Goal: Information Seeking & Learning: Learn about a topic

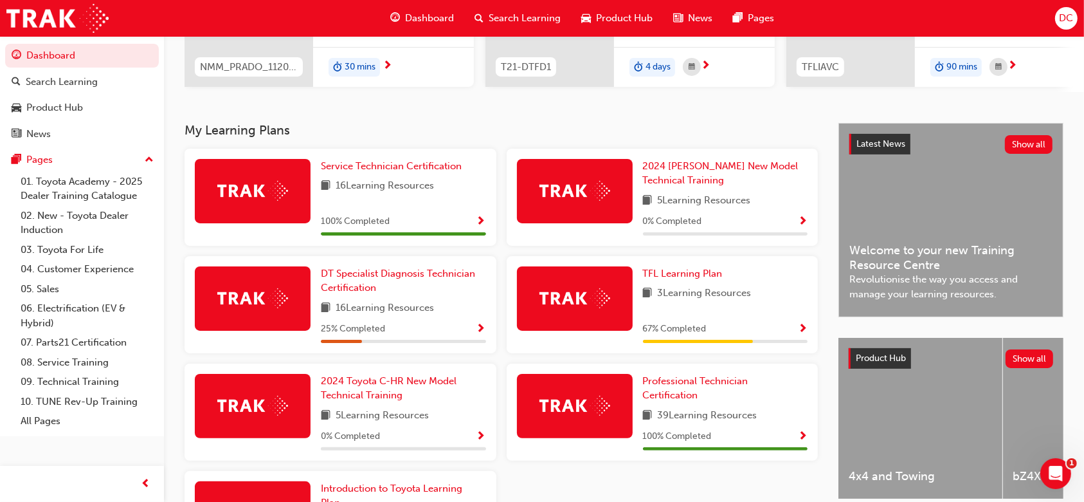
scroll to position [206, 0]
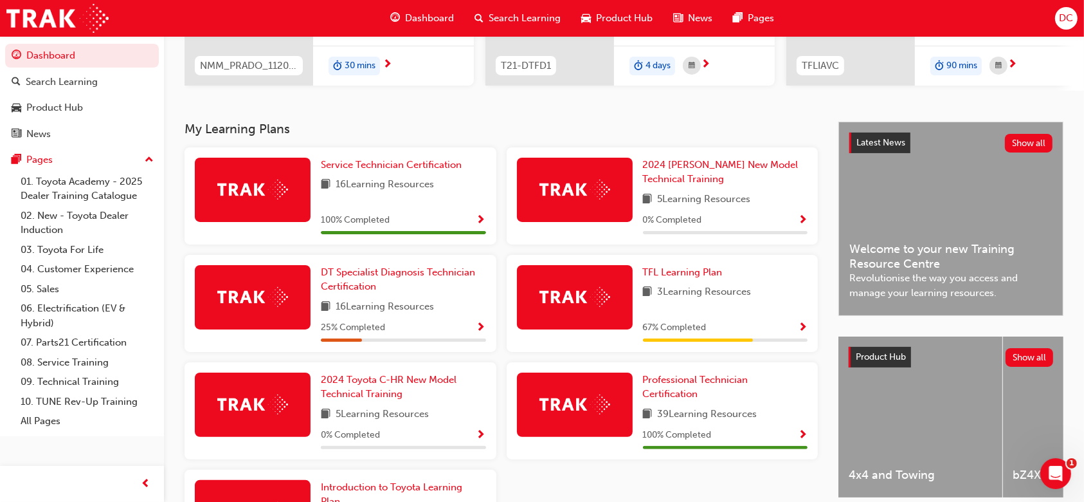
click at [482, 334] on span "Show Progress" at bounding box center [482, 328] width 10 height 12
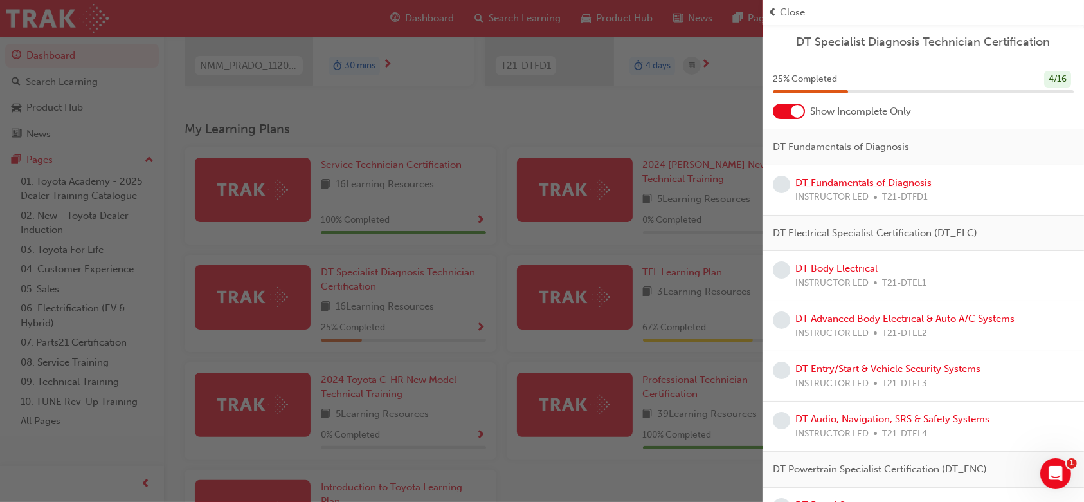
click at [820, 184] on link "DT Fundamentals of Diagnosis" at bounding box center [864, 183] width 136 height 12
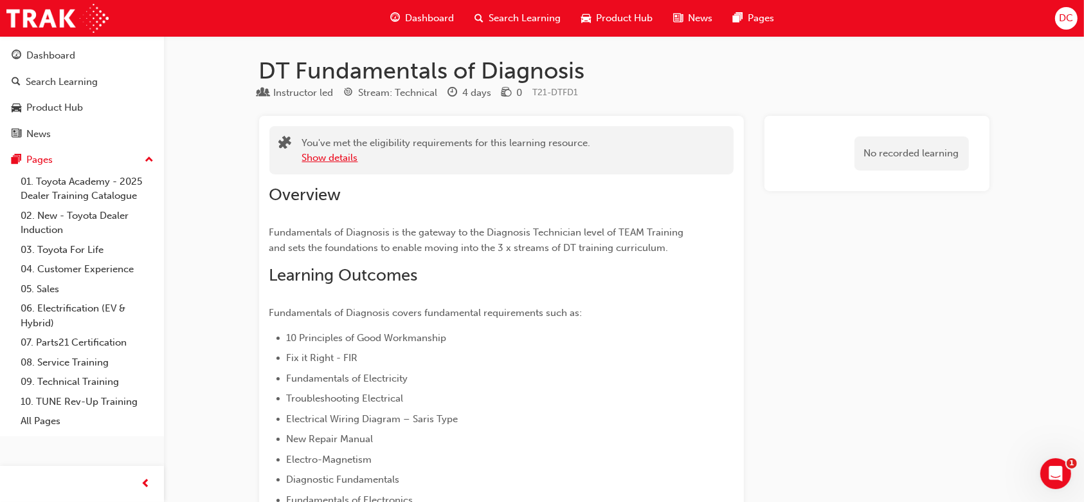
click at [348, 153] on button "Show details" at bounding box center [330, 157] width 56 height 15
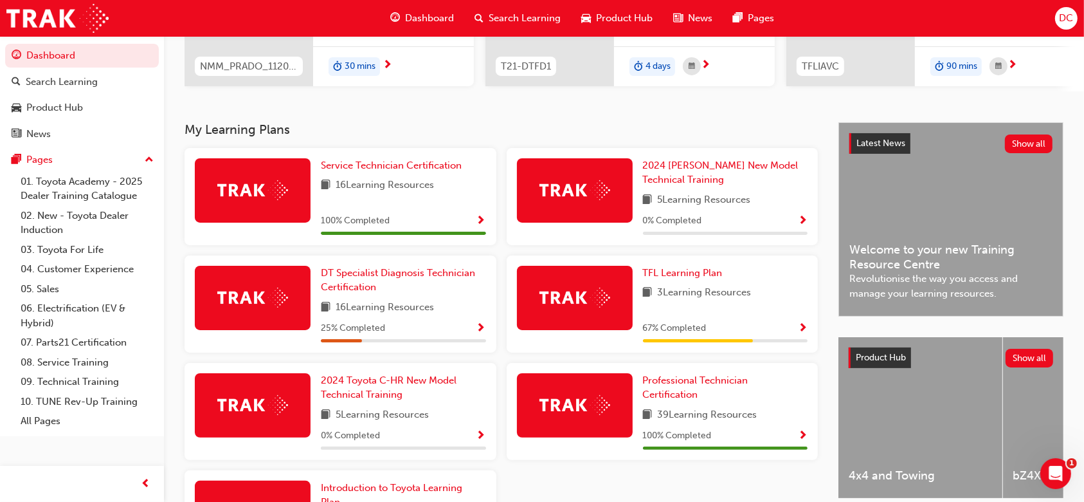
scroll to position [206, 0]
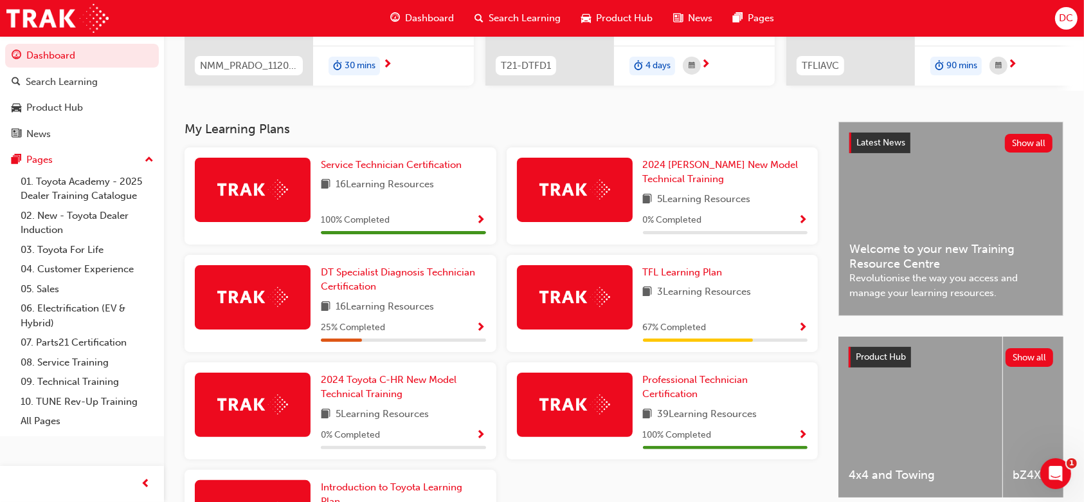
click at [482, 329] on span "Show Progress" at bounding box center [482, 328] width 10 height 12
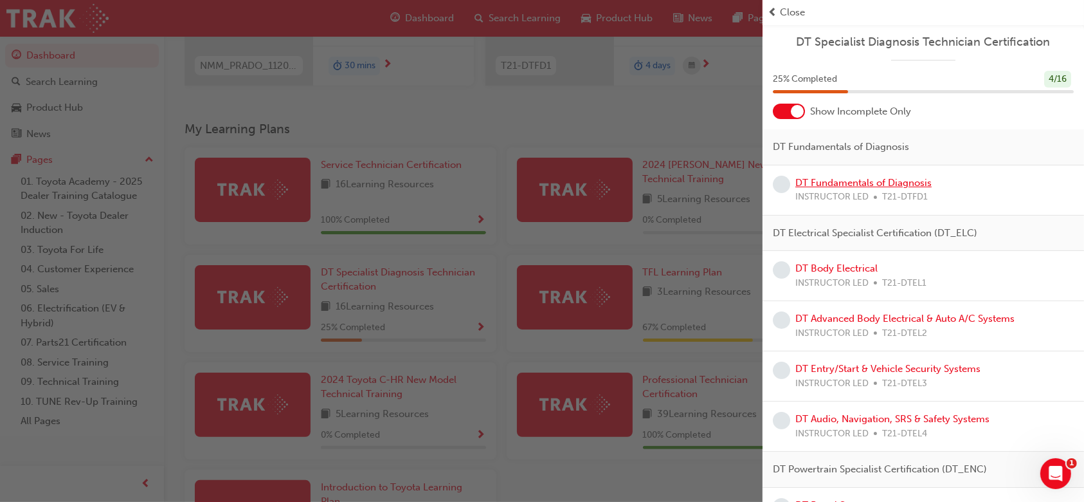
click at [866, 182] on link "DT Fundamentals of Diagnosis" at bounding box center [864, 183] width 136 height 12
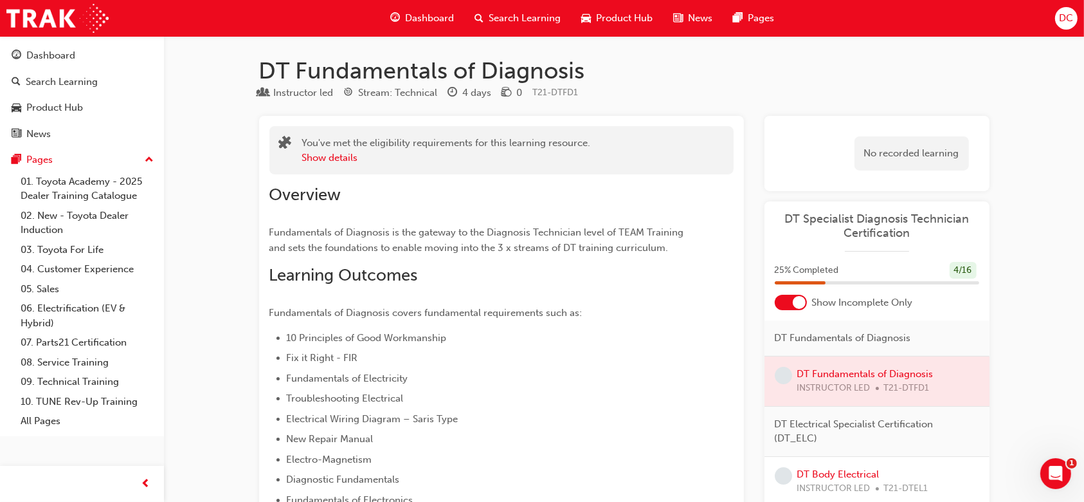
drag, startPoint x: 788, startPoint y: 373, endPoint x: 842, endPoint y: 372, distance: 54.7
click at [842, 372] on div "DT Fundamentals of Diagnosis INSTRUCTOR LED T21-DTFD1" at bounding box center [877, 381] width 225 height 50
click at [842, 372] on div at bounding box center [877, 381] width 225 height 50
click at [881, 370] on div at bounding box center [877, 381] width 225 height 50
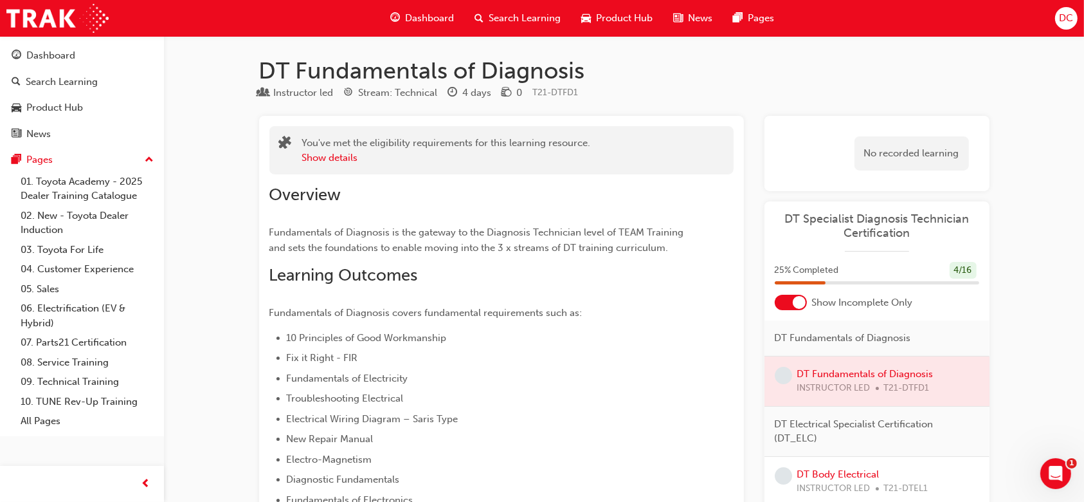
drag, startPoint x: 881, startPoint y: 370, endPoint x: 997, endPoint y: 327, distance: 123.9
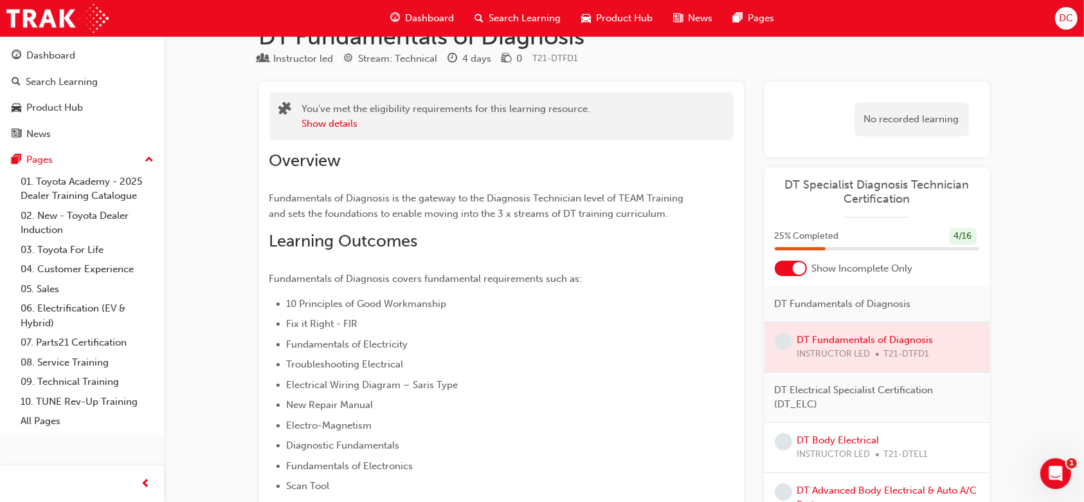
click at [887, 360] on div at bounding box center [877, 347] width 225 height 50
click at [844, 442] on link "DT Body Electrical" at bounding box center [838, 440] width 82 height 12
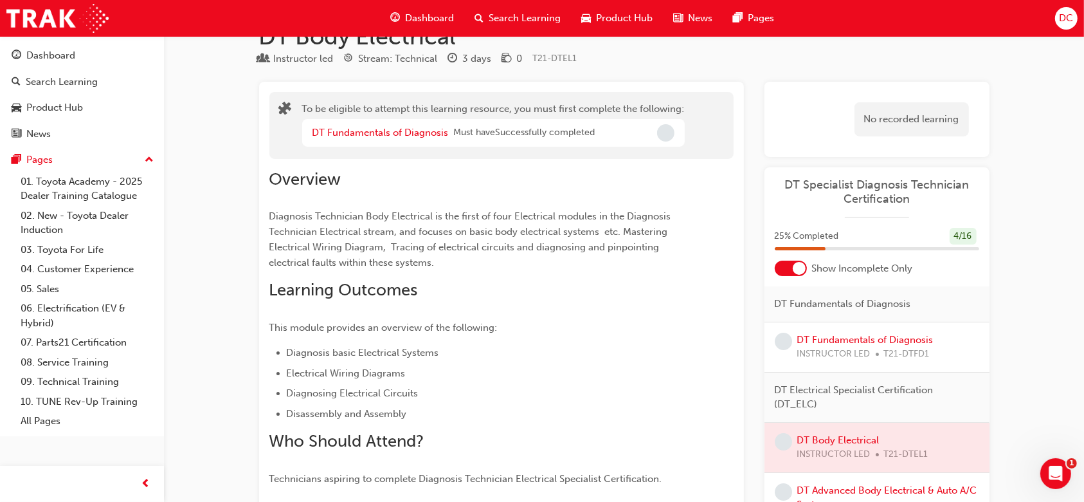
click at [855, 352] on span "INSTRUCTOR LED" at bounding box center [833, 354] width 73 height 15
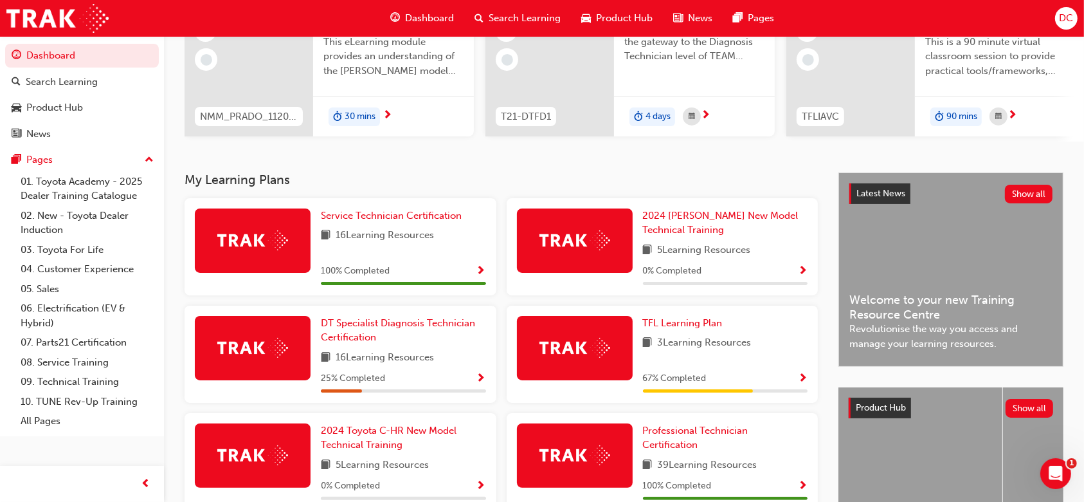
scroll to position [171, 0]
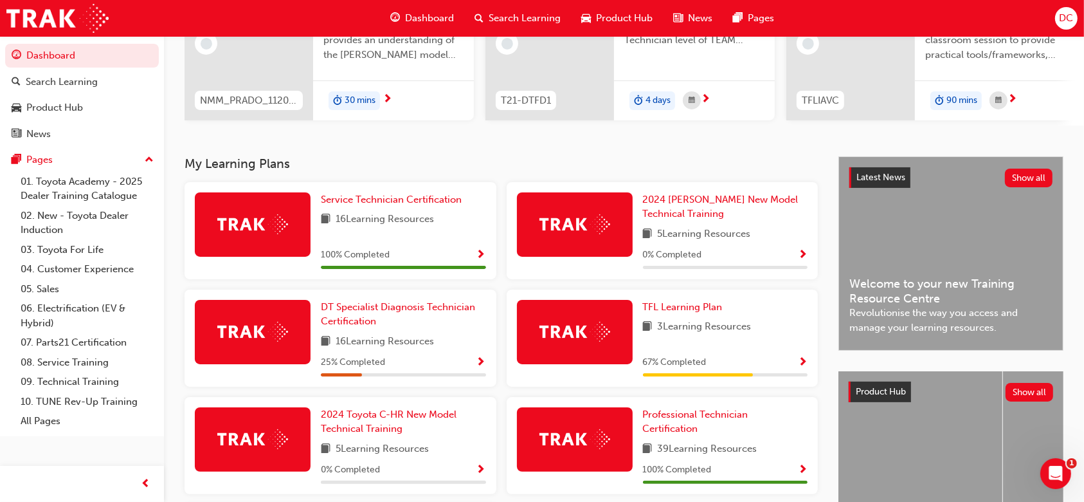
click at [482, 368] on span "Show Progress" at bounding box center [482, 363] width 10 height 12
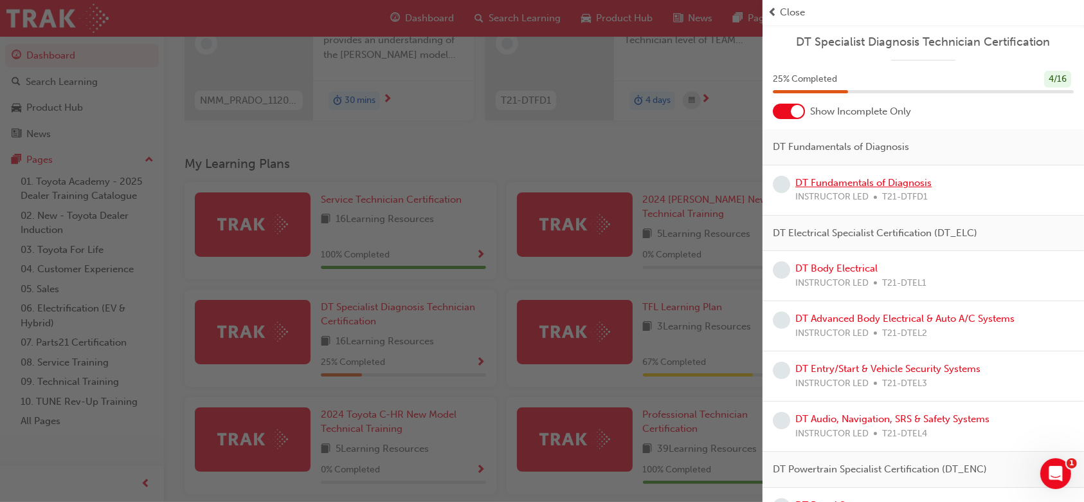
click at [839, 182] on link "DT Fundamentals of Diagnosis" at bounding box center [864, 183] width 136 height 12
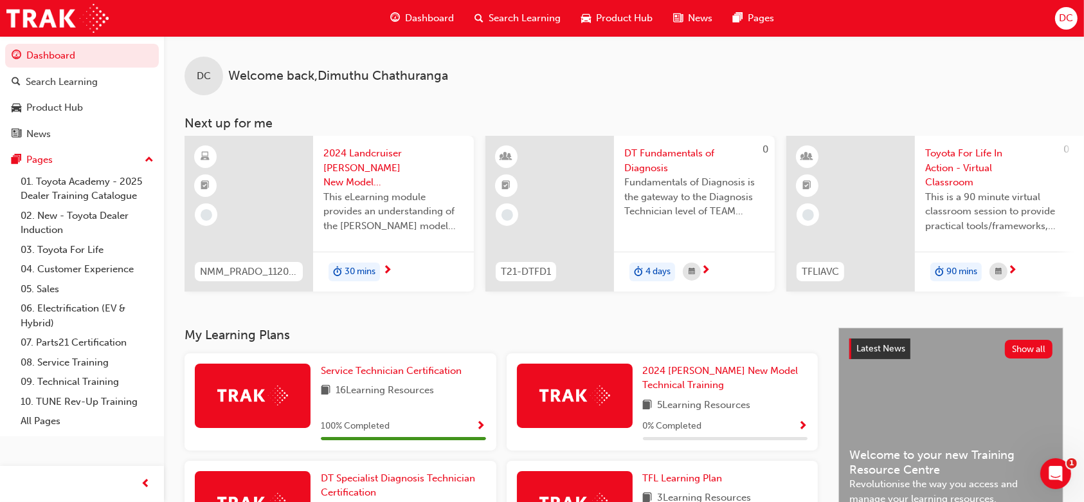
click at [423, 18] on span "Dashboard" at bounding box center [429, 18] width 49 height 15
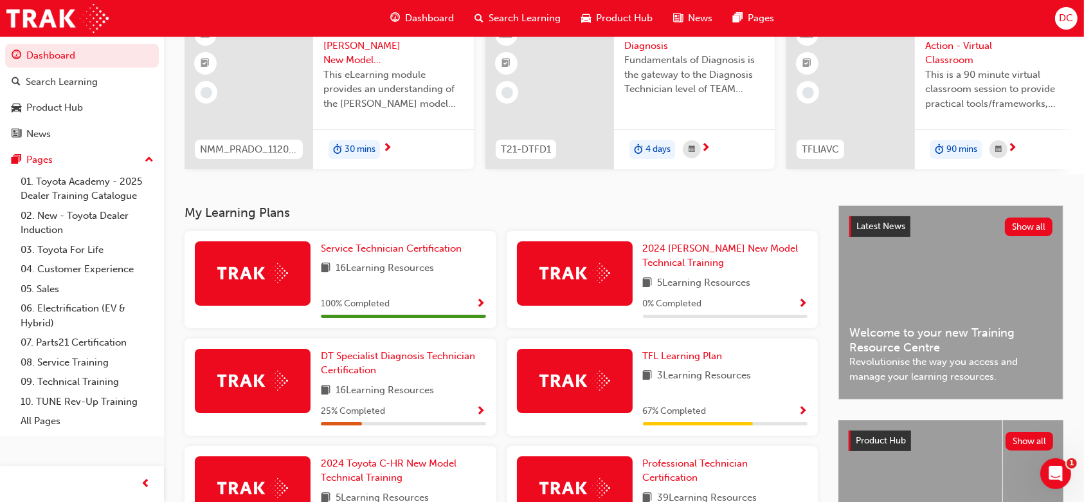
scroll to position [137, 0]
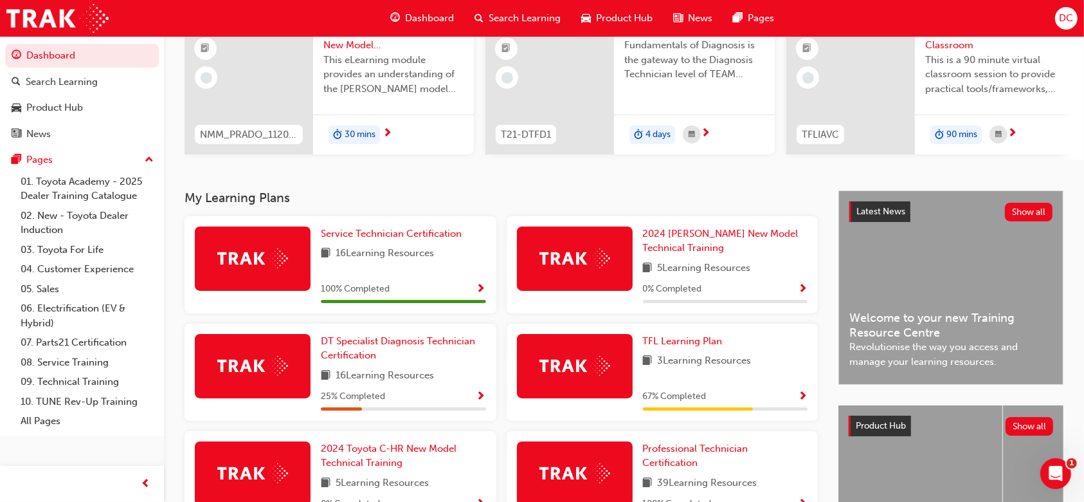
click at [484, 399] on span "Show Progress" at bounding box center [482, 397] width 10 height 12
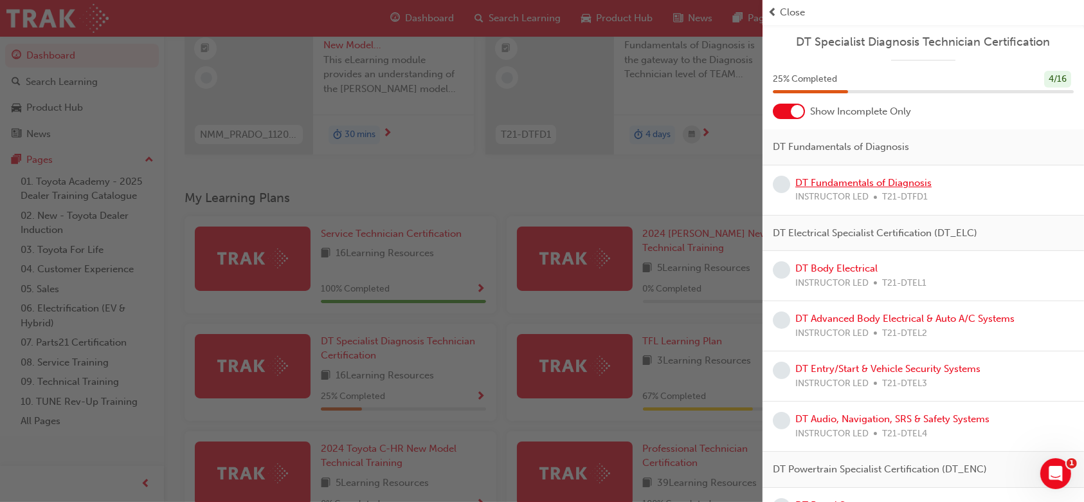
click at [871, 181] on link "DT Fundamentals of Diagnosis" at bounding box center [864, 183] width 136 height 12
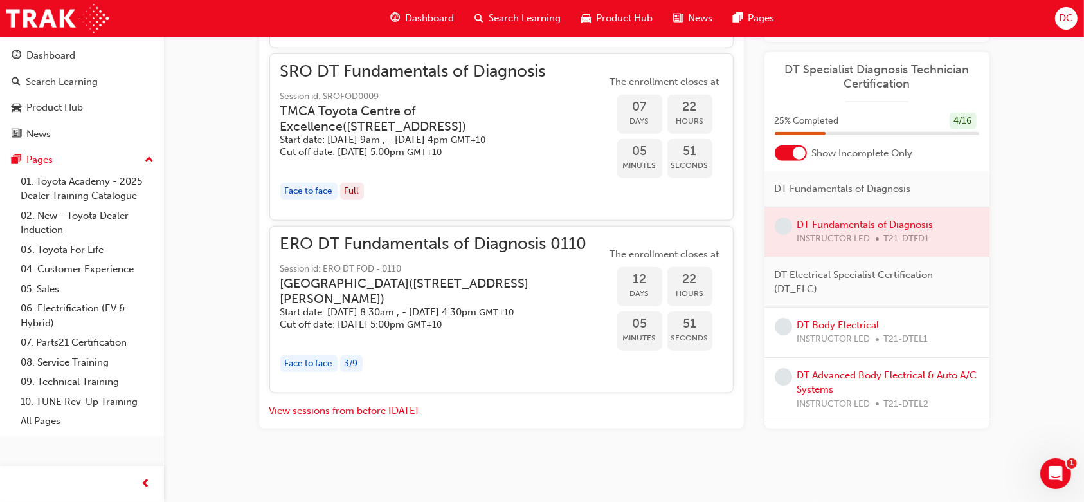
scroll to position [1316, 0]
click at [345, 183] on div "Full" at bounding box center [352, 191] width 24 height 17
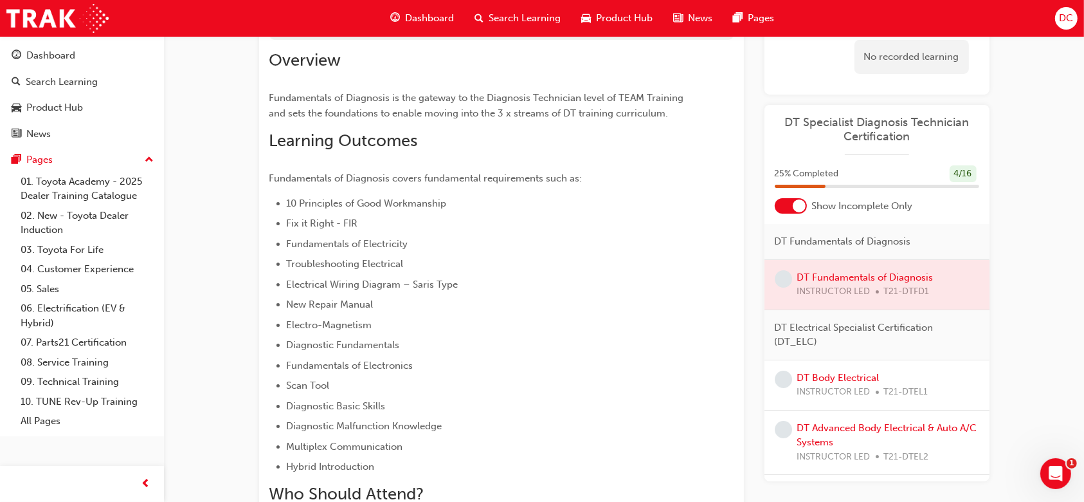
scroll to position [116, 0]
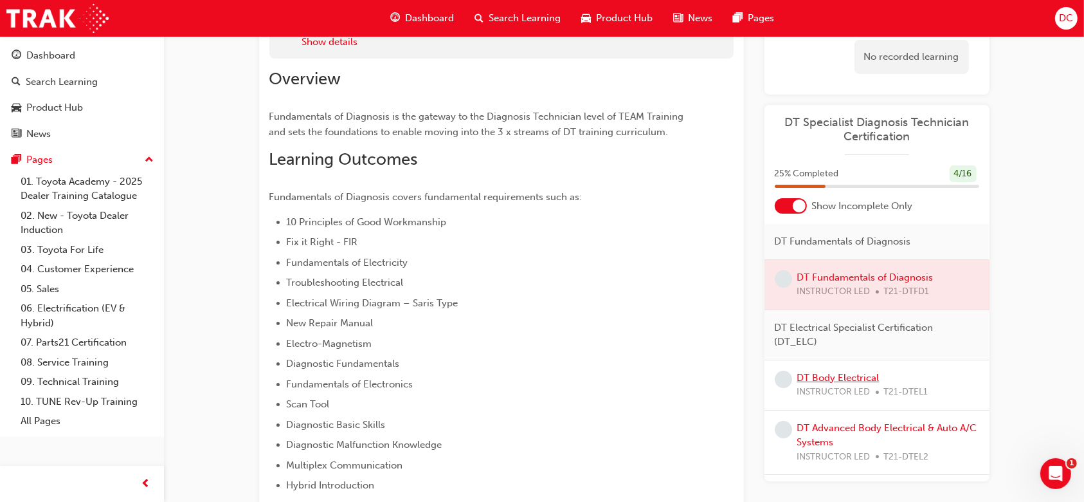
click at [867, 372] on link "DT Body Electrical" at bounding box center [838, 378] width 82 height 12
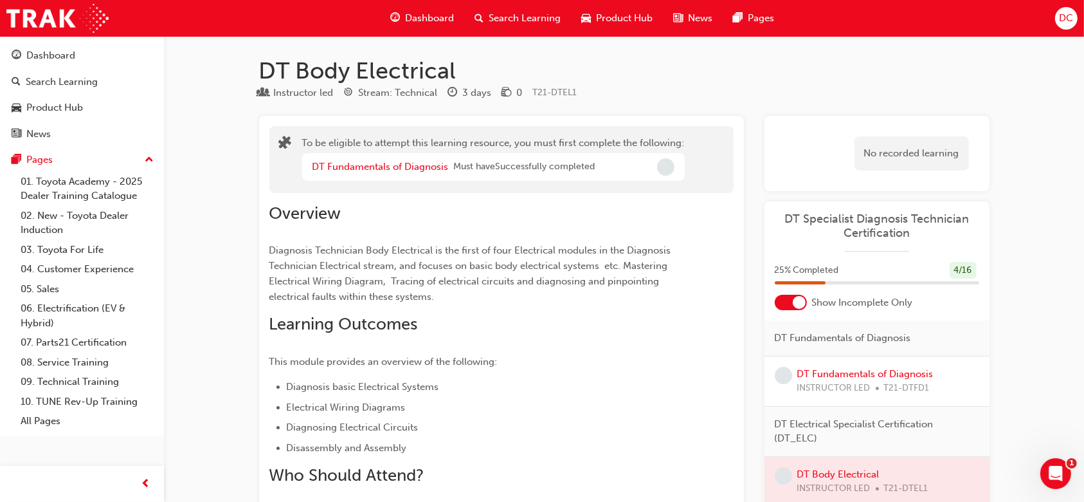
click at [667, 168] on span "Incomplete" at bounding box center [665, 166] width 17 height 17
click at [387, 170] on link "DT Fundamentals of Diagnosis" at bounding box center [381, 167] width 136 height 12
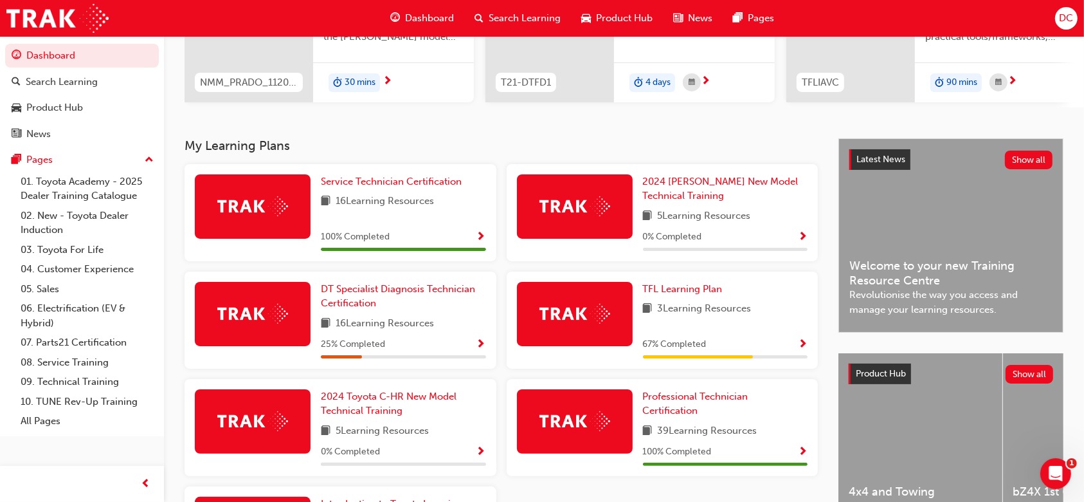
scroll to position [206, 0]
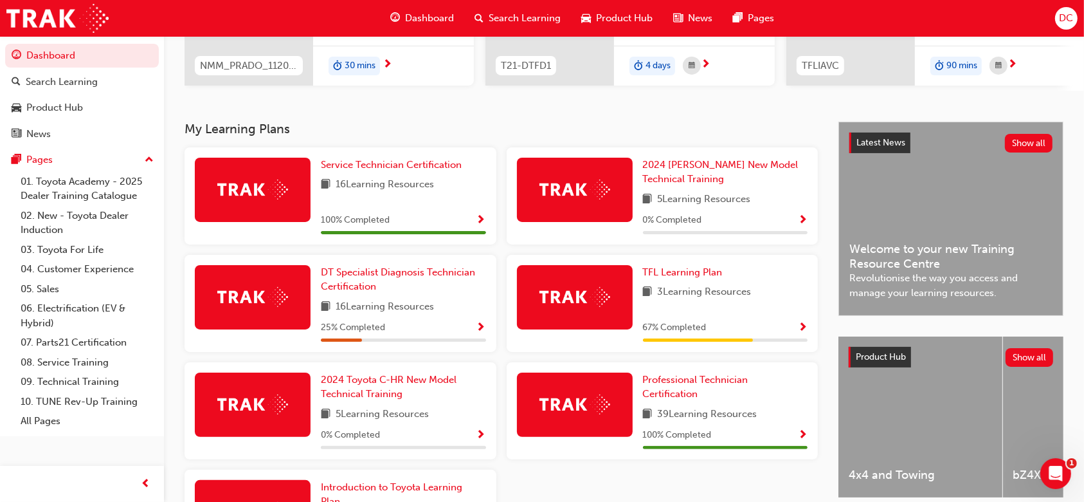
click at [800, 225] on span "Show Progress" at bounding box center [803, 221] width 10 height 12
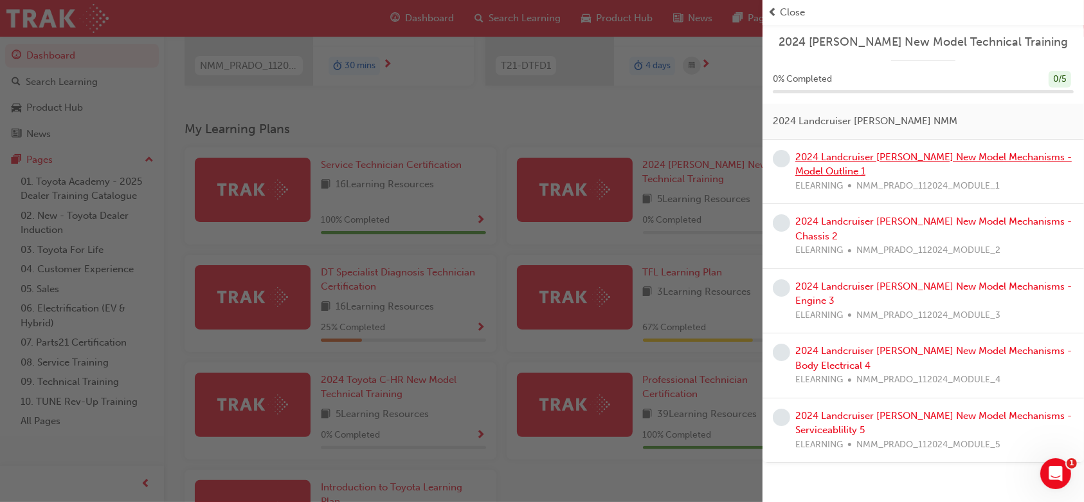
click at [828, 159] on link "2024 Landcruiser [PERSON_NAME] New Model Mechanisms - Model Outline 1" at bounding box center [934, 164] width 277 height 26
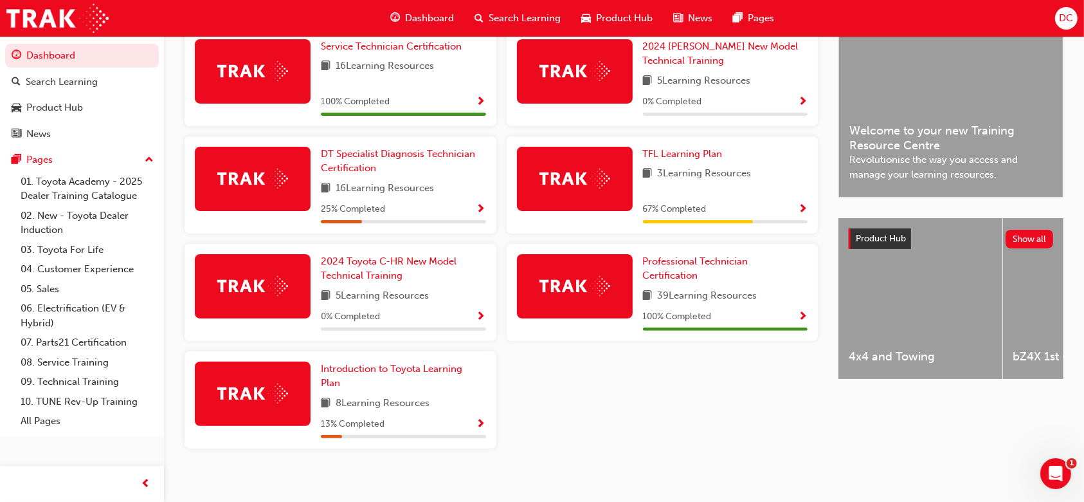
scroll to position [341, 0]
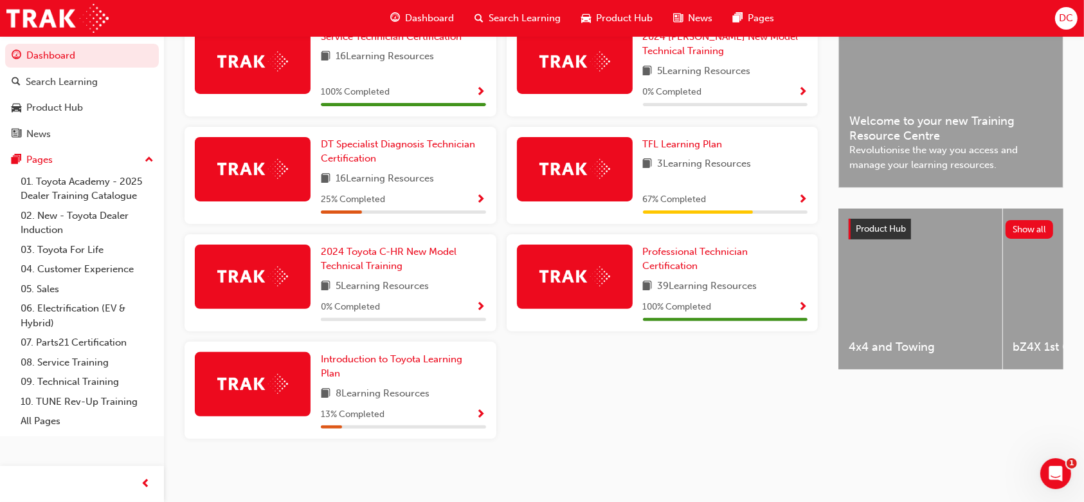
click at [477, 303] on span "Show Progress" at bounding box center [482, 308] width 10 height 12
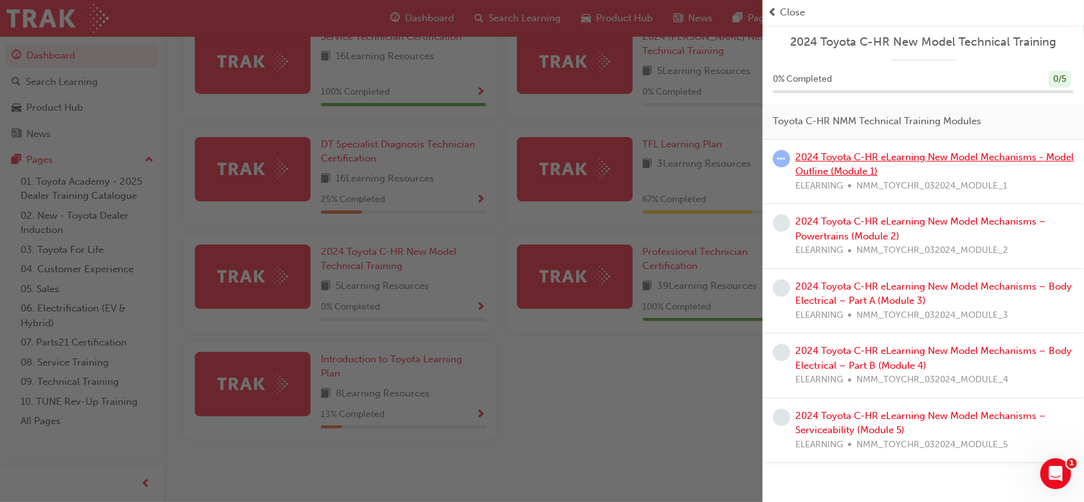
click at [844, 155] on link "2024 Toyota C-HR eLearning New Model Mechanisms - Model Outline (Module 1)" at bounding box center [935, 164] width 278 height 26
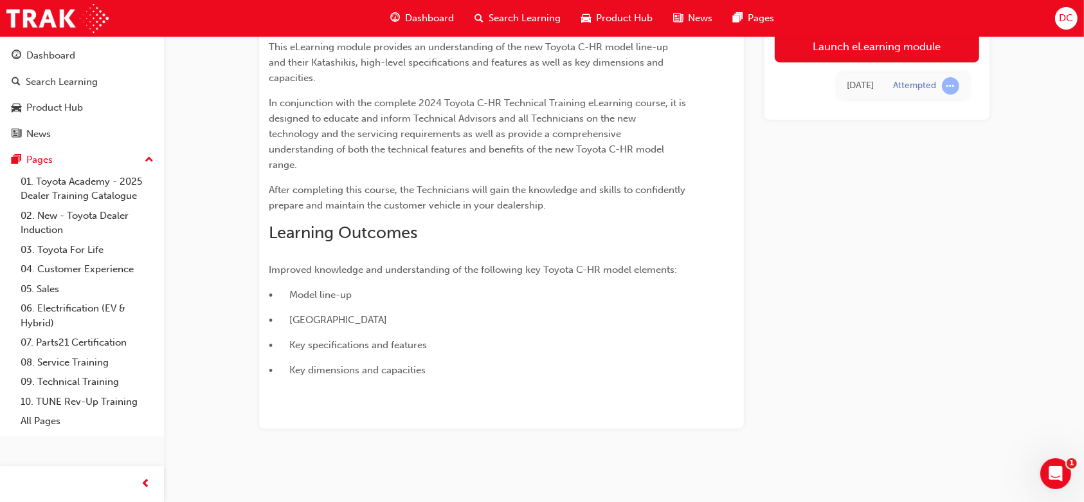
scroll to position [125, 0]
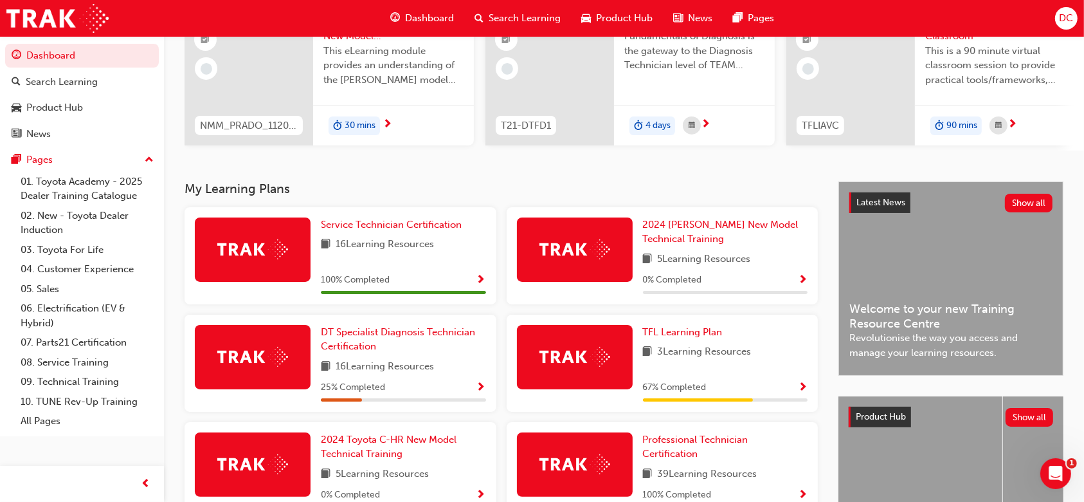
scroll to position [171, 0]
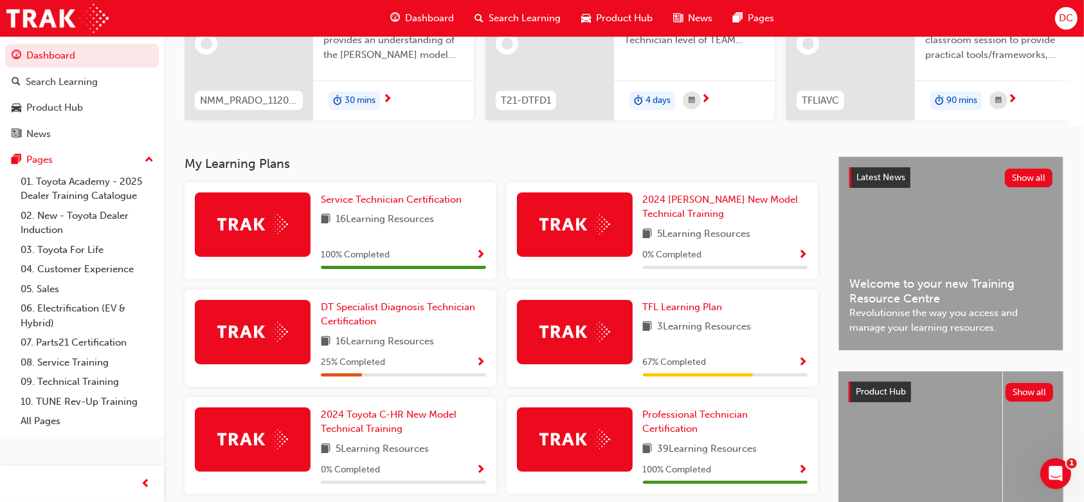
click at [480, 368] on span "Show Progress" at bounding box center [482, 363] width 10 height 12
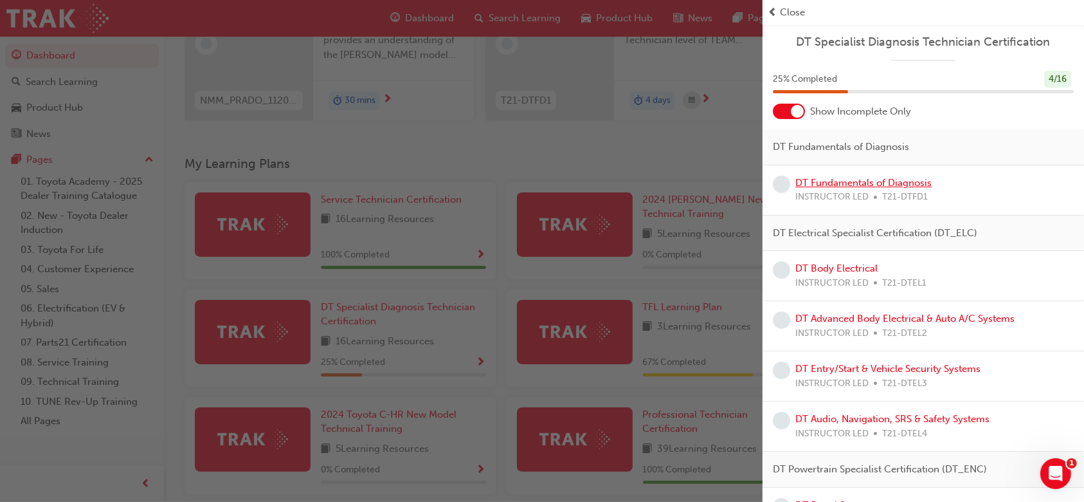
click at [851, 181] on link "DT Fundamentals of Diagnosis" at bounding box center [864, 183] width 136 height 12
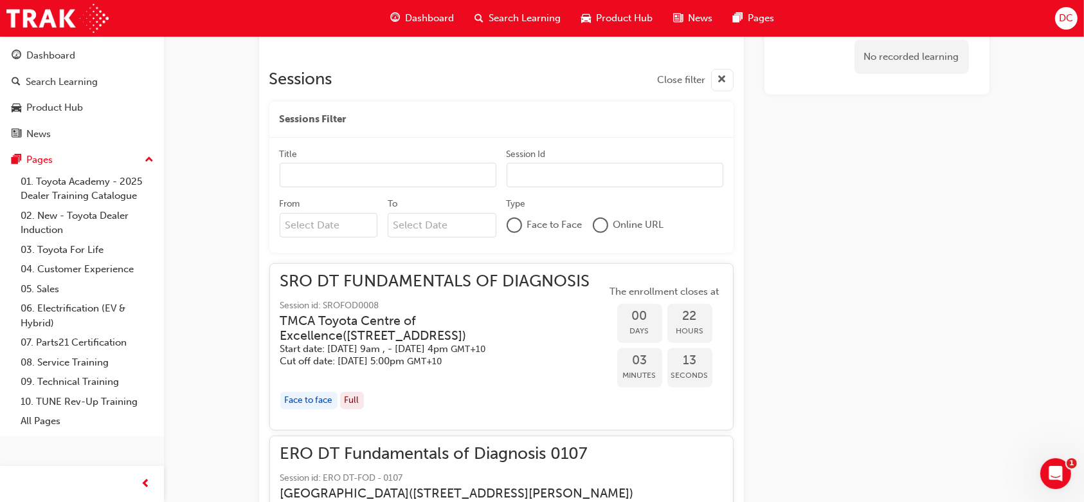
scroll to position [731, 0]
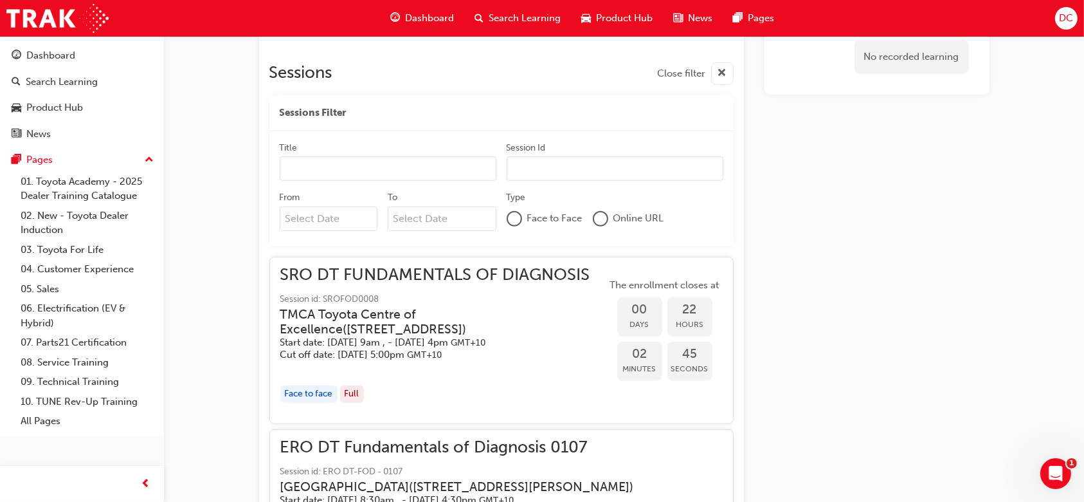
click at [645, 355] on span "02" at bounding box center [639, 354] width 45 height 15
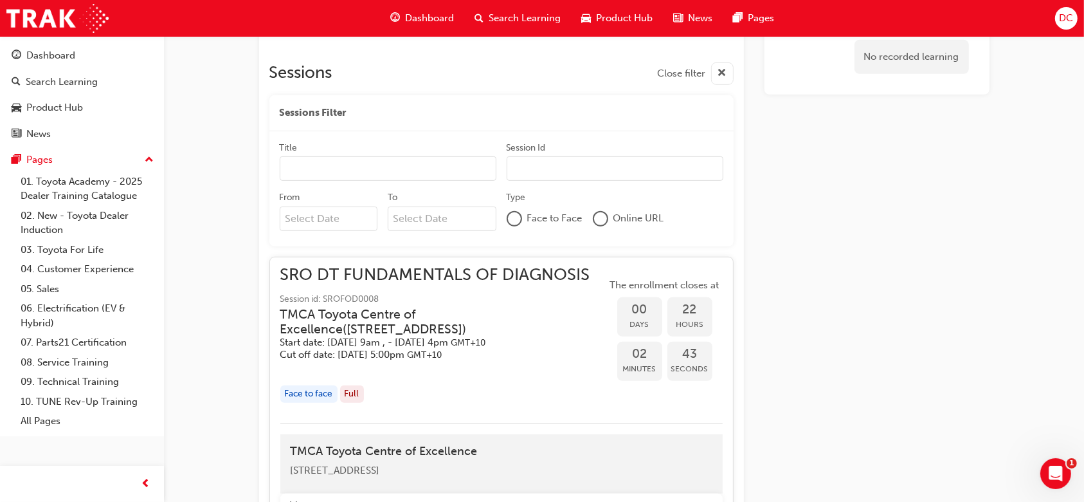
click at [645, 355] on span "02" at bounding box center [639, 354] width 45 height 15
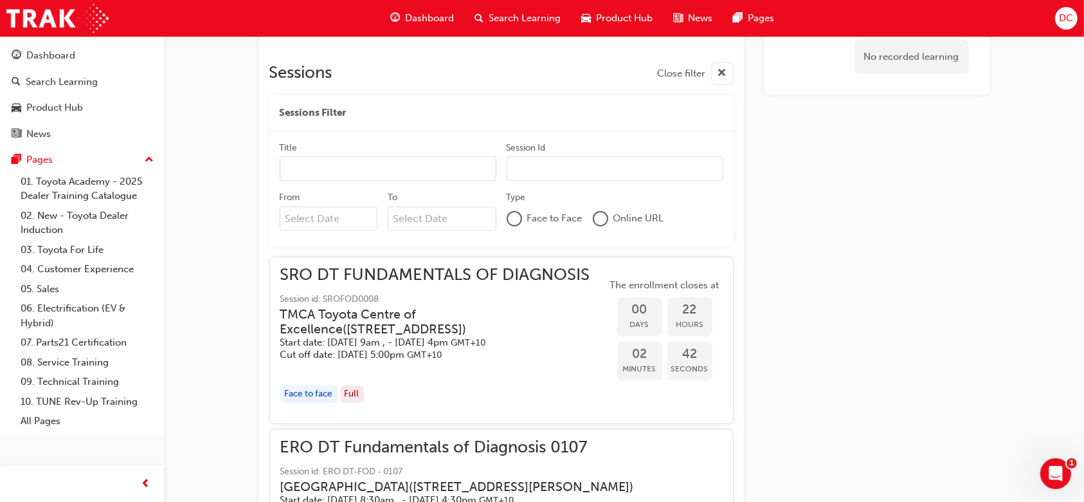
click at [682, 352] on span "42" at bounding box center [690, 354] width 45 height 15
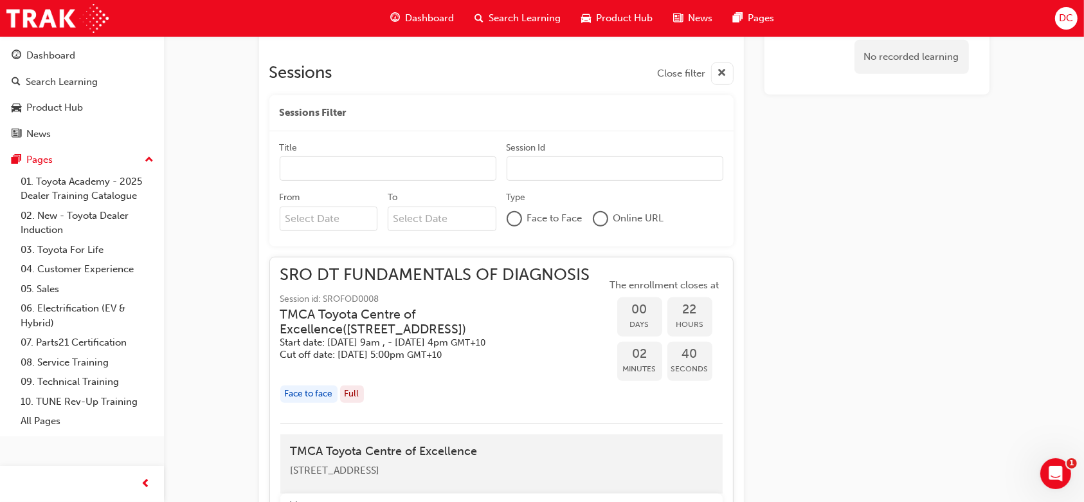
click at [639, 317] on span "Days" at bounding box center [639, 324] width 45 height 15
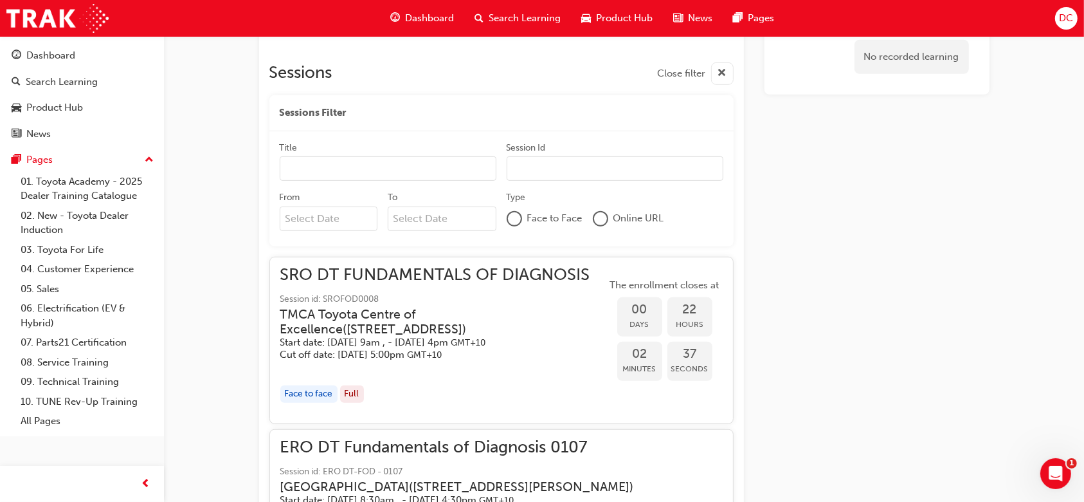
click at [334, 331] on h3 "TMCA Toyota Centre of Excellence ( 494 Grieve Pde Altona North, Vic 3025 )" at bounding box center [433, 322] width 306 height 30
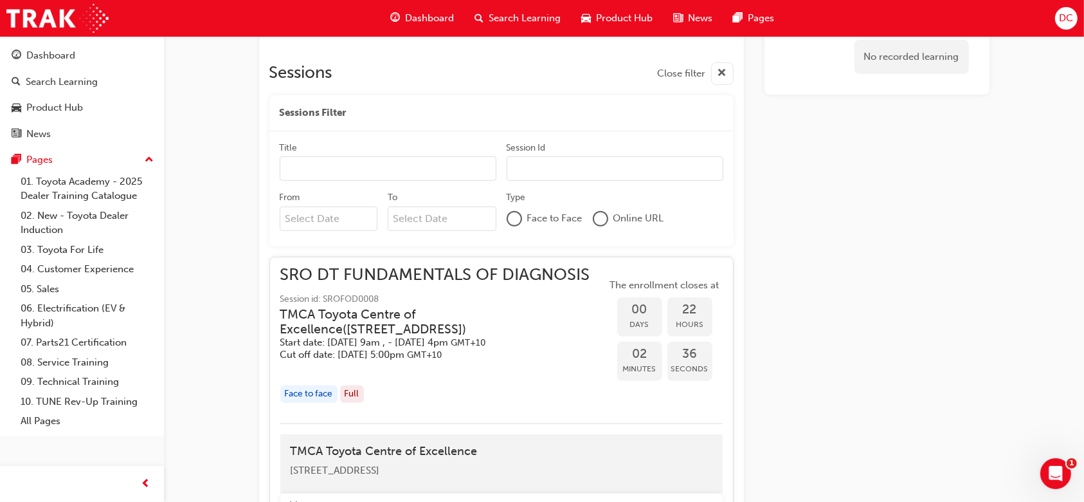
click at [414, 279] on span "SRO DT FUNDAMENTALS OF DIAGNOSIS" at bounding box center [443, 275] width 327 height 15
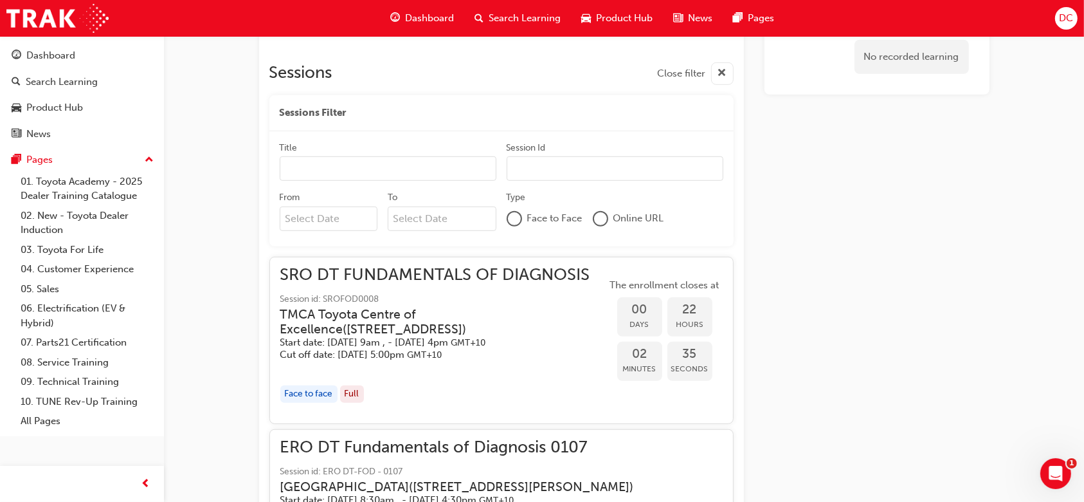
click at [414, 279] on span "SRO DT FUNDAMENTALS OF DIAGNOSIS" at bounding box center [443, 275] width 327 height 15
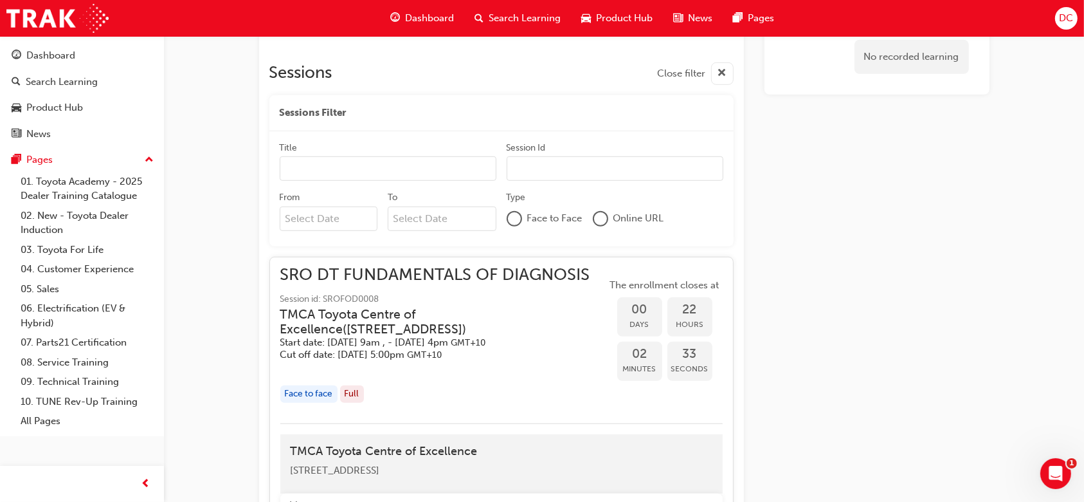
click at [414, 279] on span "SRO DT FUNDAMENTALS OF DIAGNOSIS" at bounding box center [443, 275] width 327 height 15
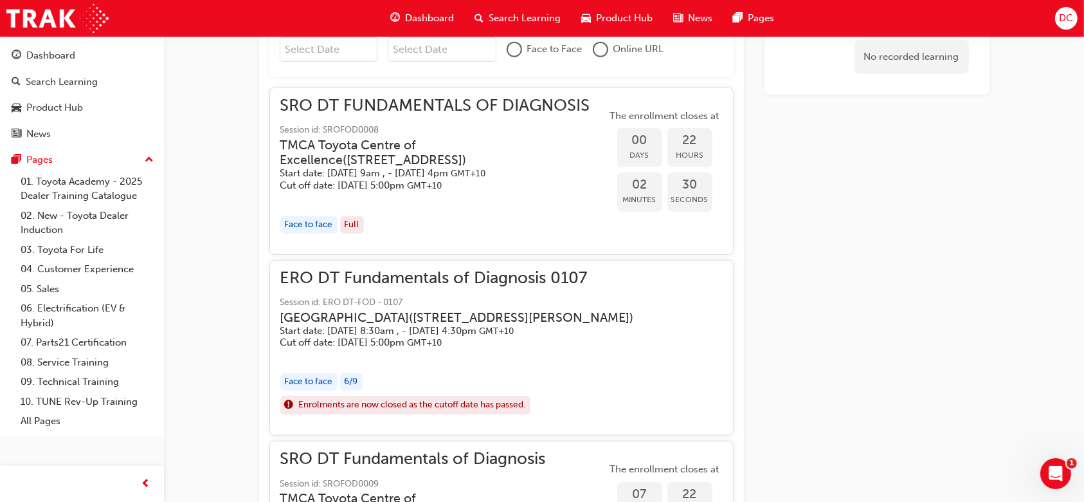
scroll to position [902, 0]
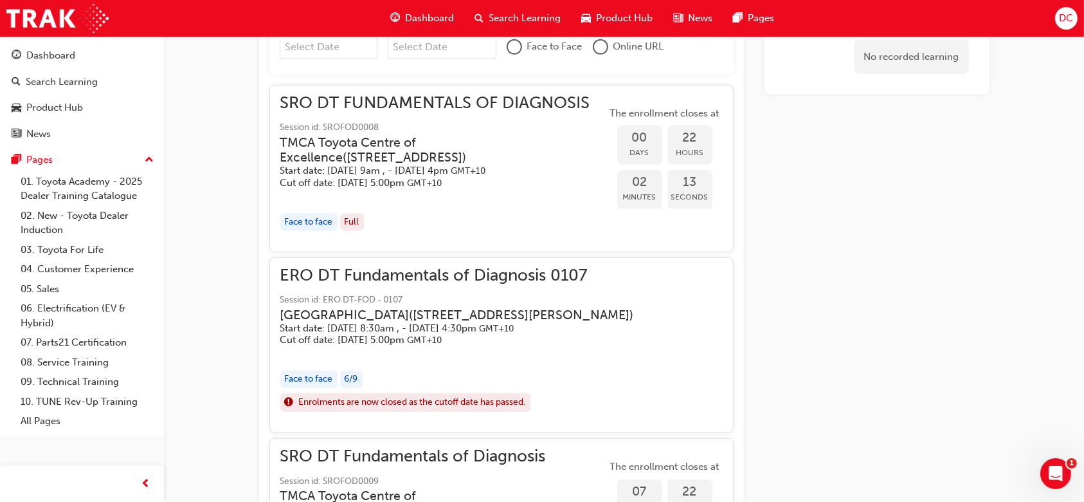
click at [349, 322] on h3 "Eastern Region Technical Training Centre ( 3/1 Secombe Place Moorebank NSW 2170…" at bounding box center [457, 314] width 354 height 15
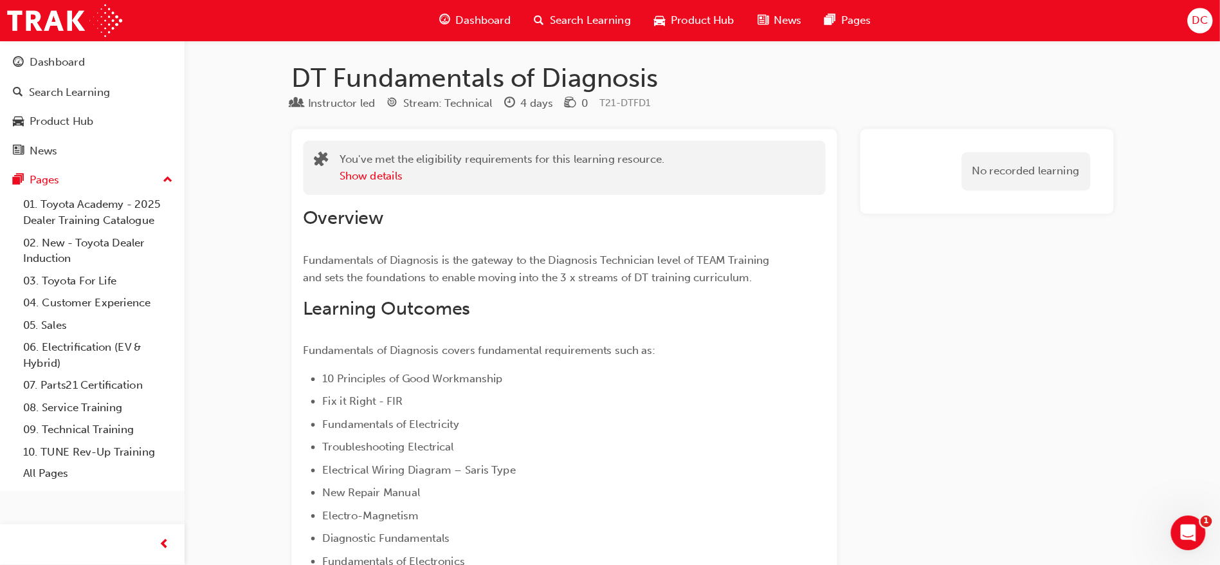
scroll to position [0, 0]
click at [345, 159] on button "Show details" at bounding box center [330, 157] width 56 height 15
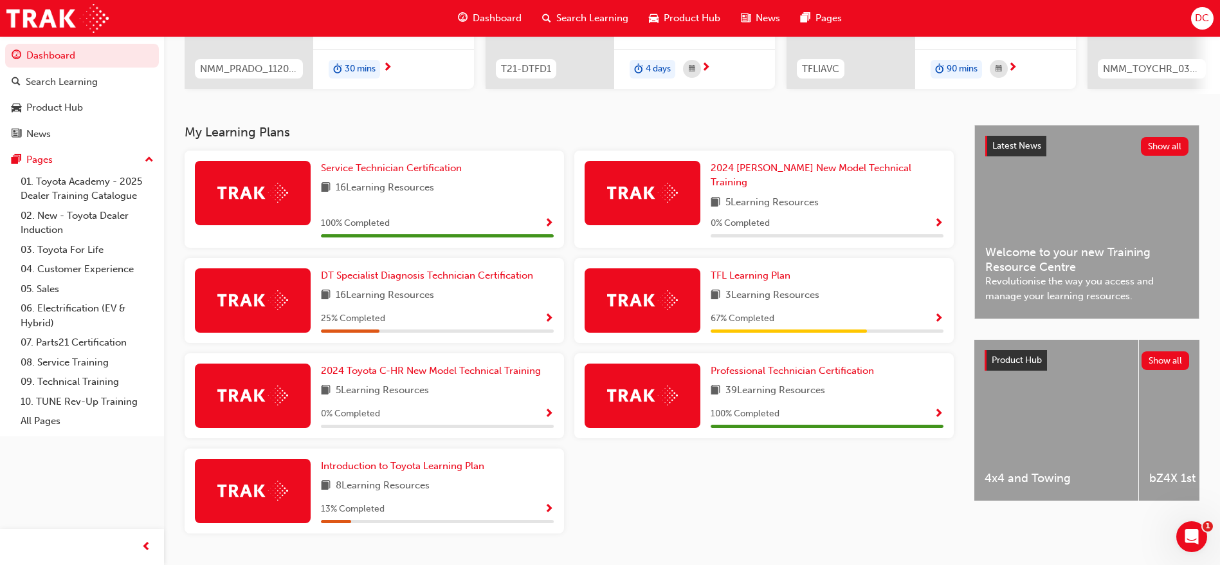
scroll to position [227, 0]
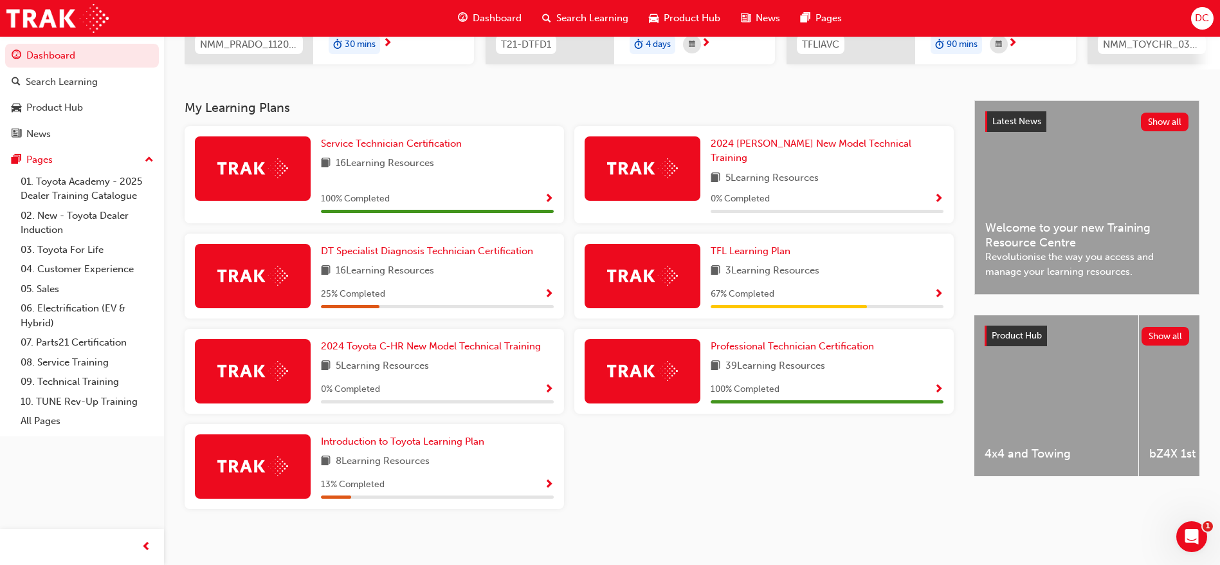
click at [547, 289] on span "Show Progress" at bounding box center [549, 295] width 10 height 12
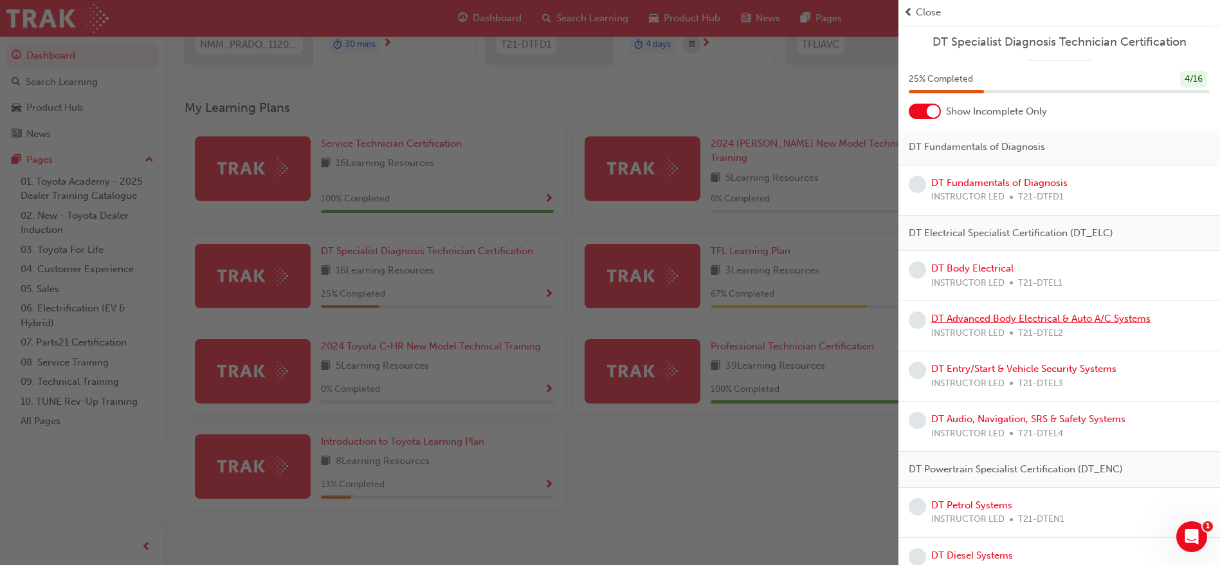
click at [989, 318] on link "DT Advanced Body Electrical & Auto A/C Systems" at bounding box center [1040, 319] width 219 height 12
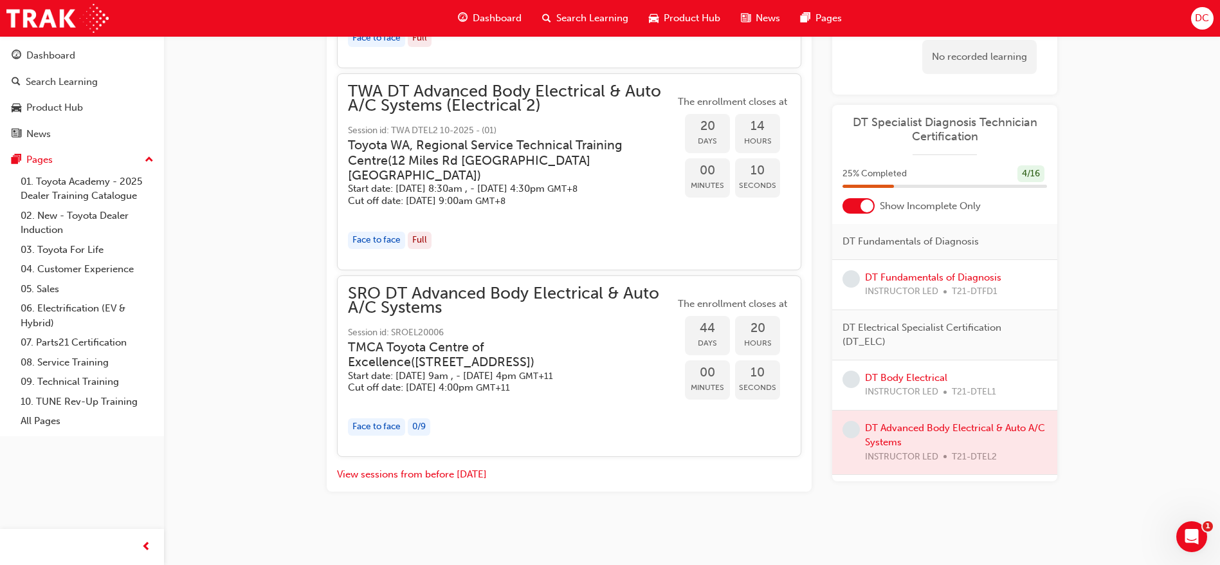
scroll to position [1342, 0]
click at [444, 475] on button "View sessions from before today" at bounding box center [412, 474] width 150 height 15
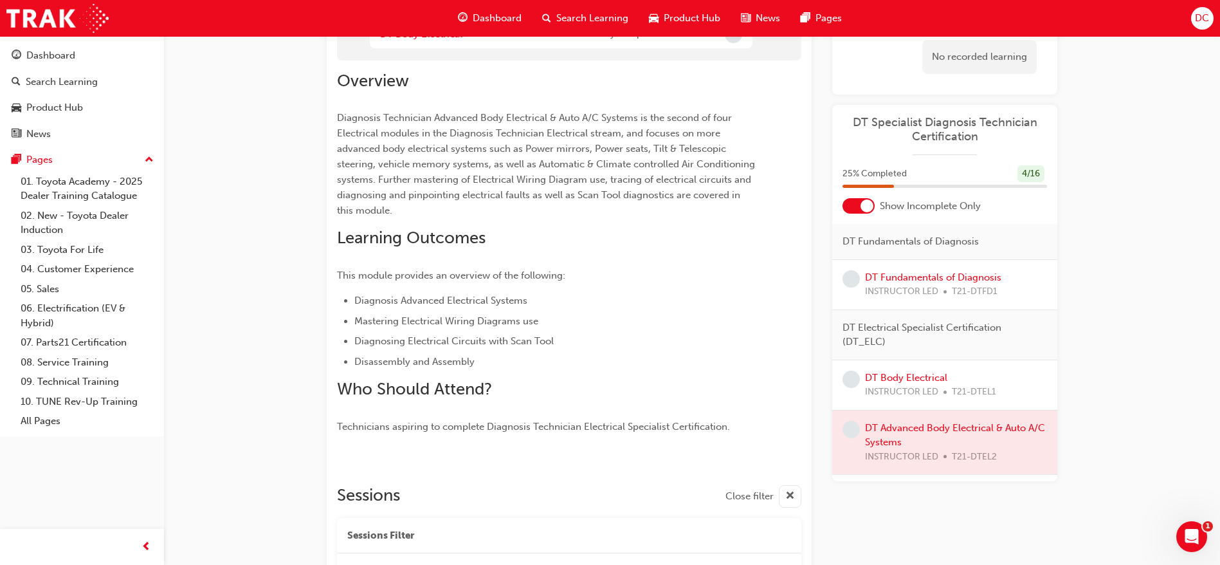
scroll to position [7113, 0]
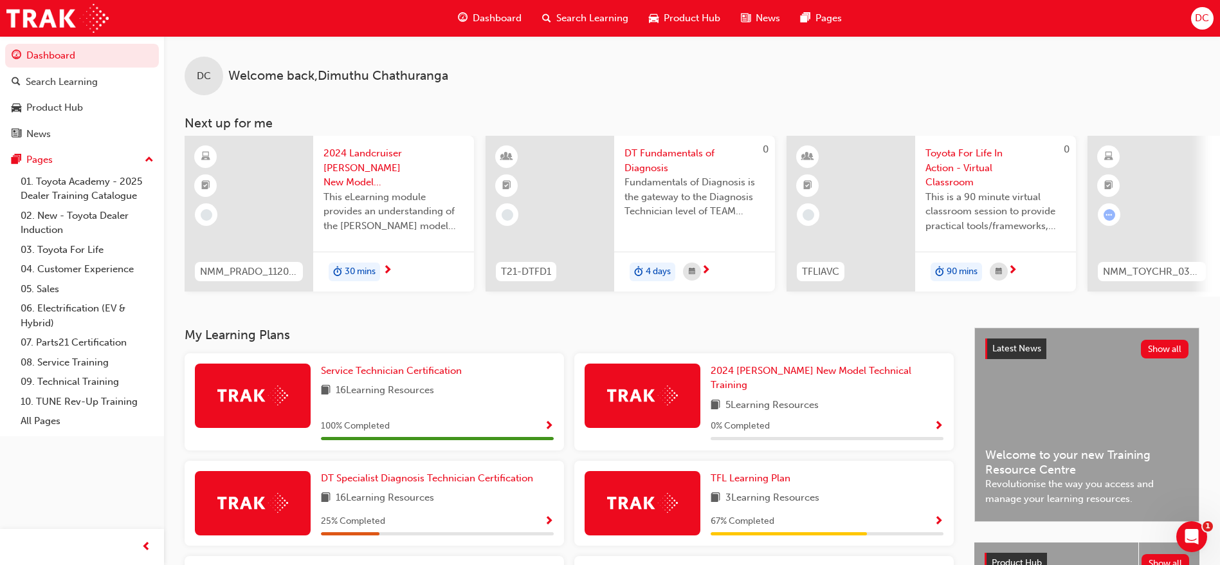
click at [585, 12] on span "Search Learning" at bounding box center [592, 18] width 72 height 15
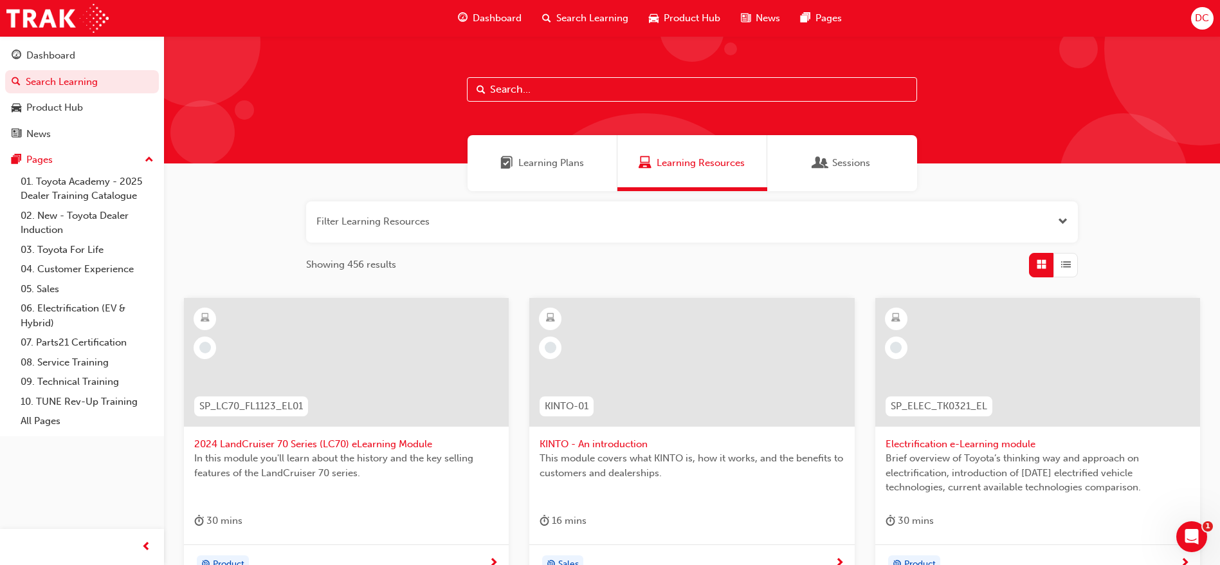
click at [491, 12] on span "Dashboard" at bounding box center [497, 18] width 49 height 15
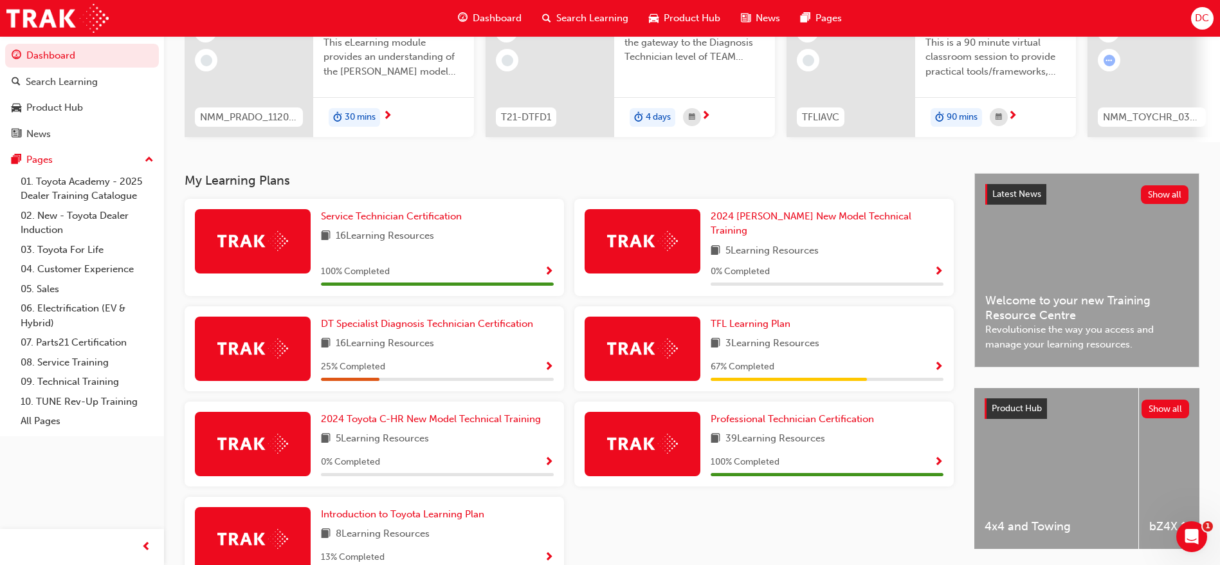
scroll to position [193, 0]
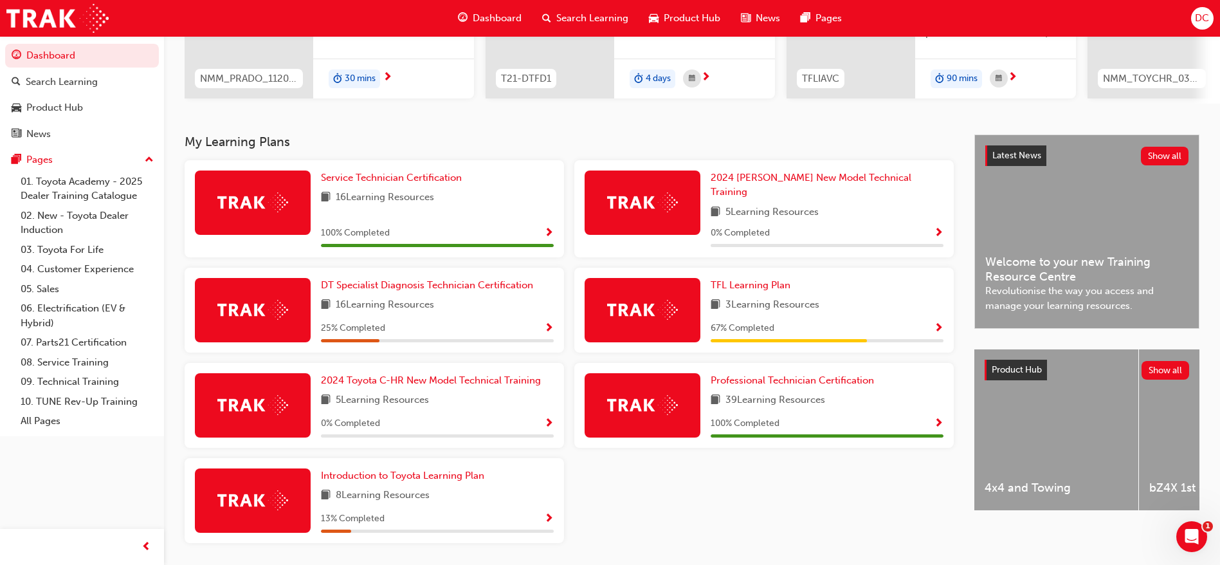
click at [550, 323] on span "Show Progress" at bounding box center [549, 329] width 10 height 12
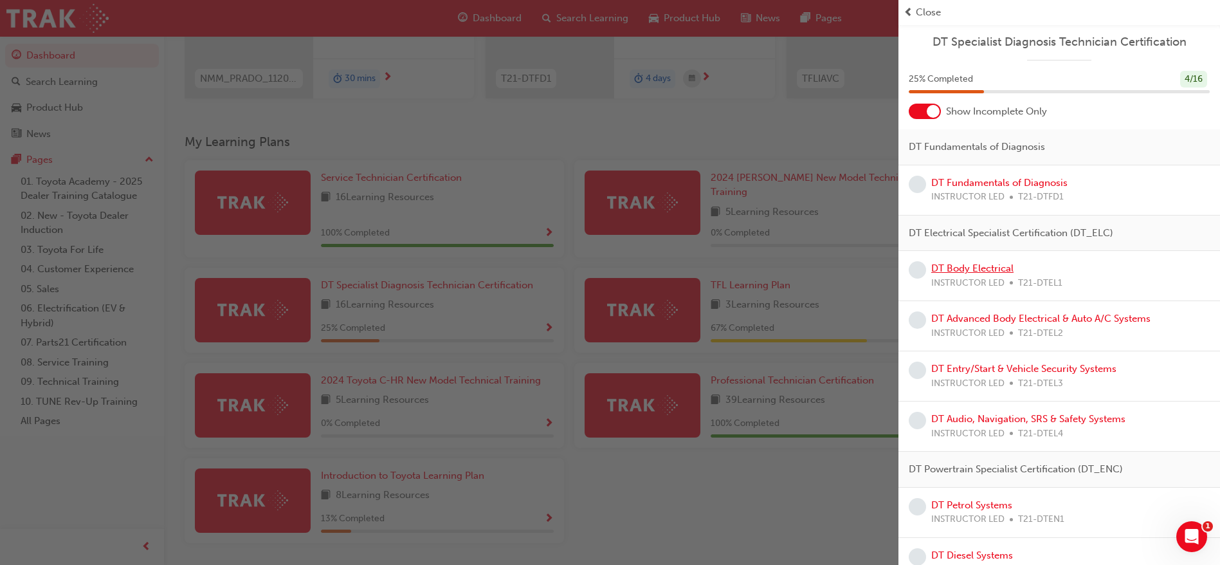
click at [974, 272] on link "DT Body Electrical" at bounding box center [972, 268] width 82 height 12
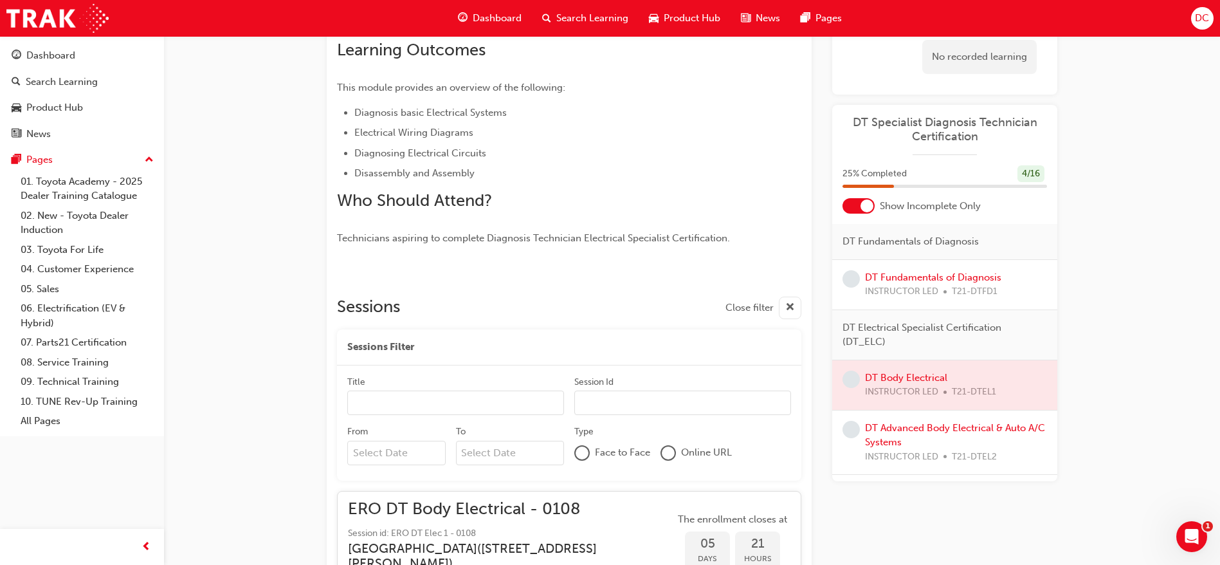
scroll to position [274, 0]
click at [892, 278] on link "DT Fundamentals of Diagnosis" at bounding box center [933, 277] width 136 height 12
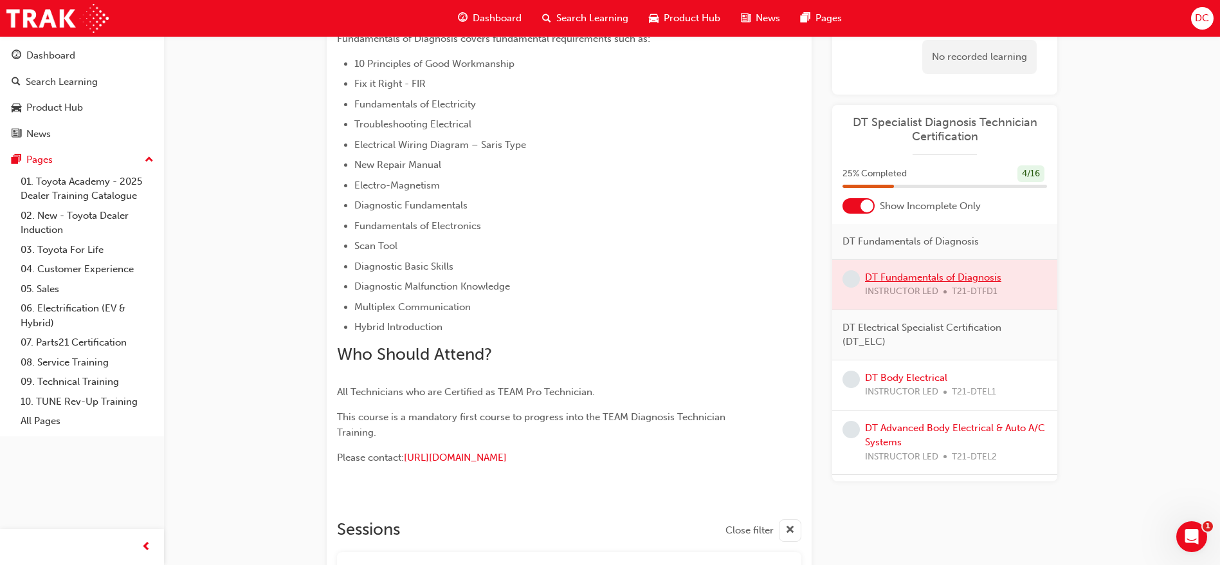
scroll to position [255, 0]
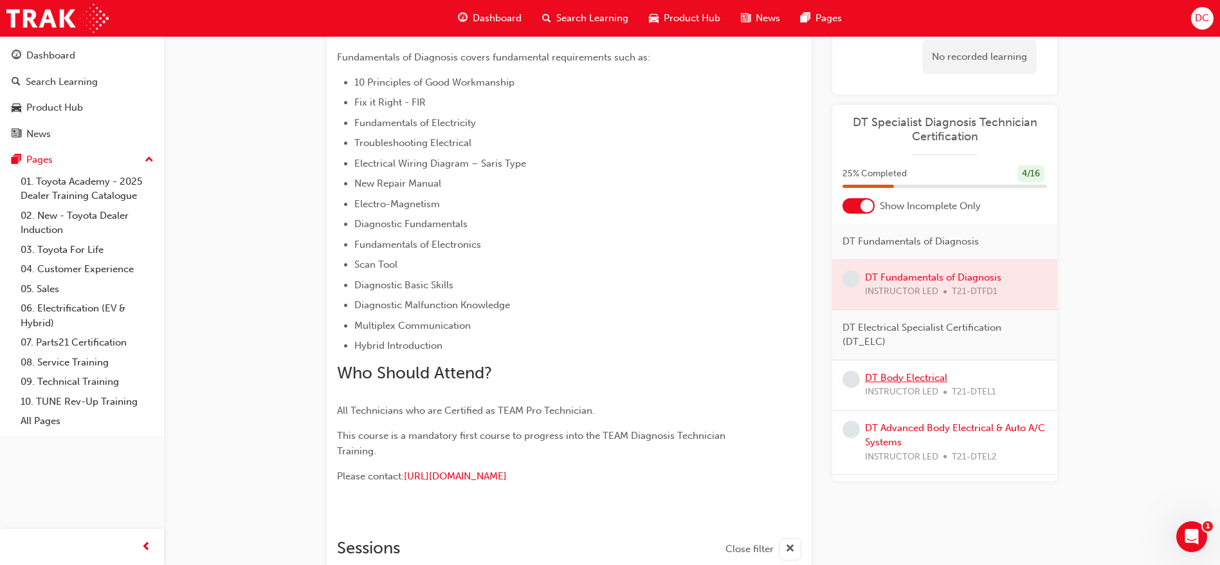
click at [908, 377] on link "DT Body Electrical" at bounding box center [906, 378] width 82 height 12
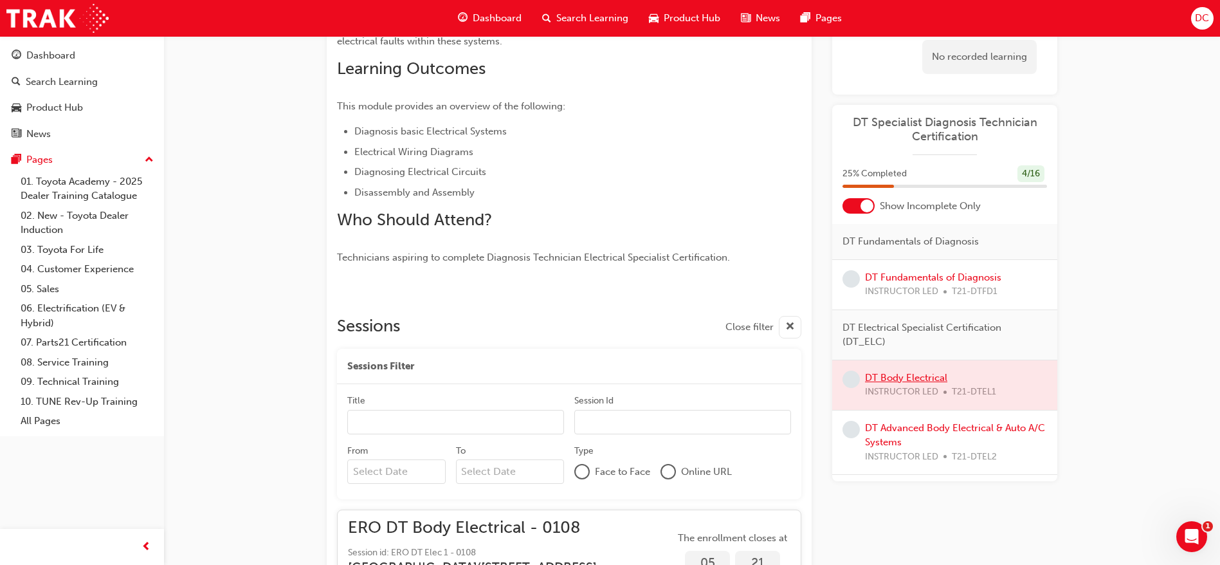
scroll to position [274, 0]
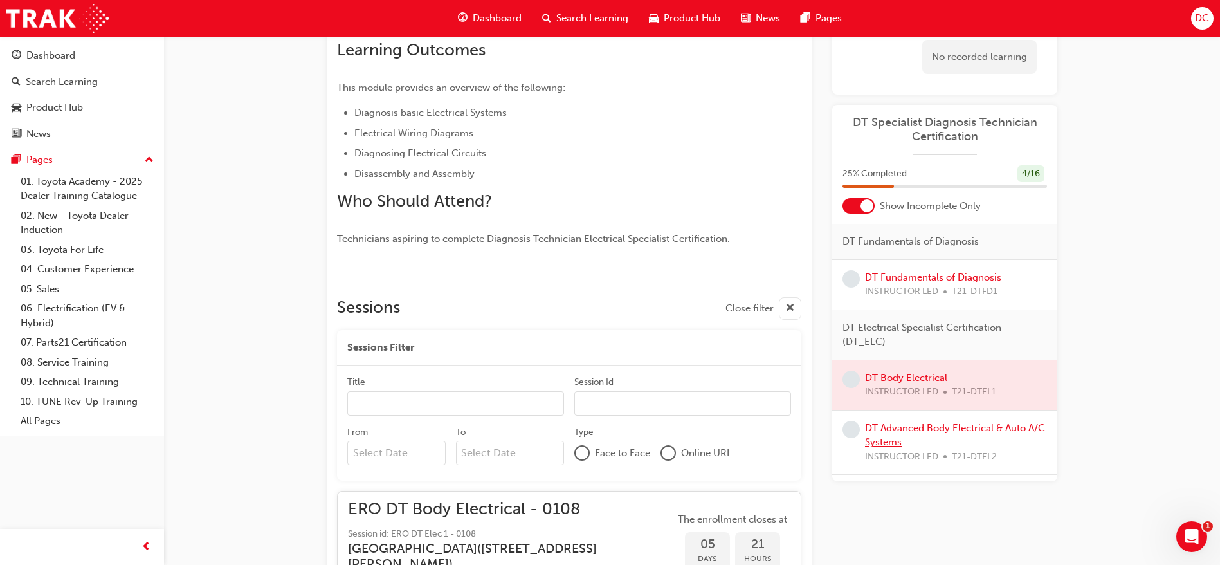
click at [917, 428] on link "DT Advanced Body Electrical & Auto A/C Systems" at bounding box center [955, 435] width 180 height 26
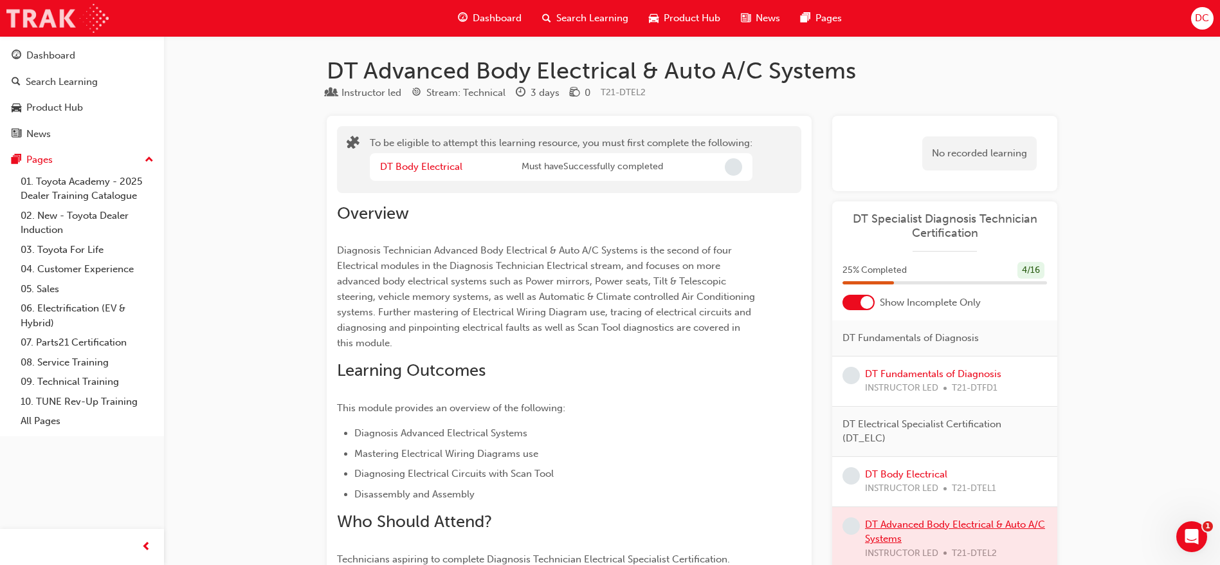
scroll to position [274, 0]
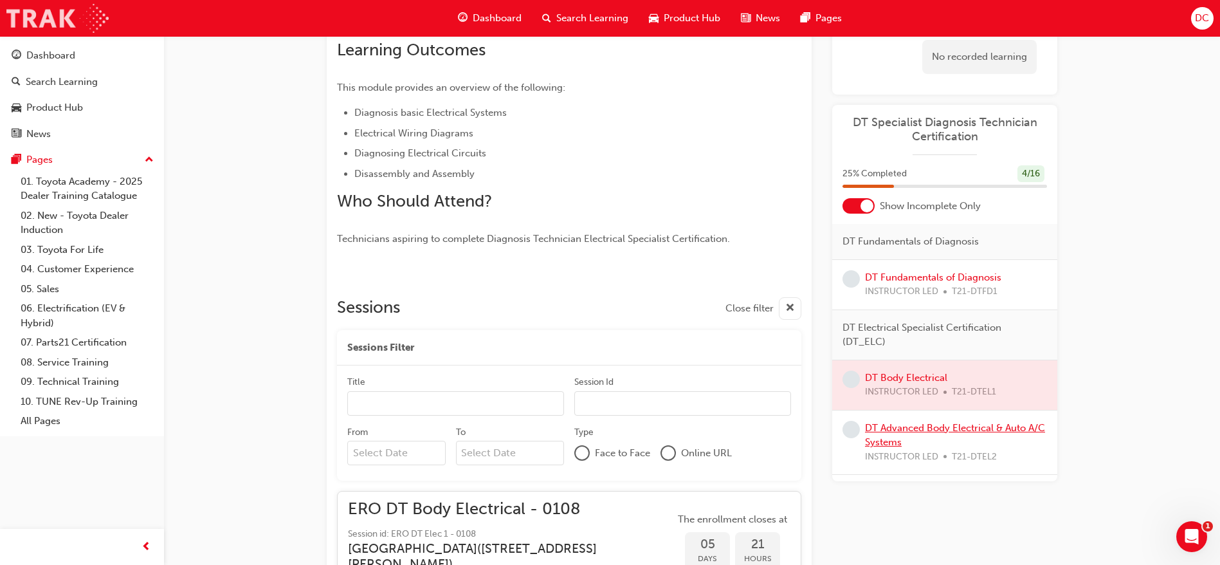
scroll to position [255, 0]
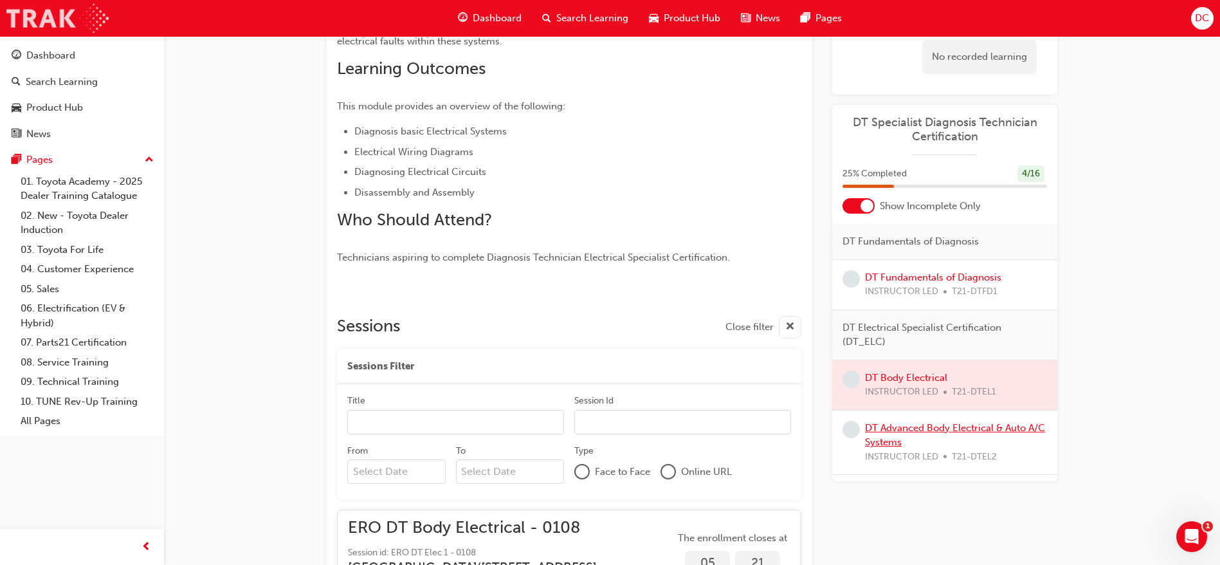
scroll to position [274, 0]
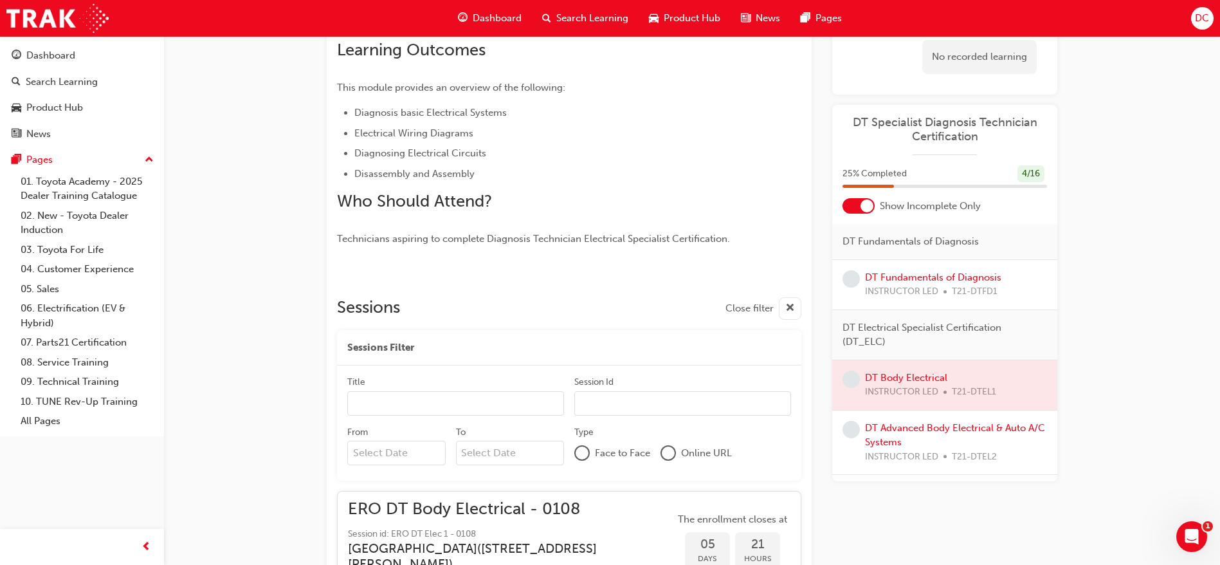
click at [511, 19] on span "Dashboard" at bounding box center [497, 18] width 49 height 15
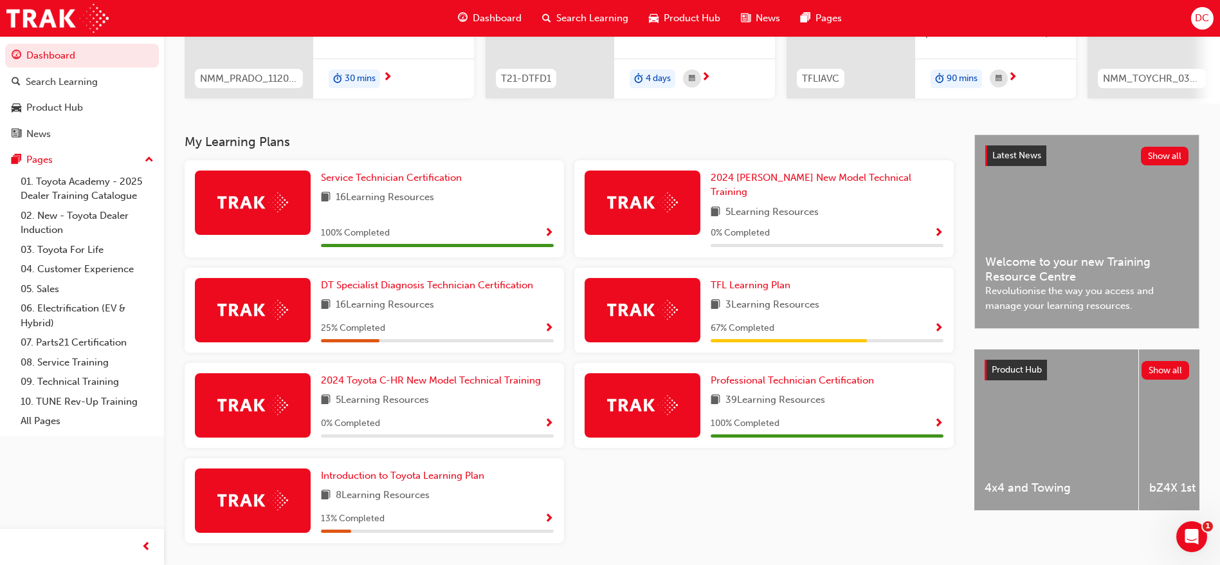
scroll to position [227, 0]
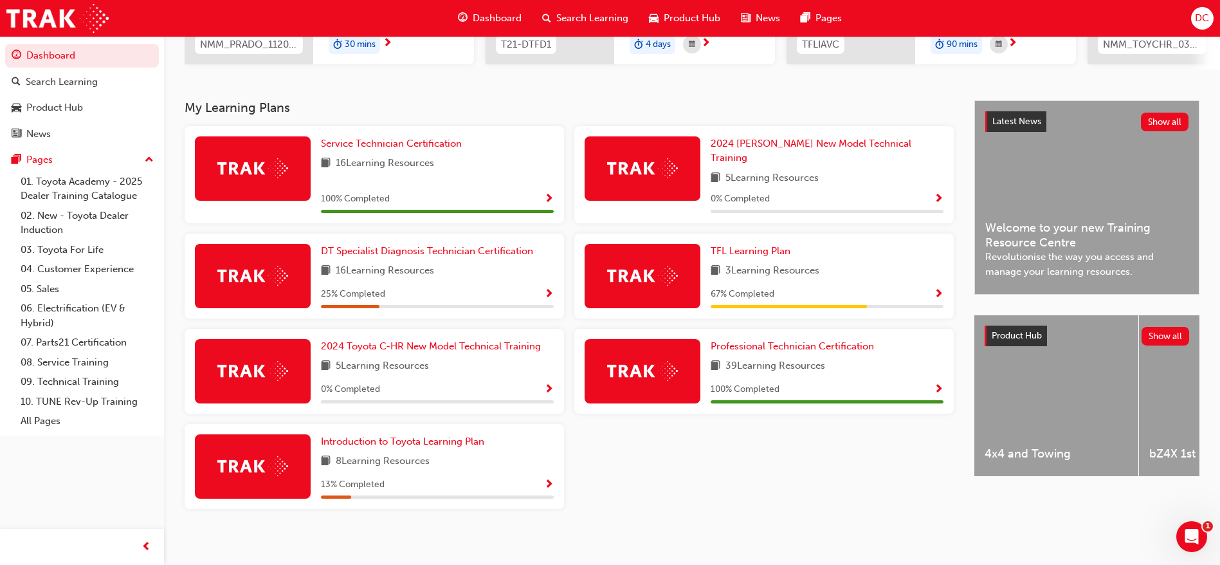
click at [549, 289] on span "Show Progress" at bounding box center [549, 295] width 10 height 12
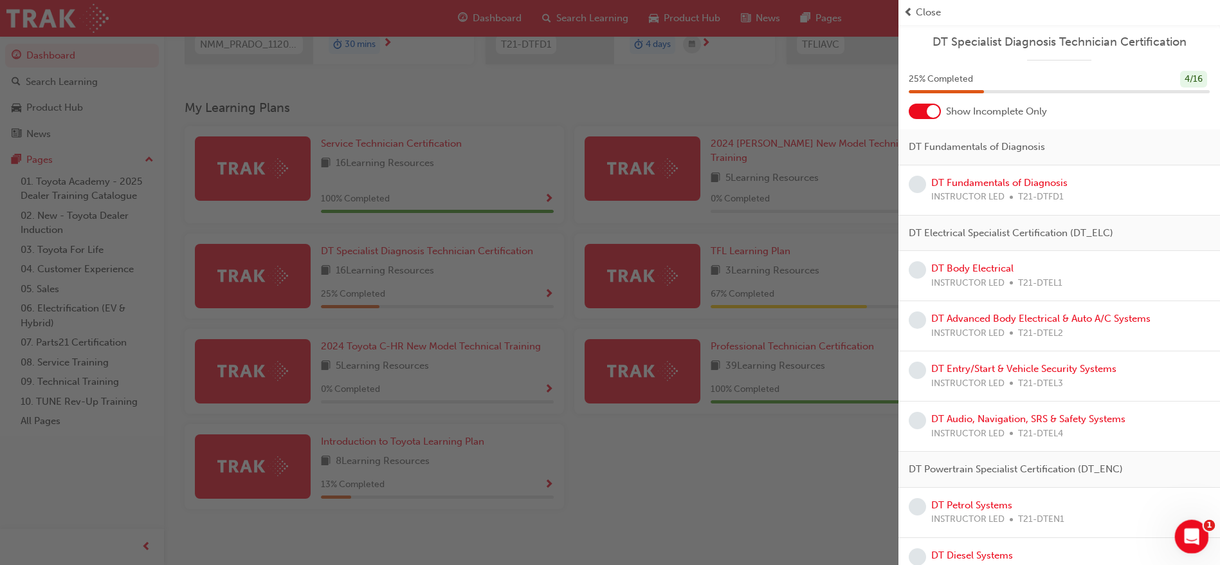
click html
click at [1097, 501] on icon "Open Intercom Messenger" at bounding box center [1189, 534] width 21 height 21
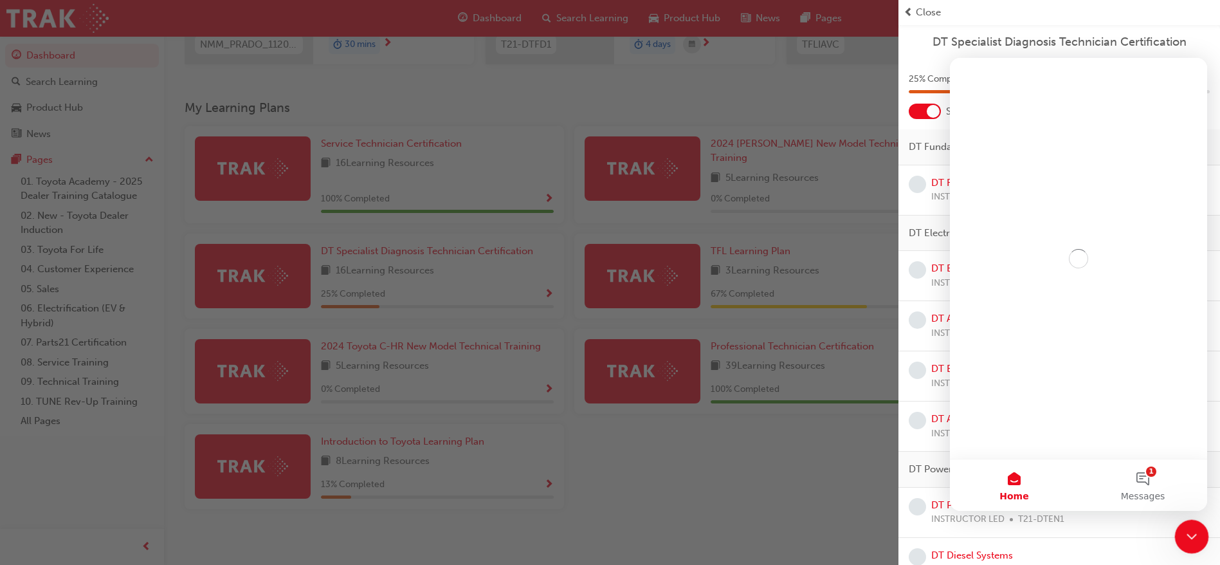
scroll to position [0, 0]
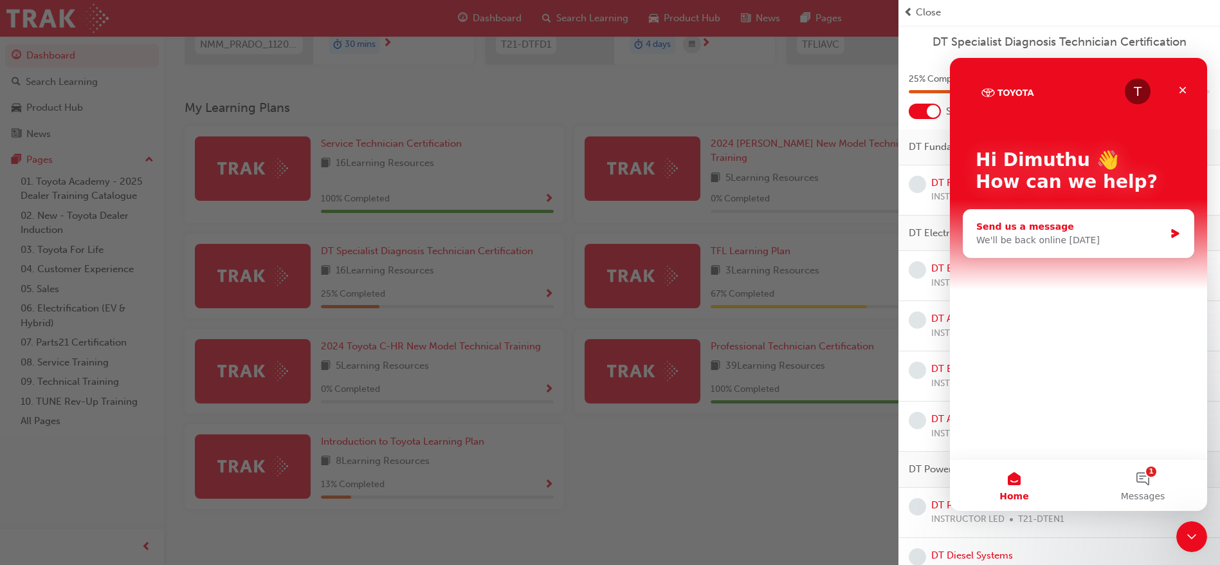
click at [1075, 239] on div "We'll be back online tomorrow" at bounding box center [1070, 240] width 188 height 14
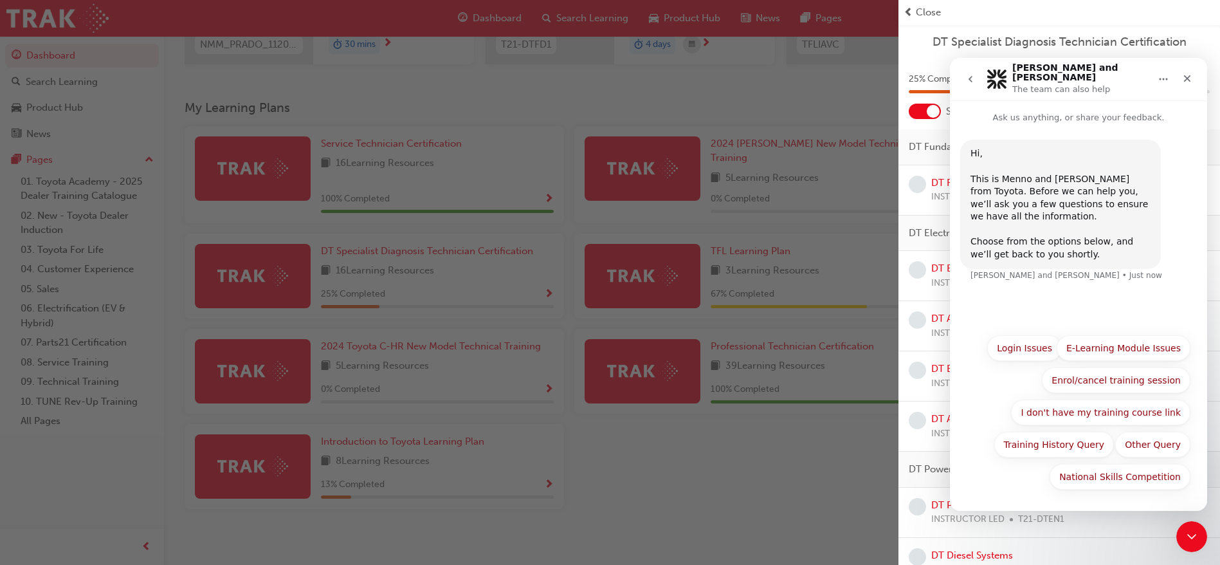
click at [1062, 289] on div "Hi, ​ This is Menno and Lisa from Toyota. Before we can help you, we’ll ask you…" at bounding box center [1078, 225] width 257 height 203
click at [1039, 296] on div "Hi, ​ This is Menno and Lisa from Toyota. Before we can help you, we’ll ask you…" at bounding box center [1078, 225] width 257 height 203
click at [1027, 298] on div "Hi, ​ This is Menno and Lisa from Toyota. Before we can help you, we’ll ask you…" at bounding box center [1078, 225] width 257 height 203
click at [994, 295] on div "Hi, ​ This is Menno and Lisa from Toyota. Before we can help you, we’ll ask you…" at bounding box center [1078, 225] width 257 height 203
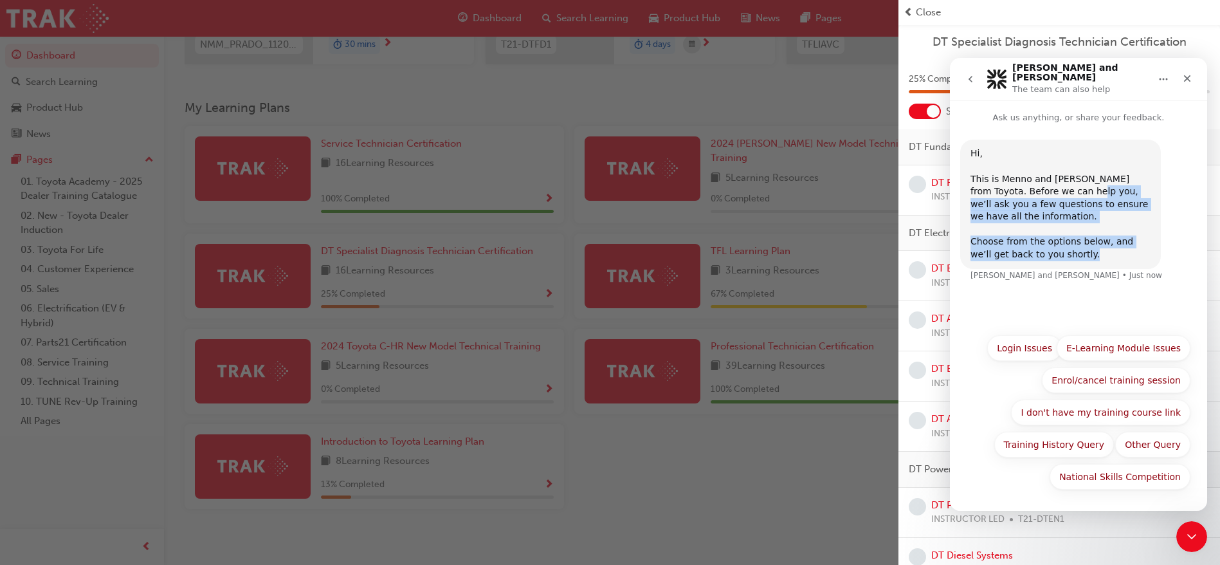
drag, startPoint x: 1107, startPoint y: 285, endPoint x: 1046, endPoint y: 185, distance: 117.8
click at [1046, 185] on div "Hi, ​ This is Menno and Lisa from Toyota. Before we can help you, we’ll ask you…" at bounding box center [1078, 218] width 237 height 157
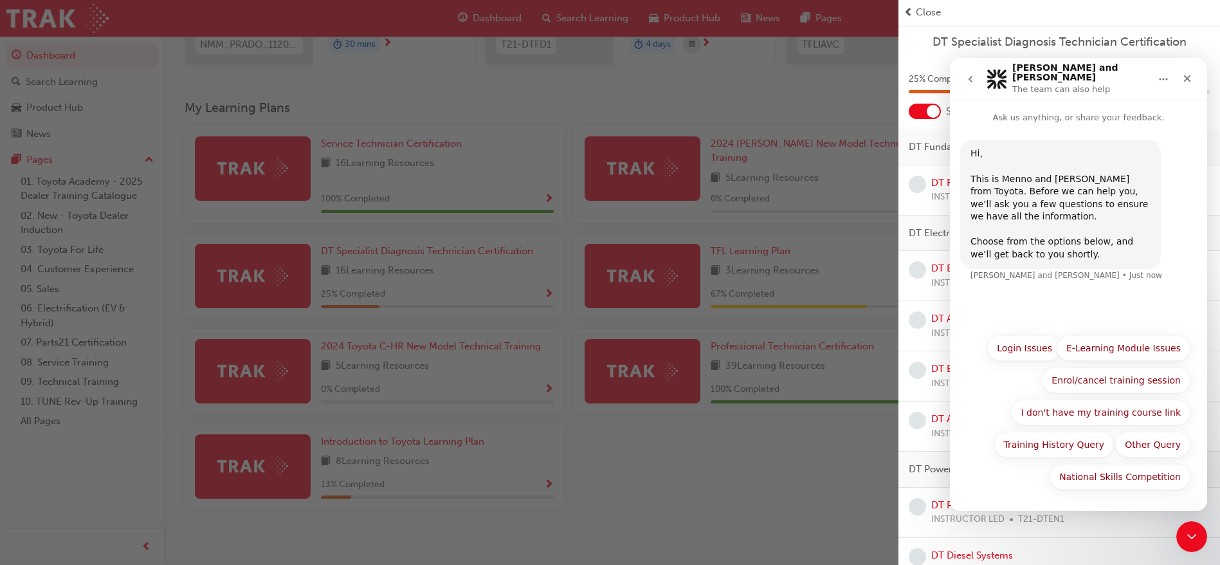
click at [1097, 154] on div "Hi, ​ This is Menno and Lisa from Toyota. Before we can help you, we’ll ask you…" at bounding box center [1078, 218] width 237 height 157
click at [1097, 501] on icon "Close Intercom Messenger" at bounding box center [1189, 534] width 15 height 15
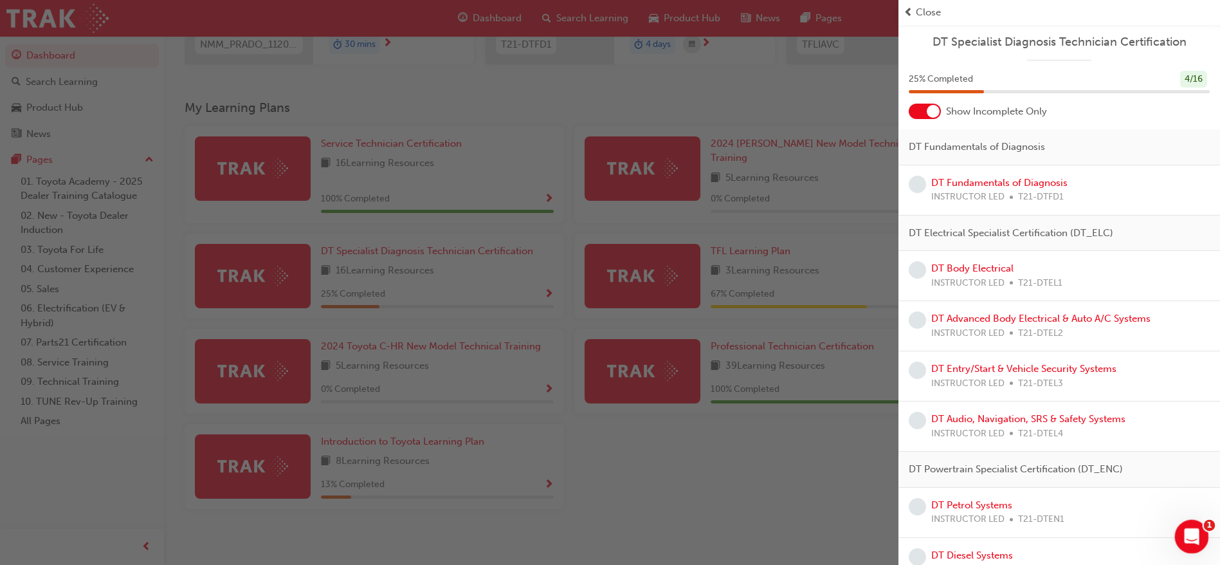
click at [1097, 501] on icon "Open Intercom Messenger" at bounding box center [1189, 534] width 21 height 21
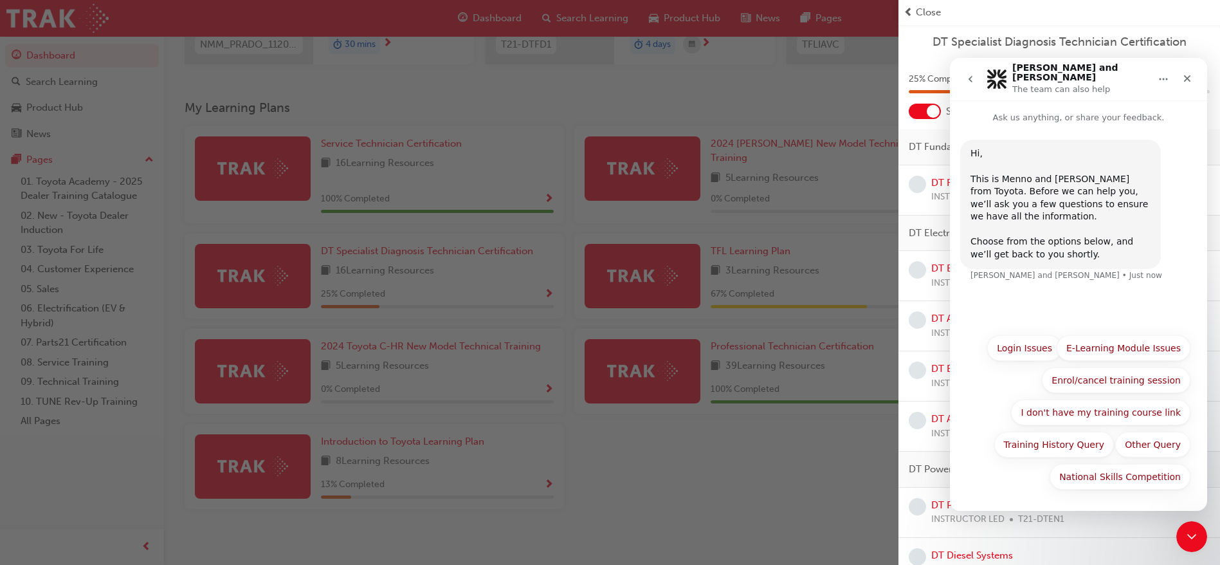
click at [1053, 271] on div "Lisa and Menno • Just now" at bounding box center [1066, 275] width 192 height 8
click at [1027, 343] on button "Login Issues" at bounding box center [1024, 348] width 75 height 26
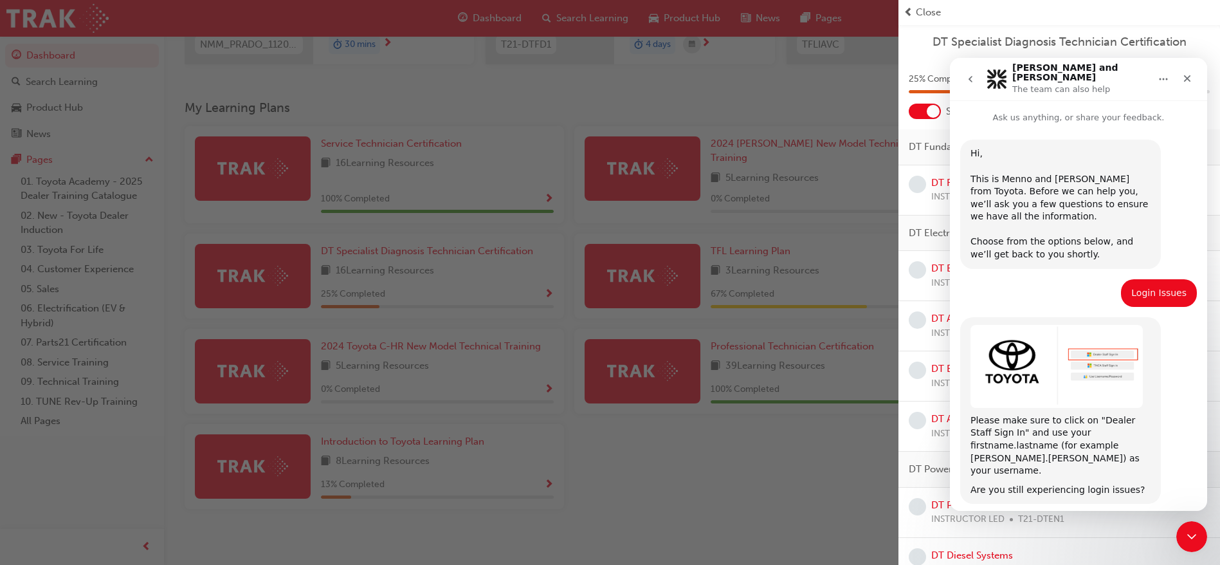
scroll to position [32, 0]
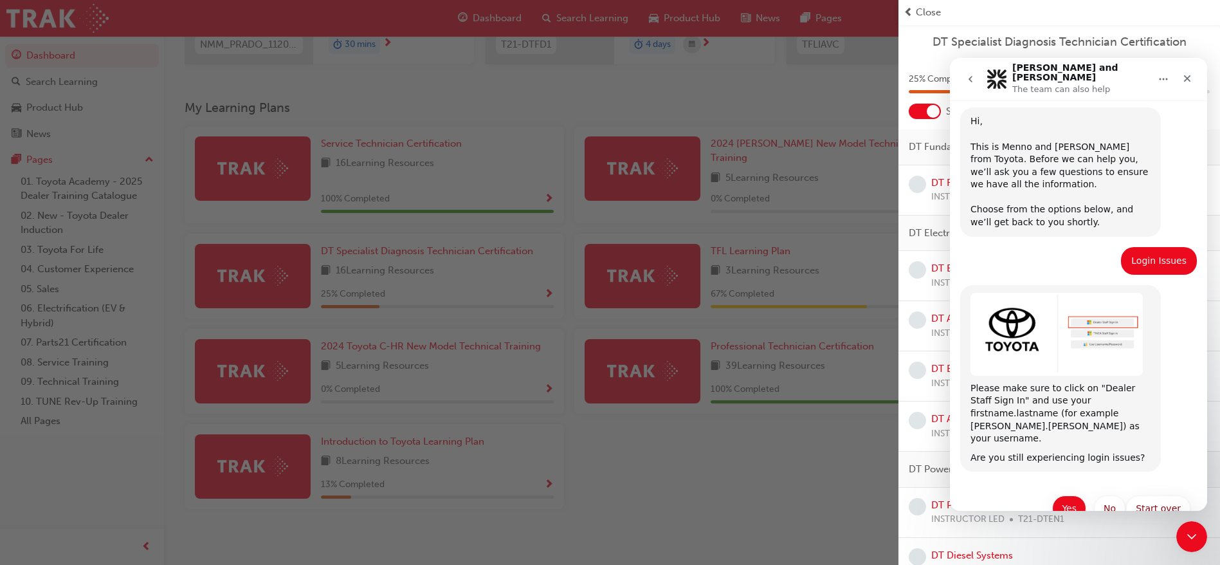
click at [1068, 495] on button "Yes" at bounding box center [1069, 508] width 34 height 26
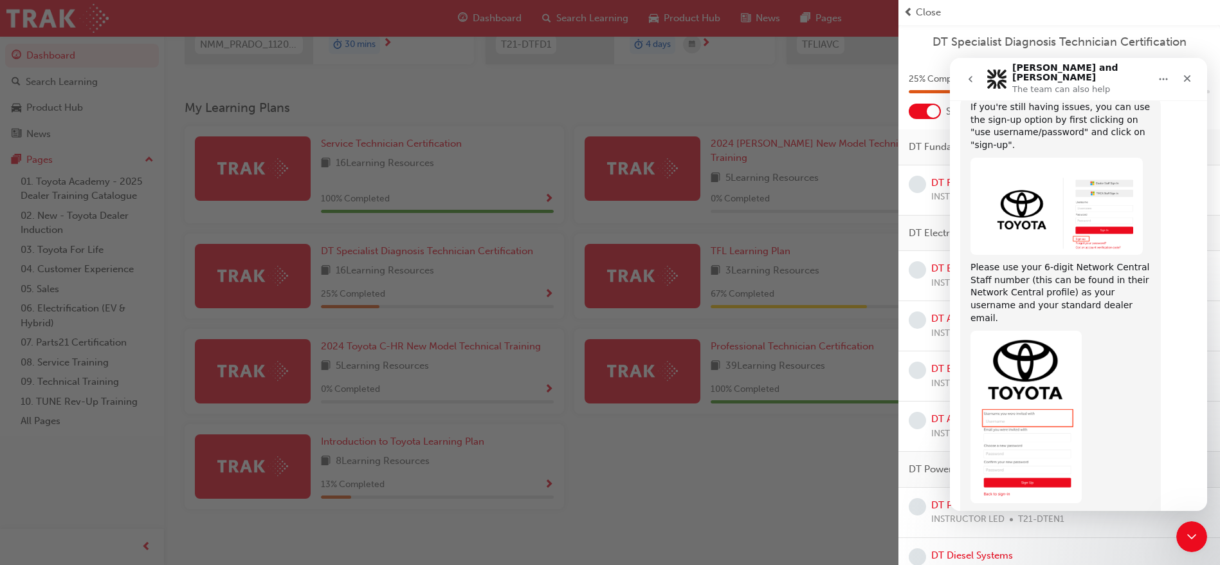
scroll to position [492, 0]
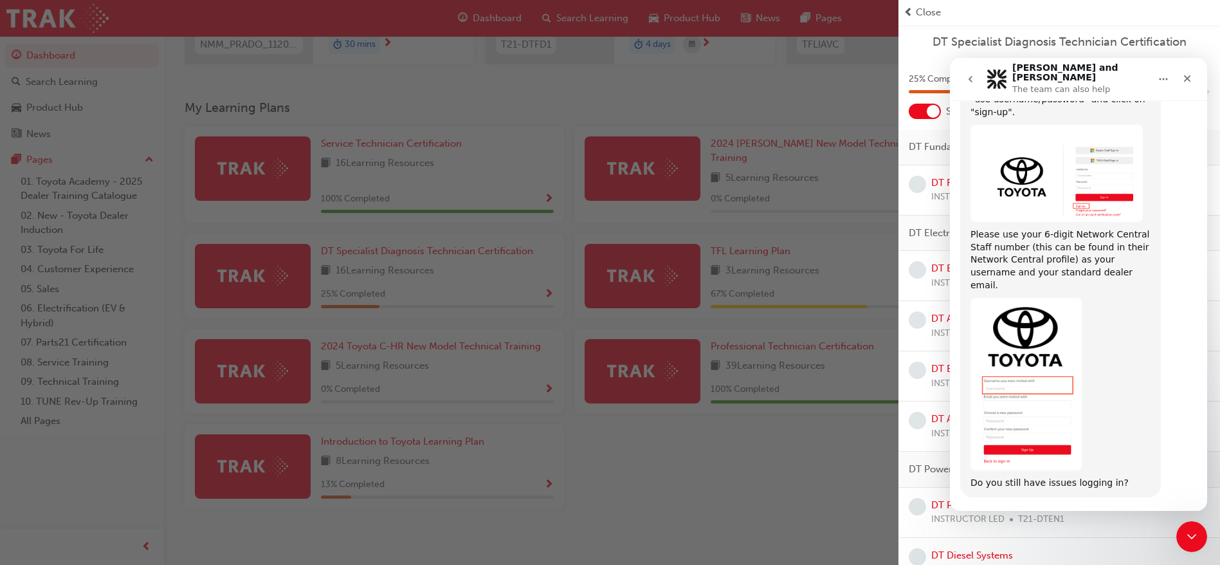
click at [1097, 501] on button "No" at bounding box center [1175, 534] width 32 height 26
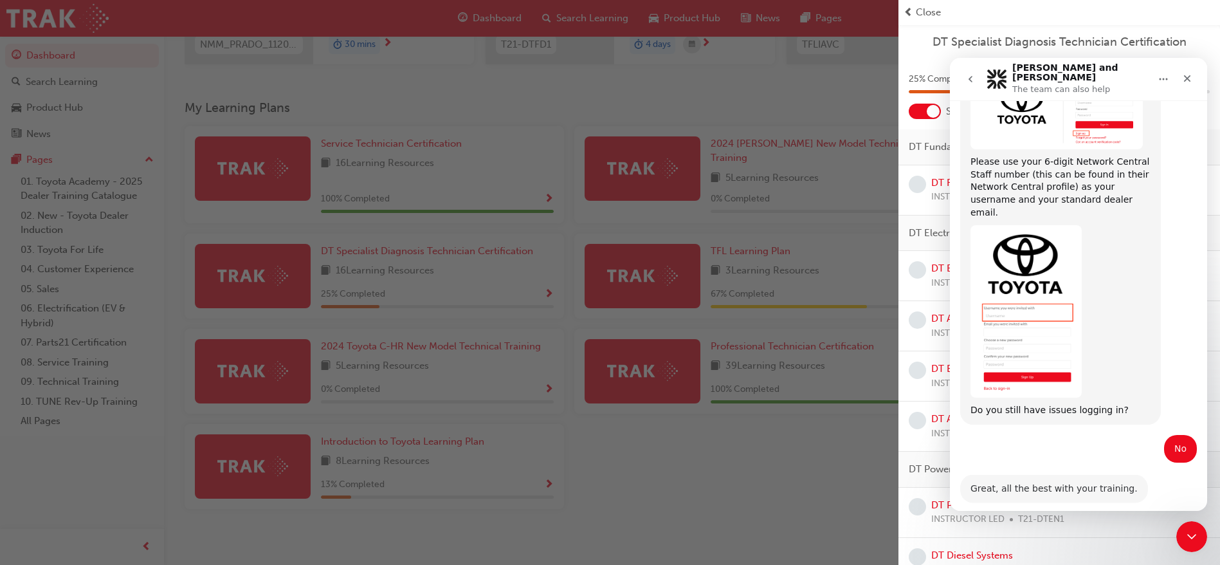
scroll to position [568, 0]
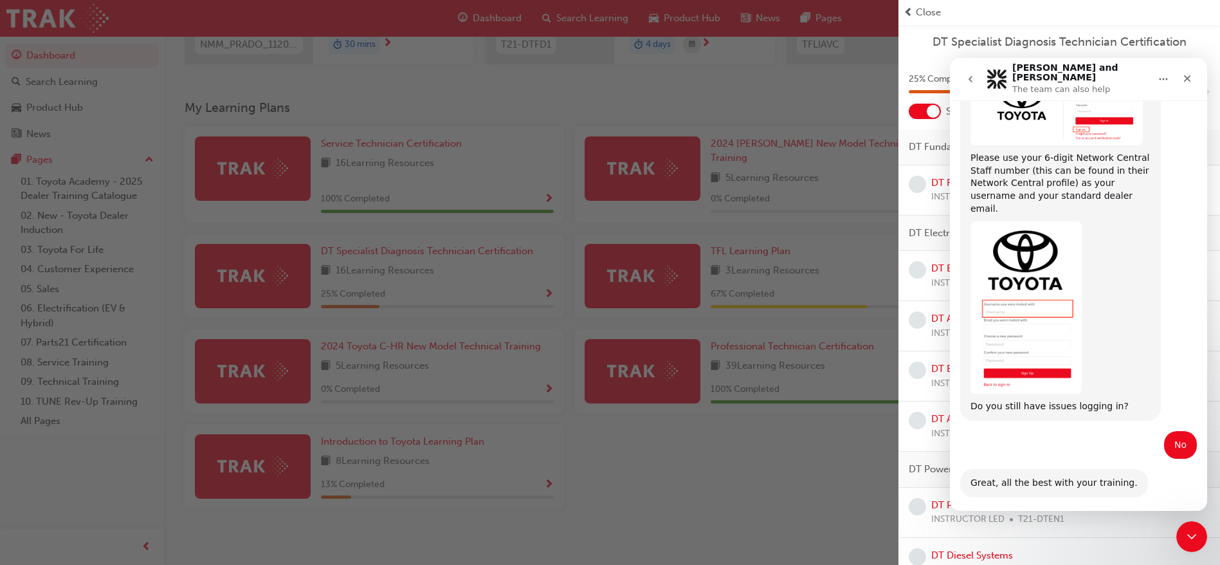
click at [1097, 501] on button "Start over" at bounding box center [1158, 534] width 64 height 26
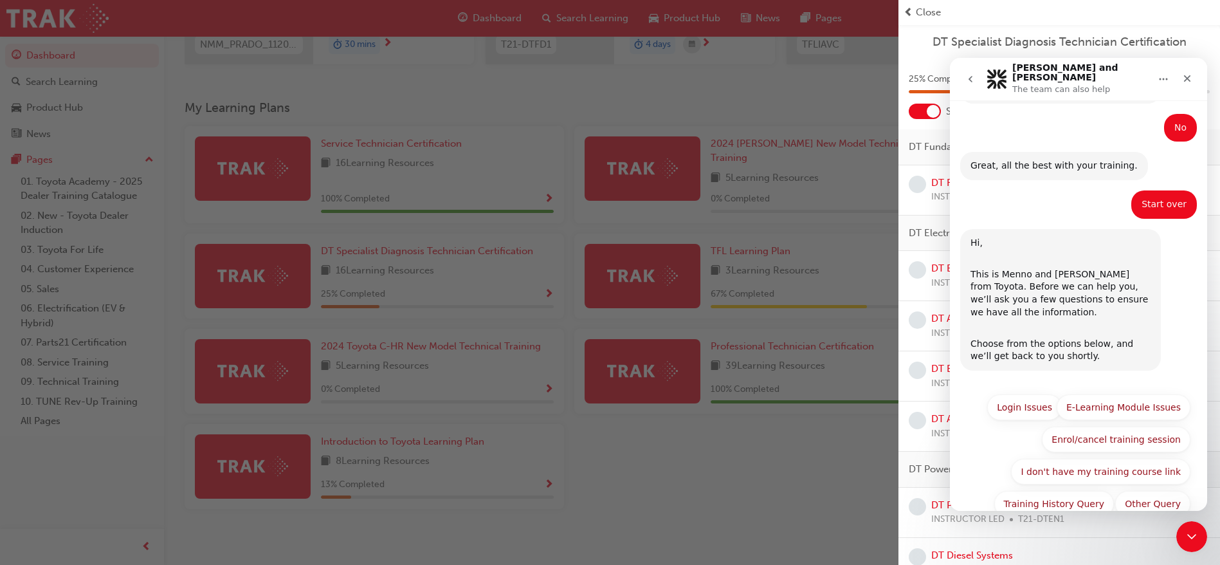
scroll to position [886, 0]
click at [1097, 67] on div "Close" at bounding box center [1187, 78] width 23 height 23
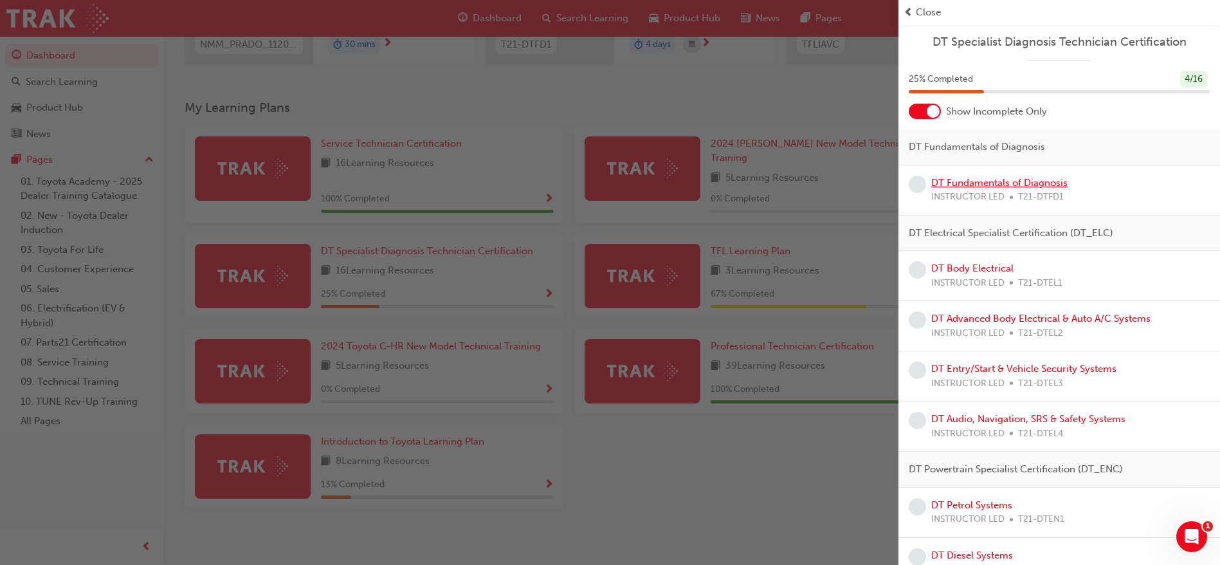
click at [972, 185] on link "DT Fundamentals of Diagnosis" at bounding box center [999, 183] width 136 height 12
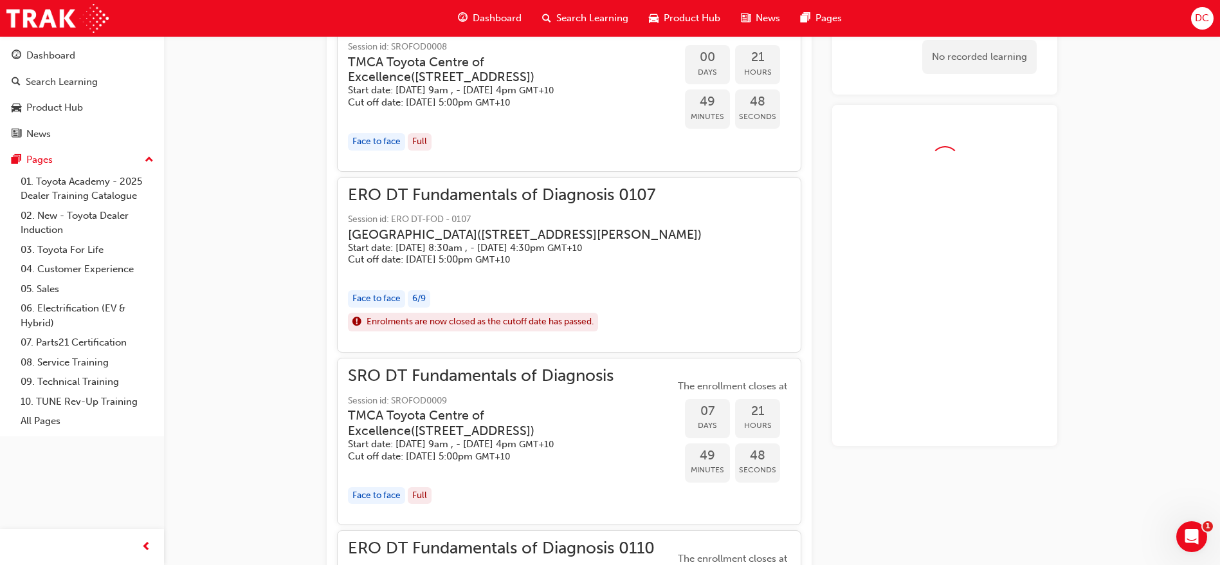
scroll to position [987, 0]
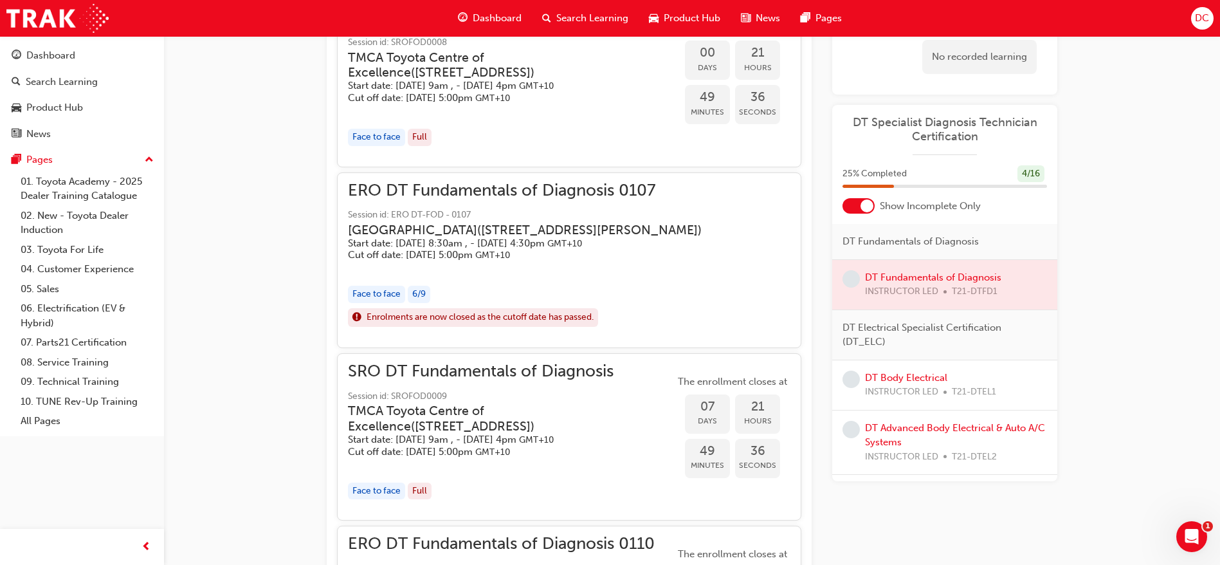
click at [446, 229] on h3 "Eastern Region Technical Training Centre ( 3/1 Secombe Place Moorebank NSW 2170…" at bounding box center [525, 230] width 354 height 15
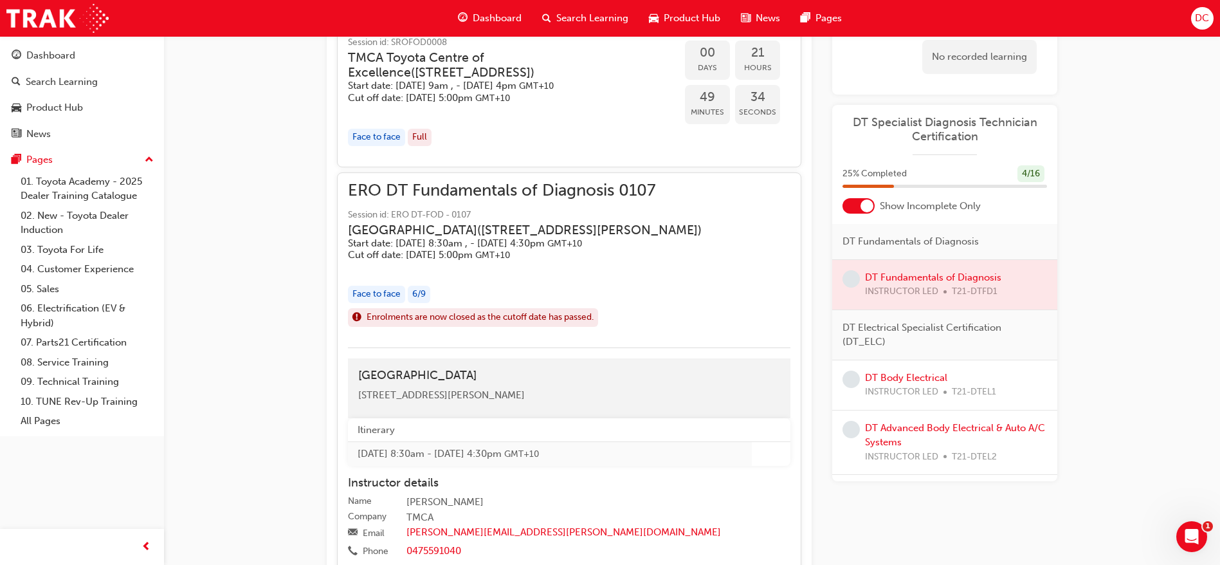
click at [446, 229] on h3 "Eastern Region Technical Training Centre ( 3/1 Secombe Place Moorebank NSW 2170…" at bounding box center [525, 230] width 354 height 15
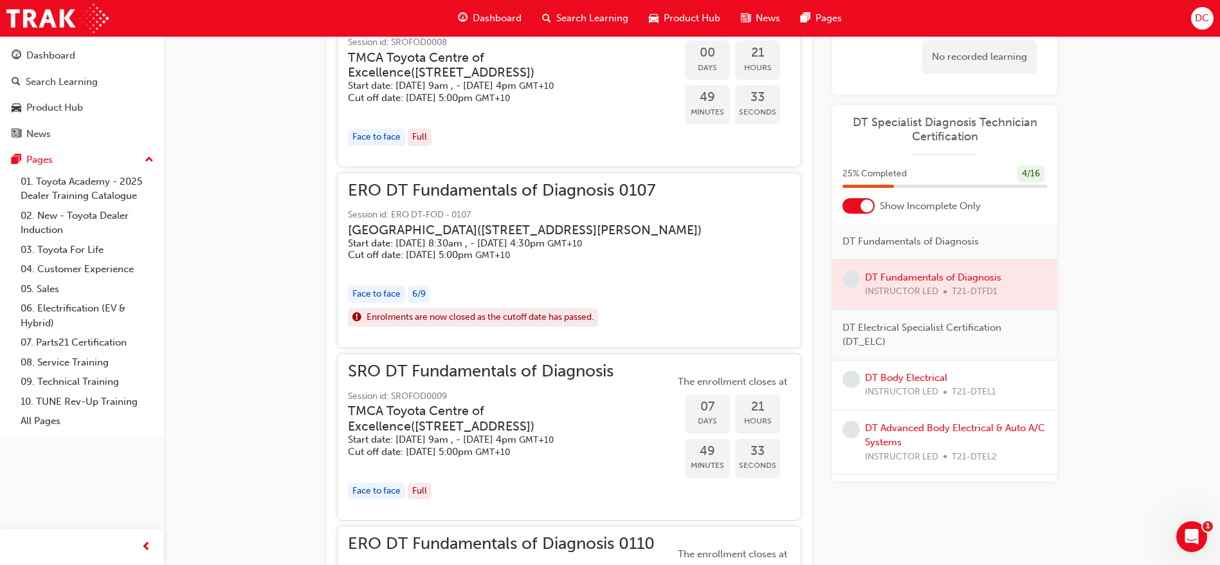
click at [446, 229] on h3 "Eastern Region Technical Training Centre ( 3/1 Secombe Place Moorebank NSW 2170…" at bounding box center [525, 230] width 354 height 15
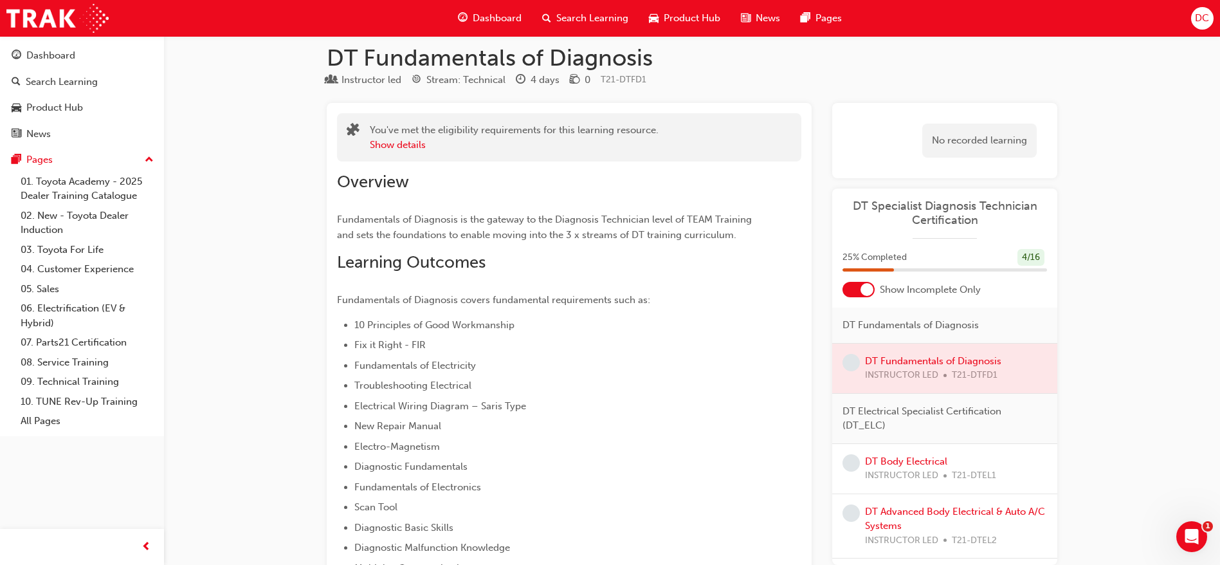
scroll to position [0, 0]
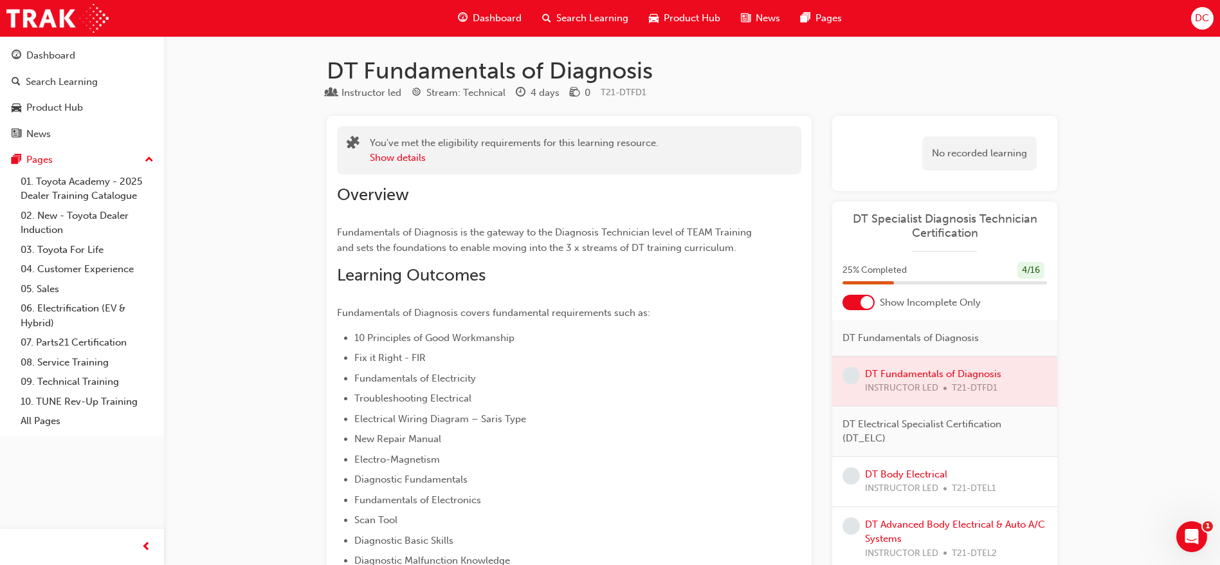
click at [482, 11] on span "Dashboard" at bounding box center [497, 18] width 49 height 15
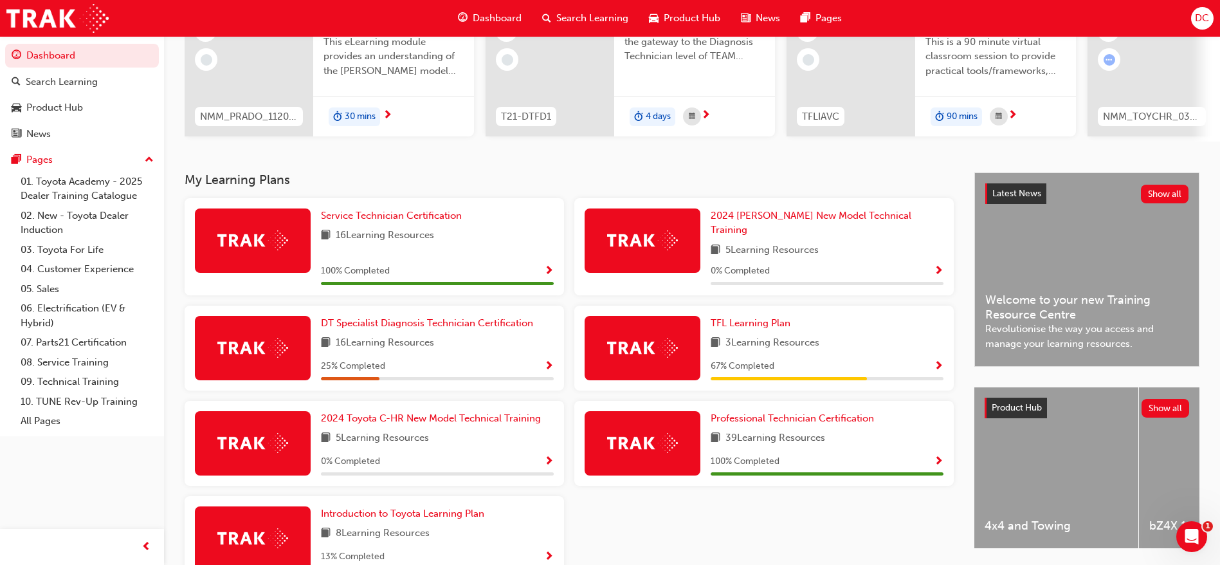
scroll to position [193, 0]
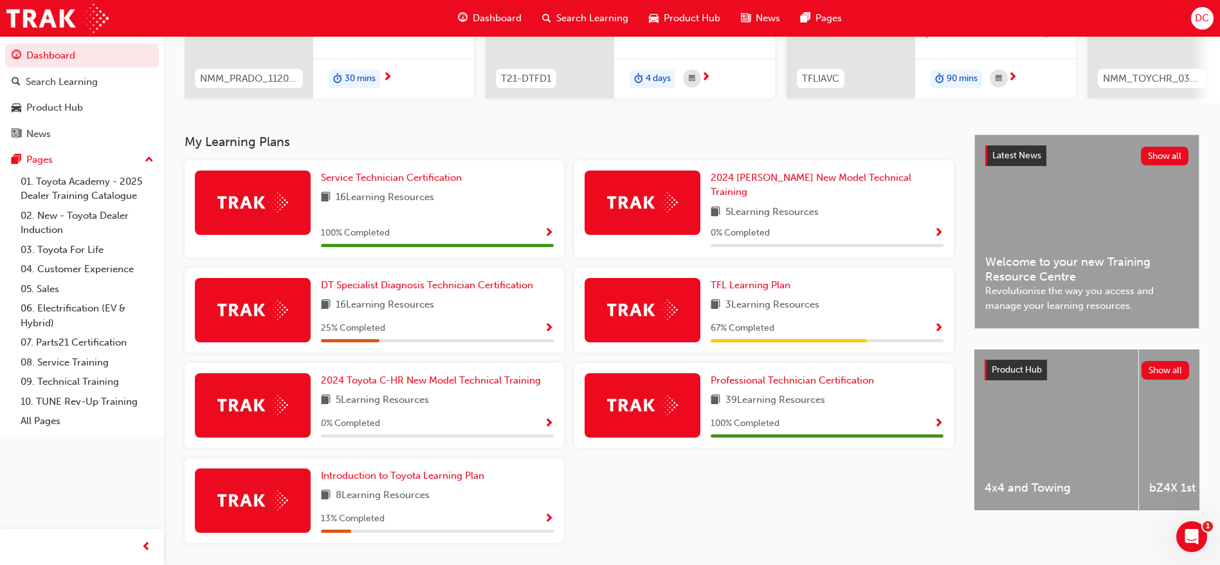
click at [552, 324] on span "Show Progress" at bounding box center [549, 329] width 10 height 12
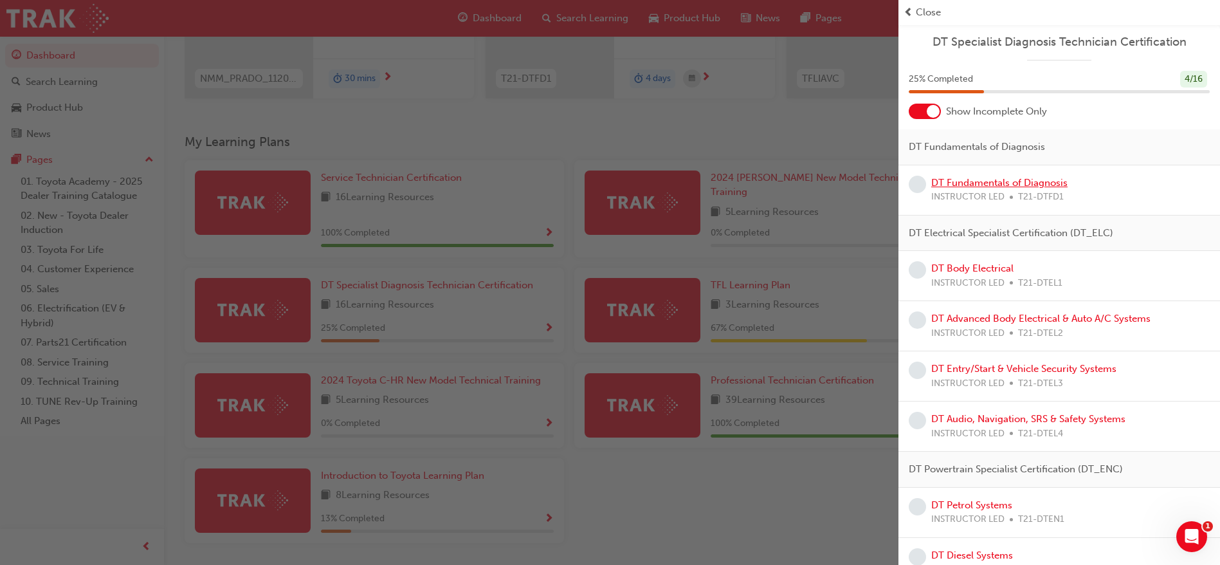
click at [983, 183] on link "DT Fundamentals of Diagnosis" at bounding box center [999, 183] width 136 height 12
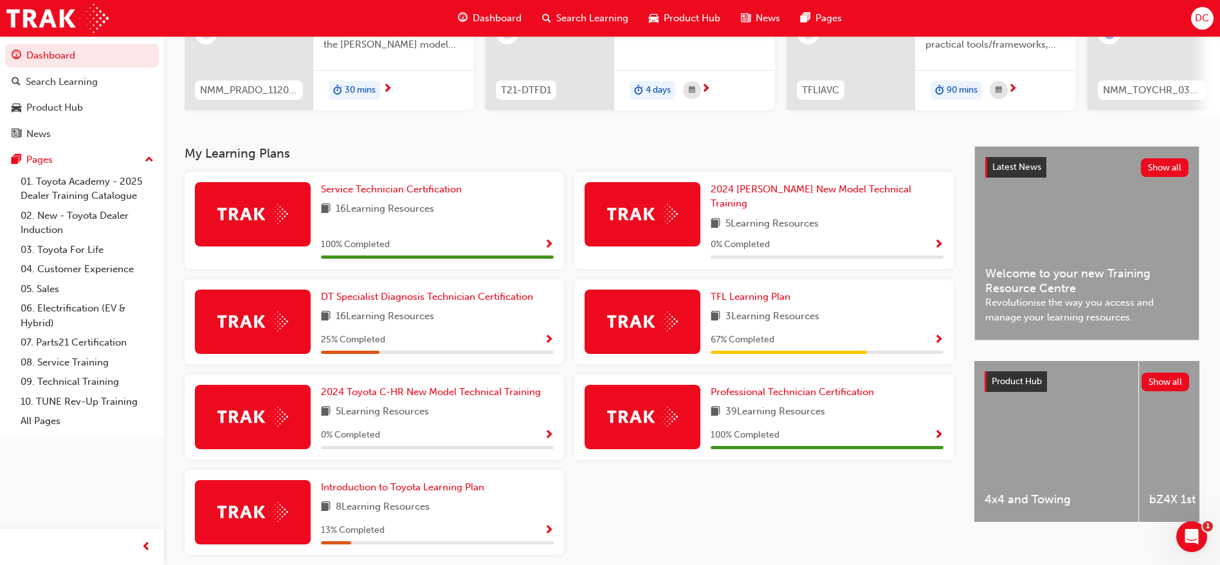
scroll to position [193, 0]
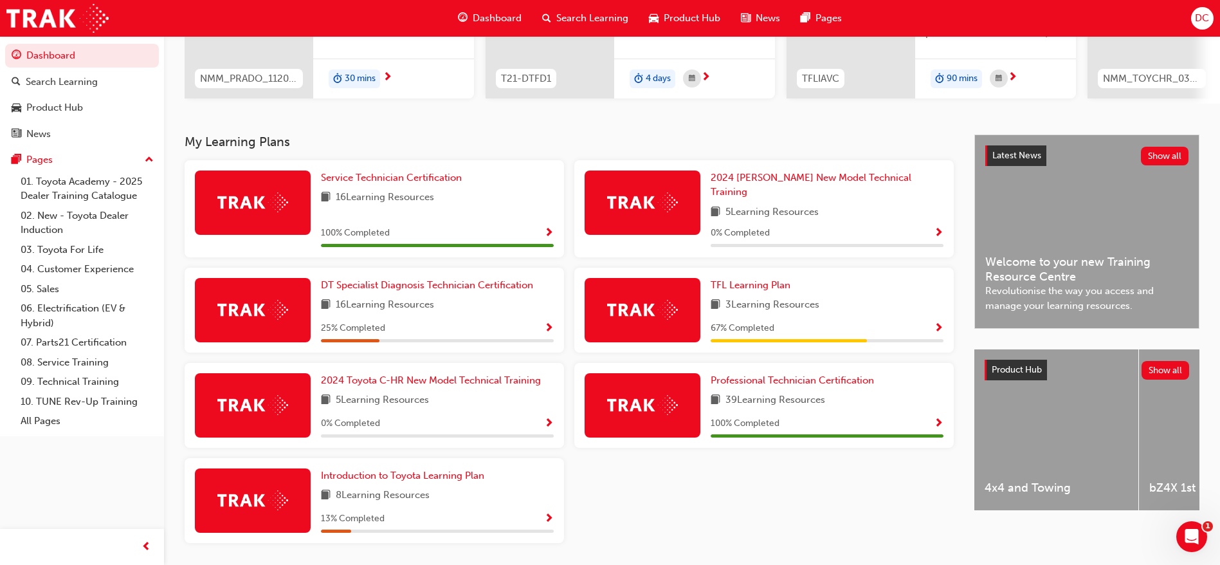
click at [550, 323] on span "Show Progress" at bounding box center [549, 329] width 10 height 12
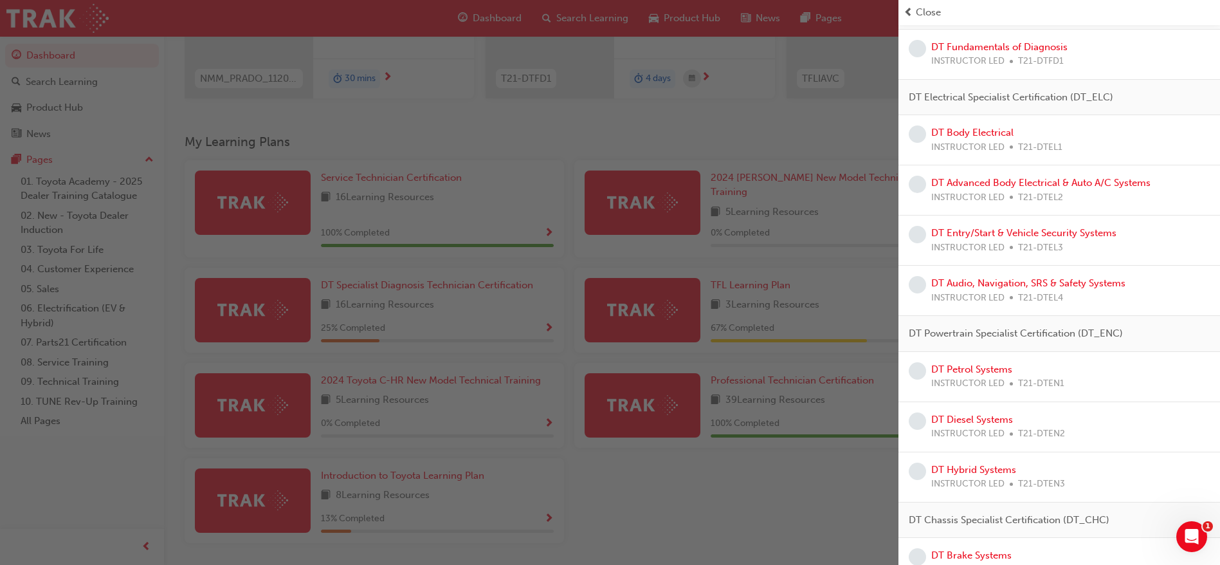
scroll to position [154, 0]
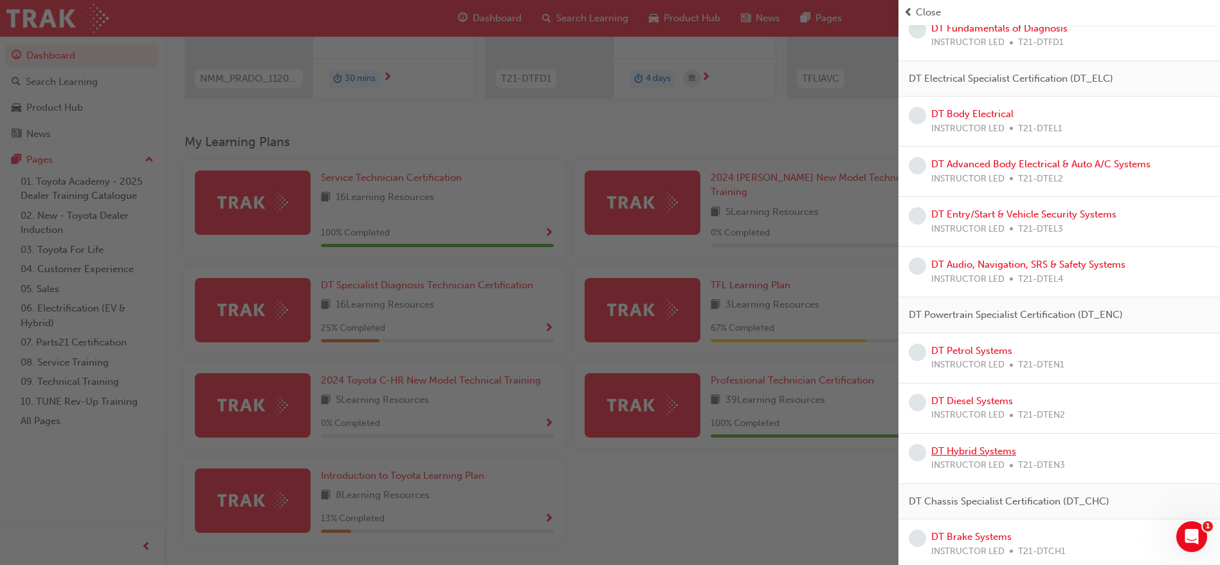
click at [995, 449] on link "DT Hybrid Systems" at bounding box center [973, 451] width 85 height 12
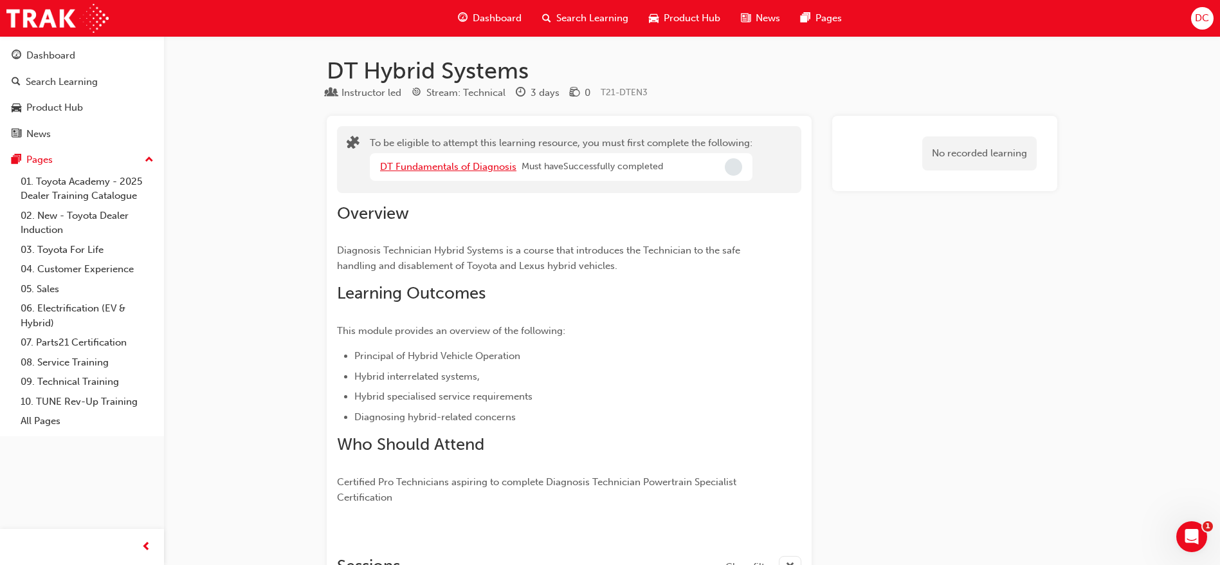
click at [485, 161] on link "DT Fundamentals of Diagnosis" at bounding box center [448, 167] width 136 height 12
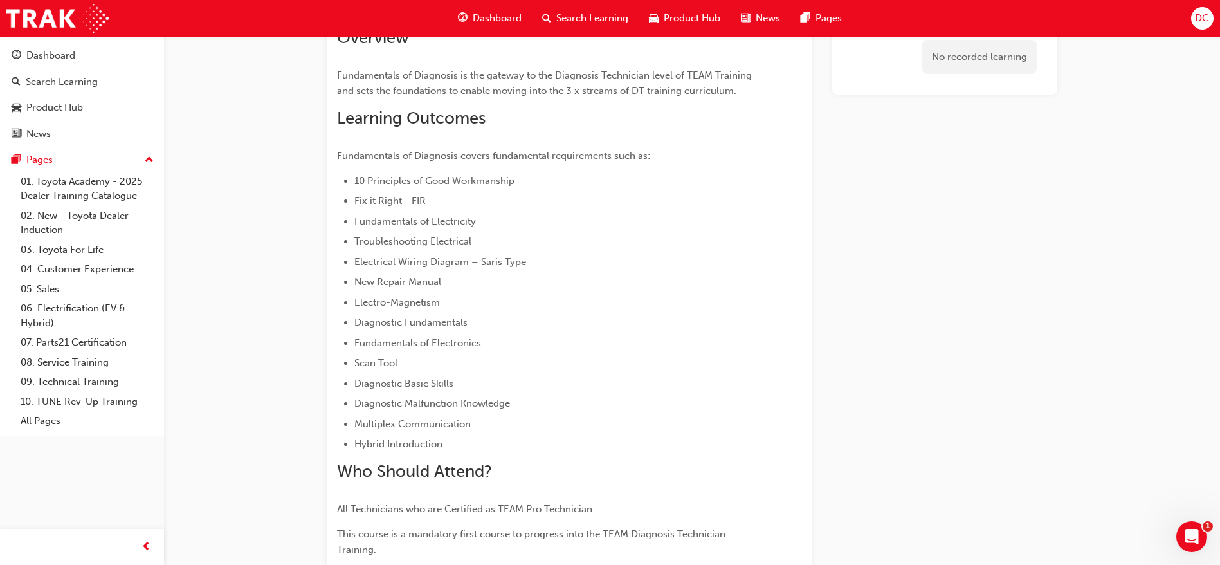
scroll to position [193, 0]
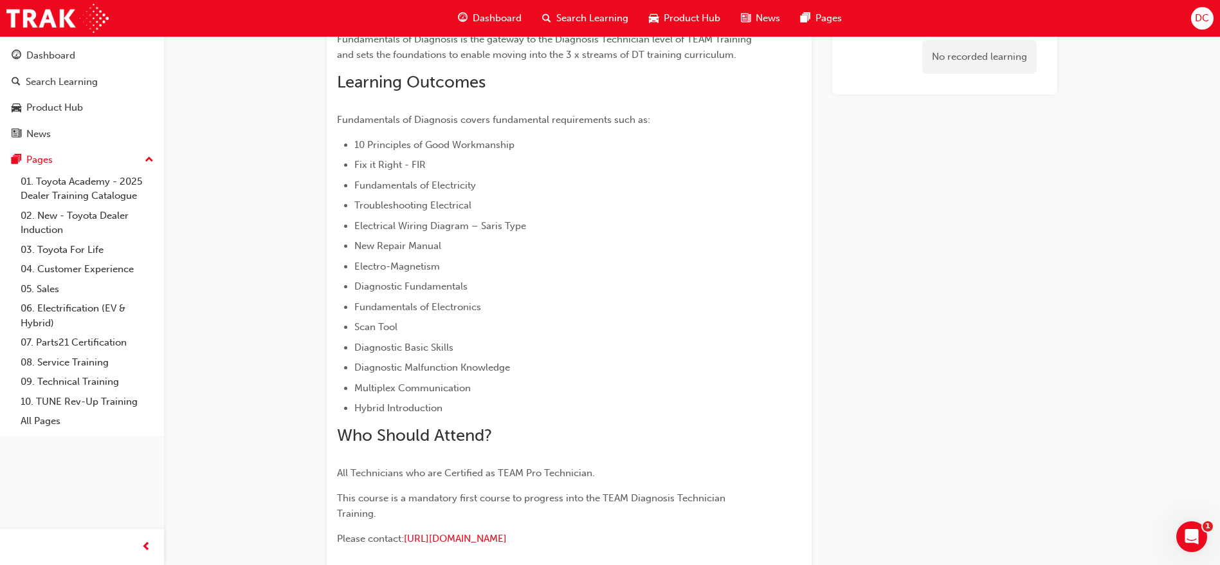
click at [493, 147] on span "10 Principles of Good Workmanship" at bounding box center [434, 145] width 160 height 12
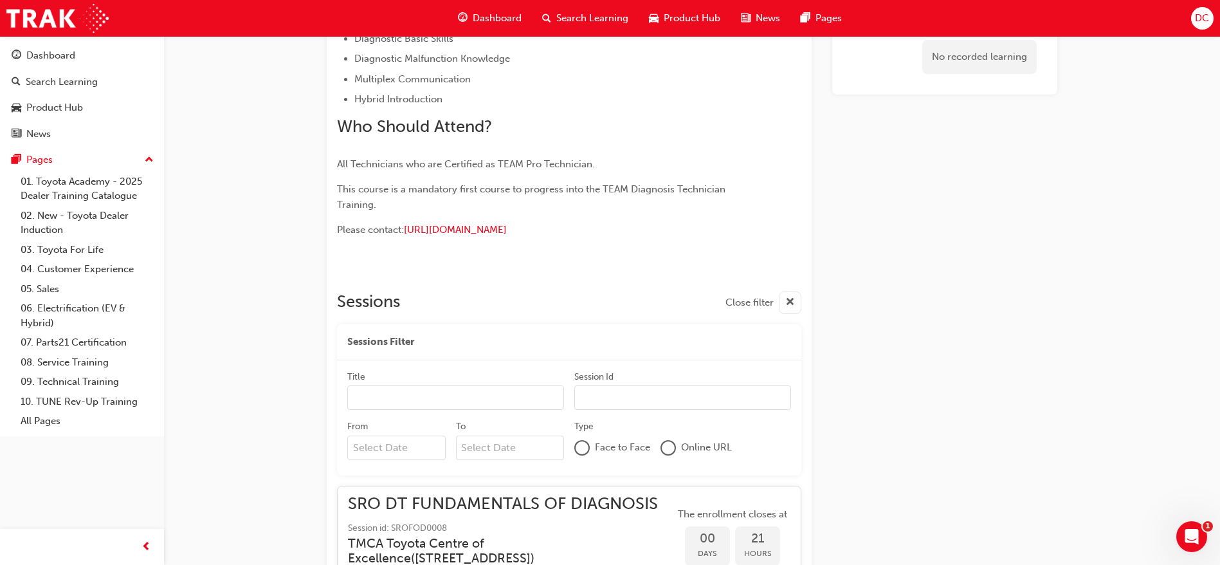
scroll to position [540, 0]
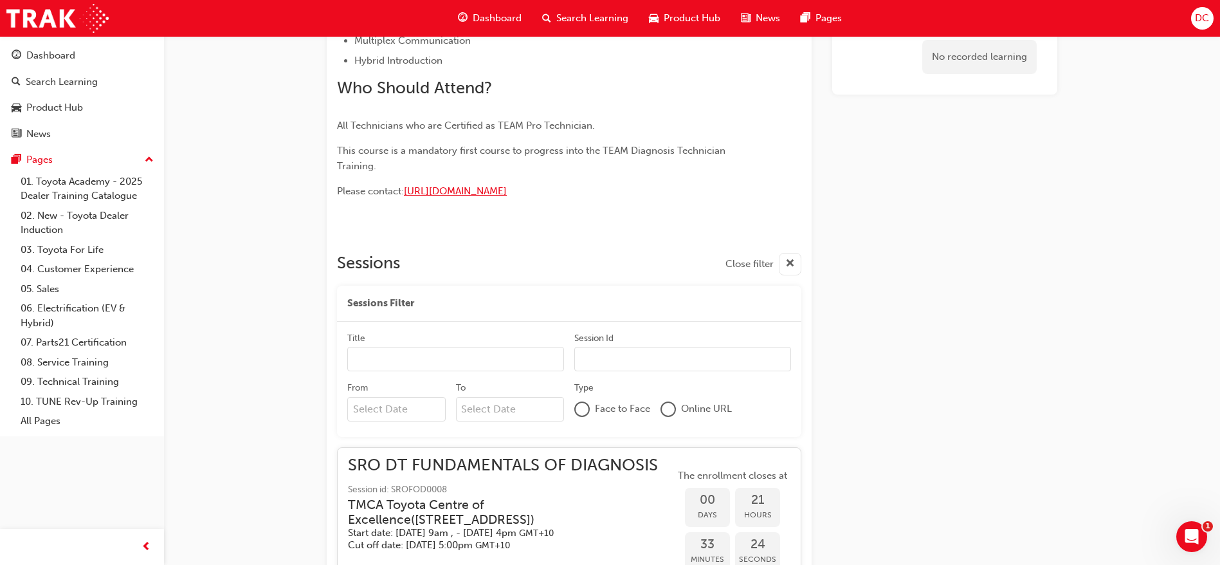
click at [507, 188] on span "[URL][DOMAIN_NAME]" at bounding box center [455, 191] width 103 height 12
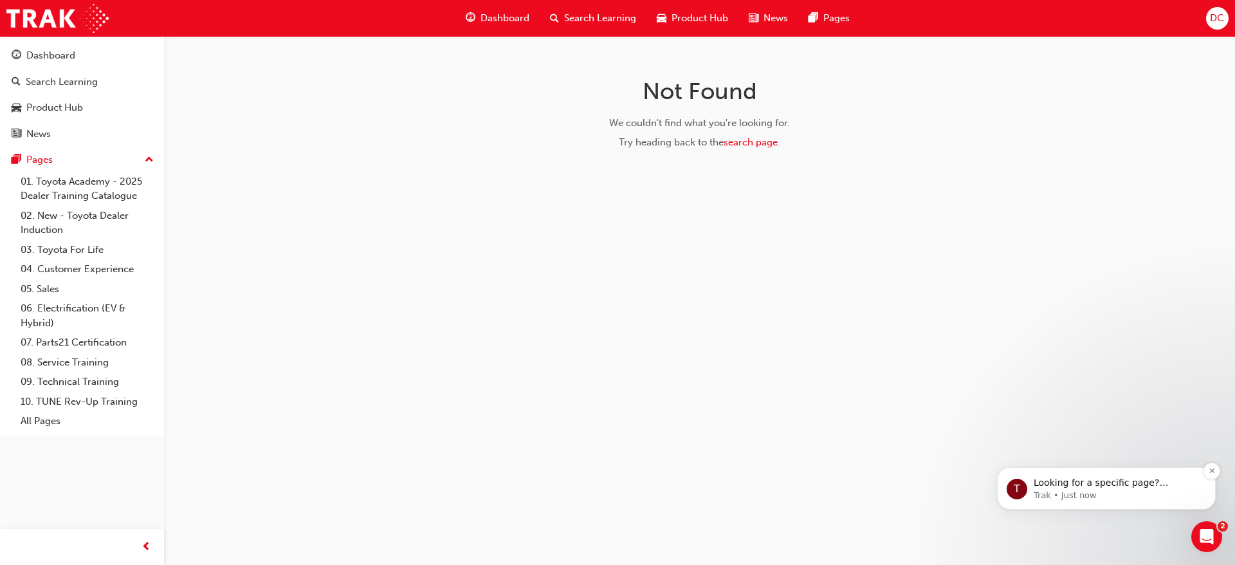
click at [1091, 490] on p "Trak • Just now" at bounding box center [1116, 495] width 166 height 12
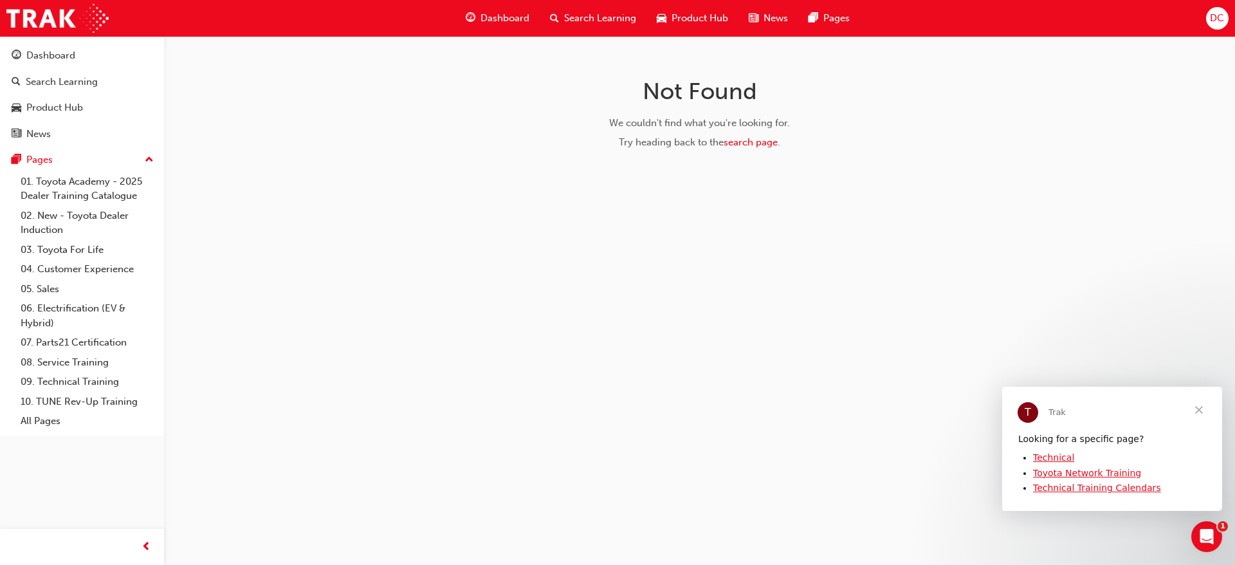
click at [1131, 491] on link "Technical Training Calendars" at bounding box center [1097, 487] width 128 height 10
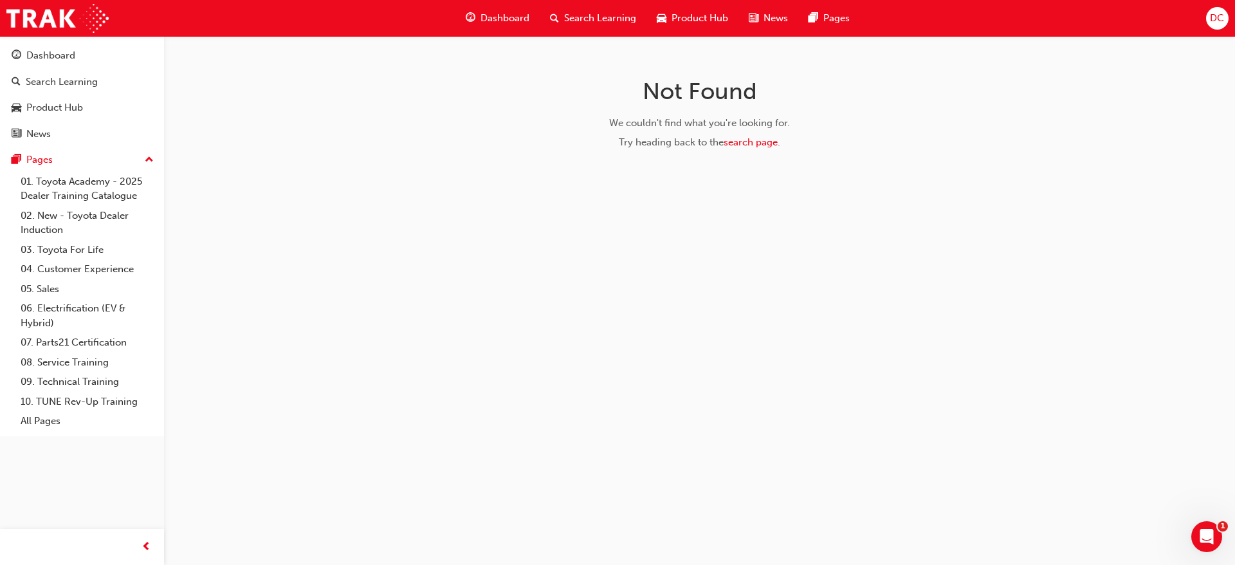
click at [487, 19] on span "Dashboard" at bounding box center [504, 18] width 49 height 15
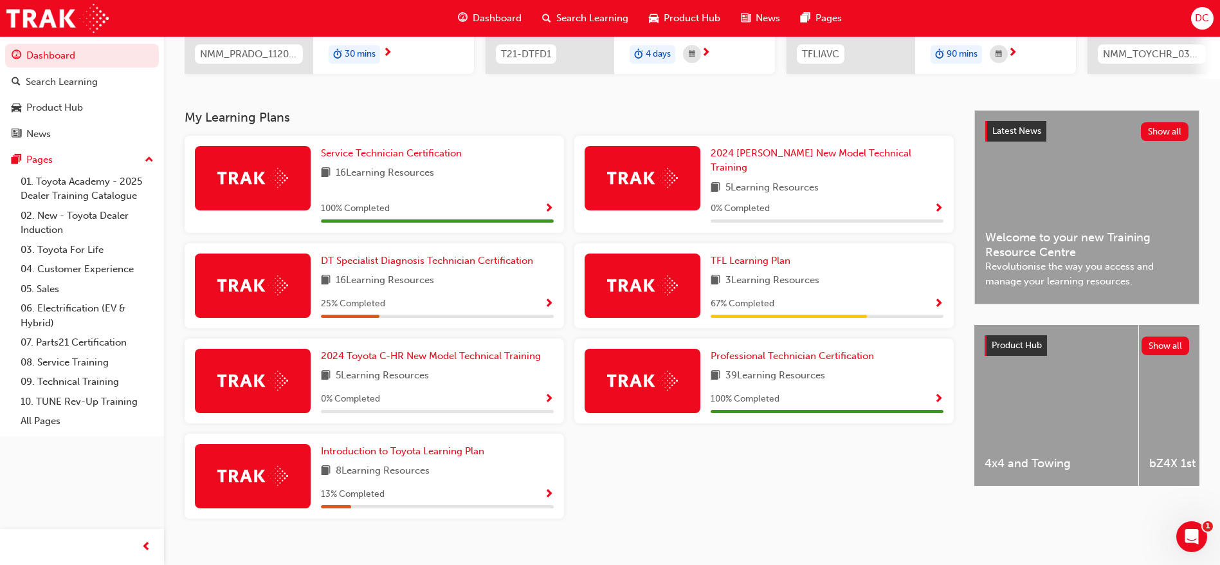
scroll to position [227, 0]
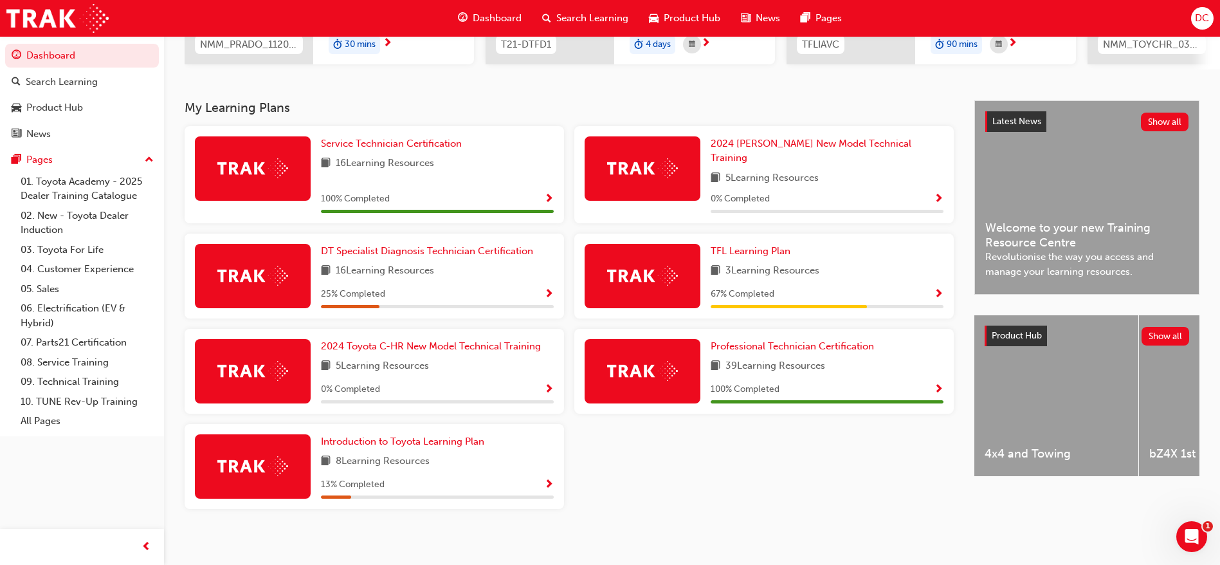
click at [551, 289] on span "Show Progress" at bounding box center [549, 295] width 10 height 12
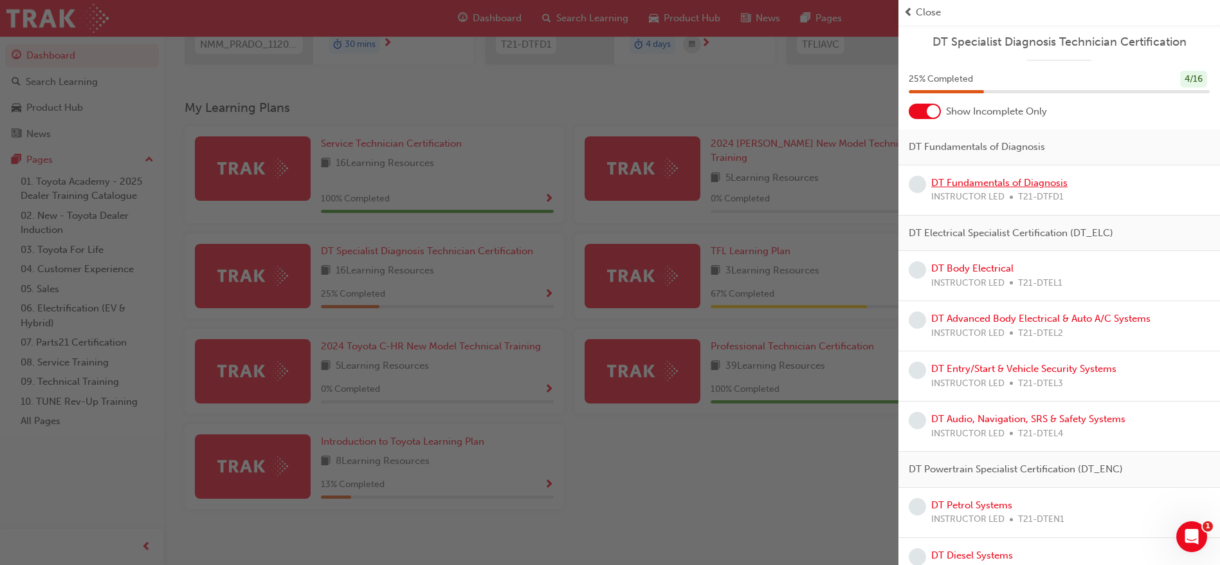
click at [985, 185] on link "DT Fundamentals of Diagnosis" at bounding box center [999, 183] width 136 height 12
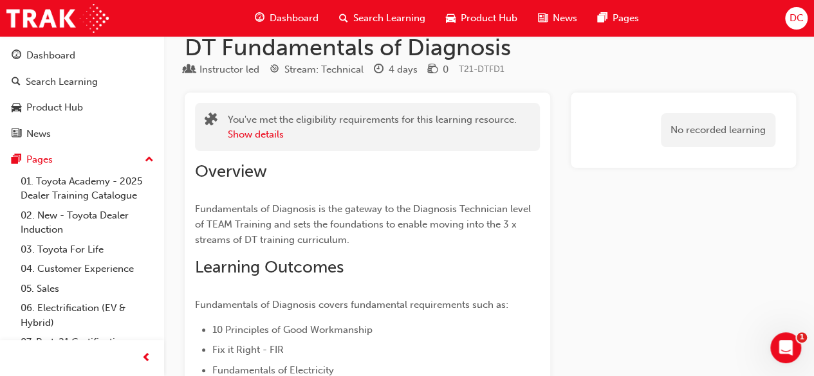
scroll to position [14, 0]
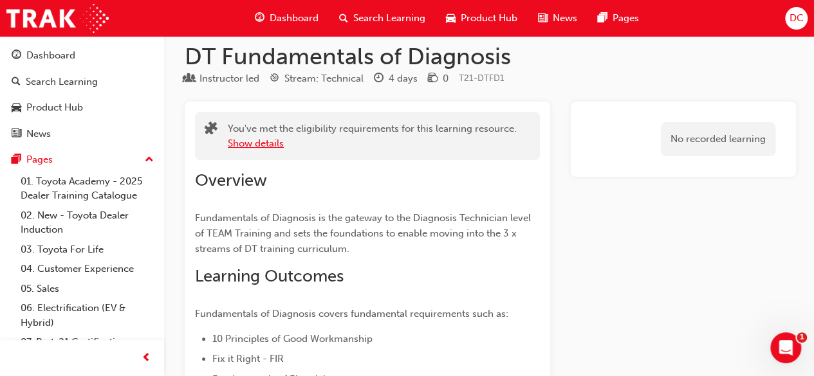
click at [274, 140] on button "Show details" at bounding box center [256, 143] width 56 height 15
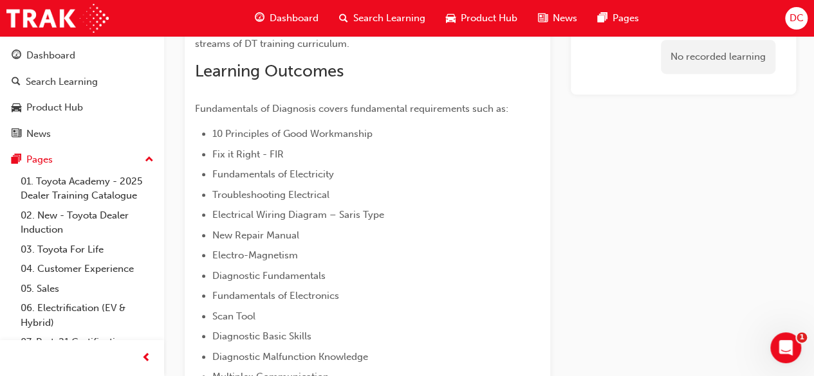
scroll to position [400, 0]
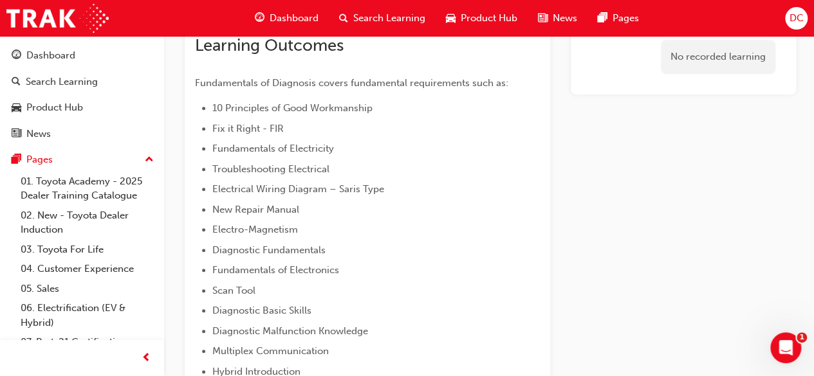
click at [364, 105] on span "10 Principles of Good Workmanship" at bounding box center [292, 108] width 160 height 12
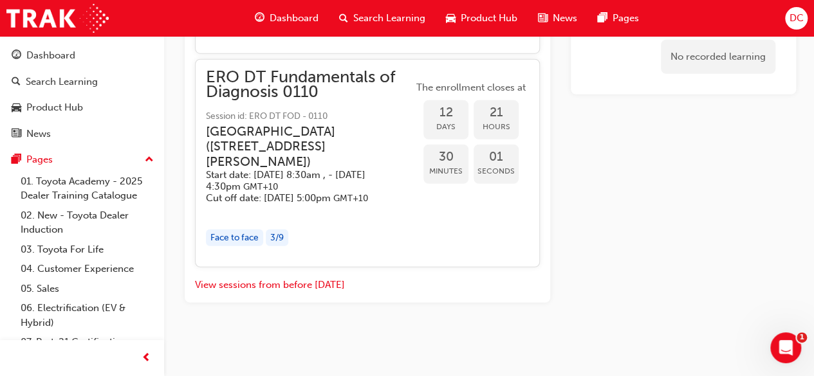
scroll to position [1762, 0]
click at [299, 18] on span "Dashboard" at bounding box center [293, 18] width 49 height 15
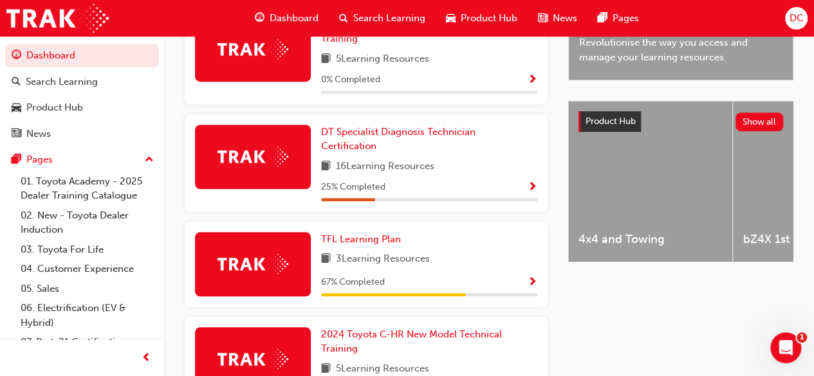
scroll to position [415, 0]
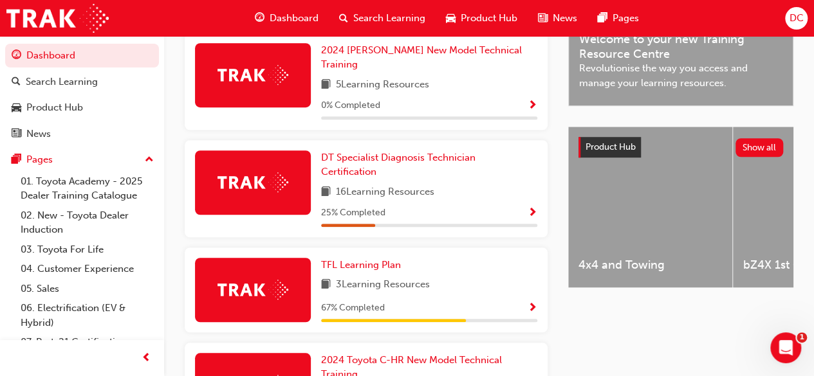
click at [529, 208] on span "Show Progress" at bounding box center [532, 214] width 10 height 12
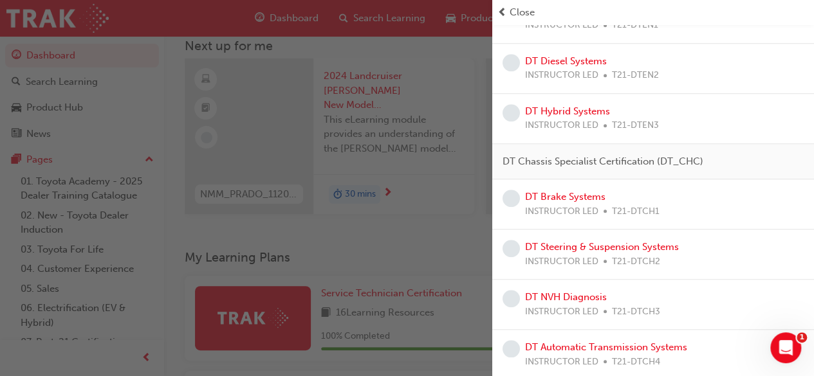
scroll to position [55, 0]
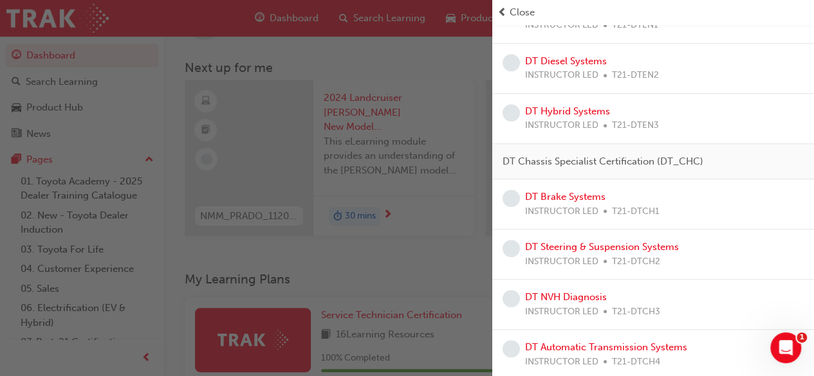
click at [515, 12] on span "Close" at bounding box center [521, 12] width 25 height 15
